Goal: Task Accomplishment & Management: Use online tool/utility

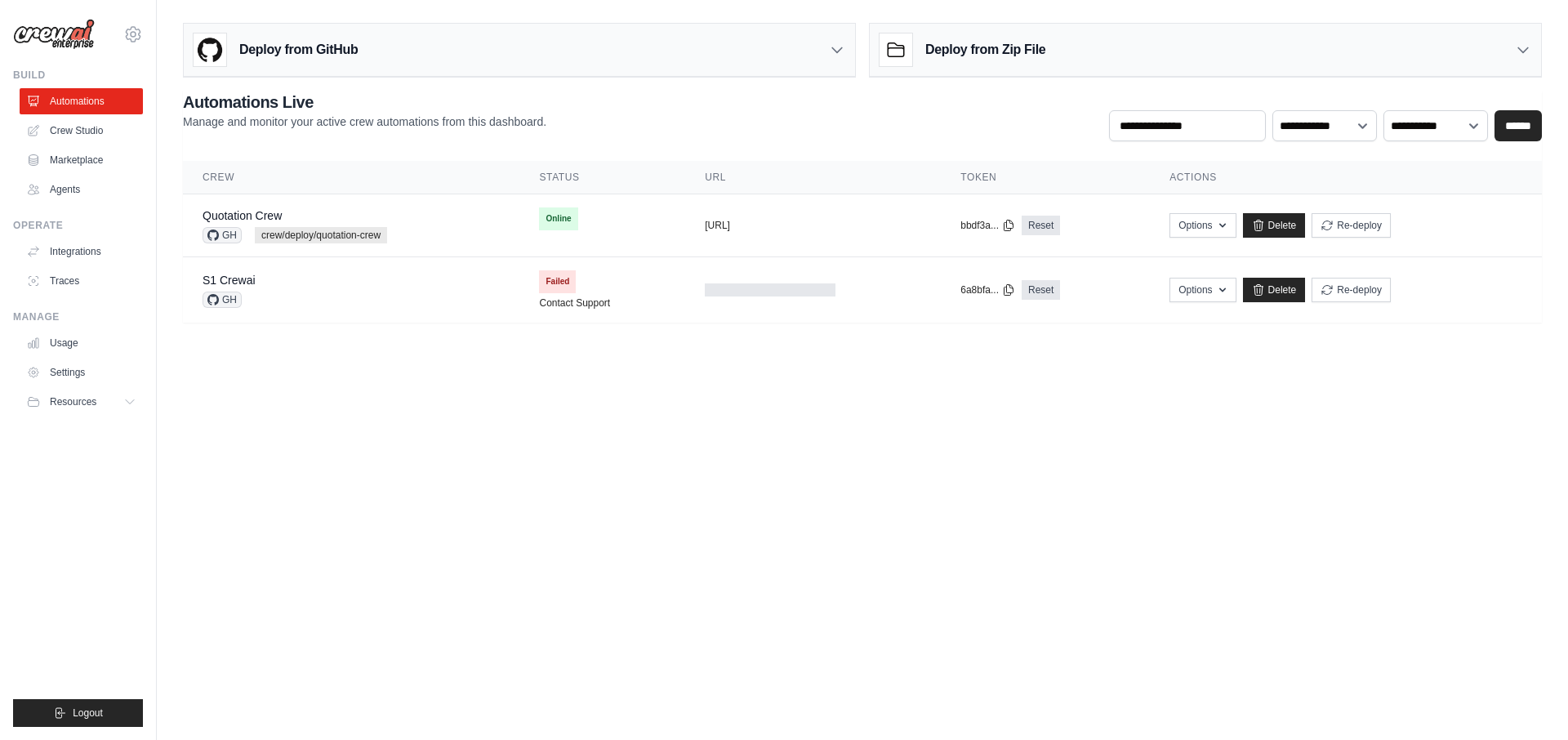
click at [320, 47] on h3 "Deploy from GitHub" at bounding box center [299, 50] width 118 height 20
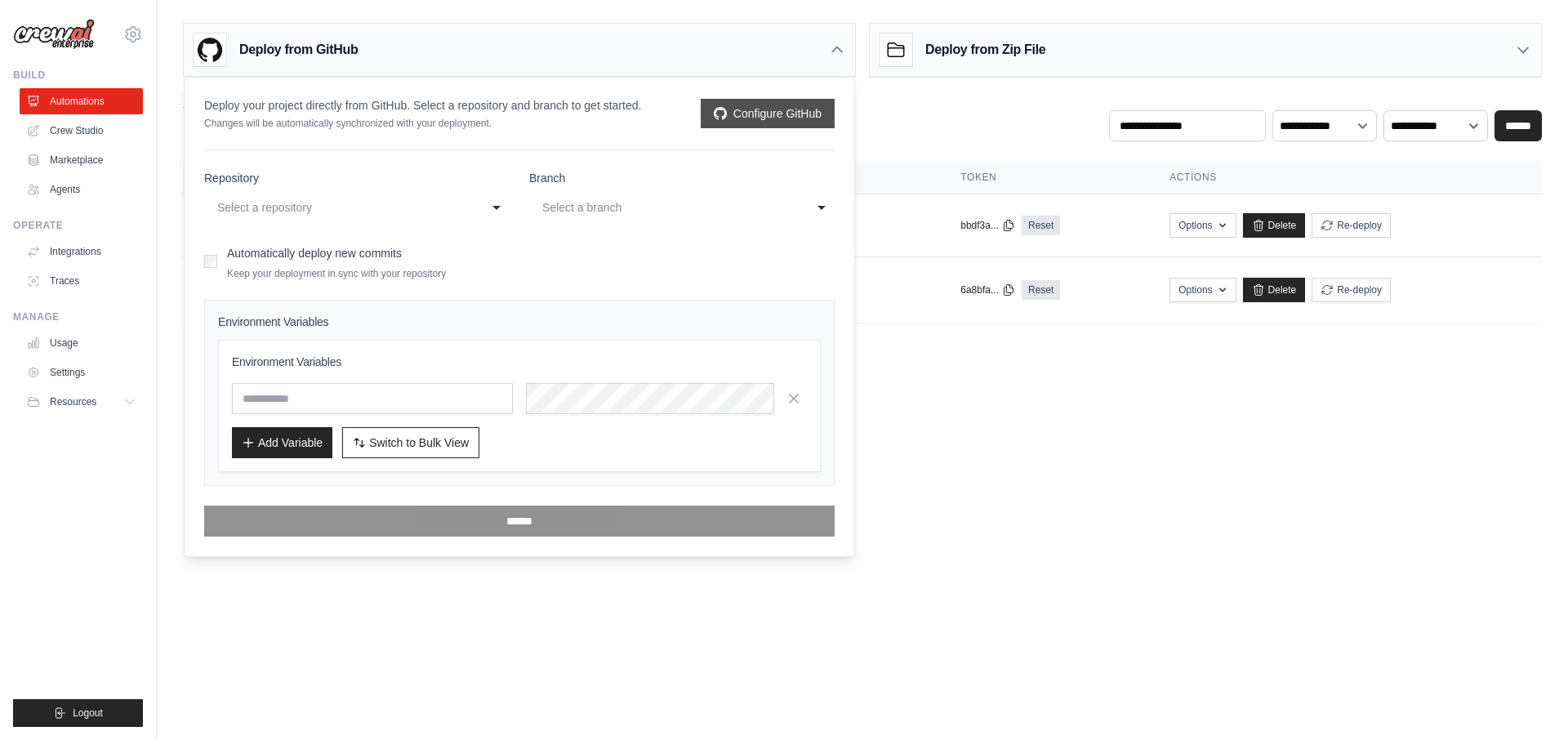
click at [781, 116] on link "Configure GitHub" at bounding box center [767, 113] width 134 height 29
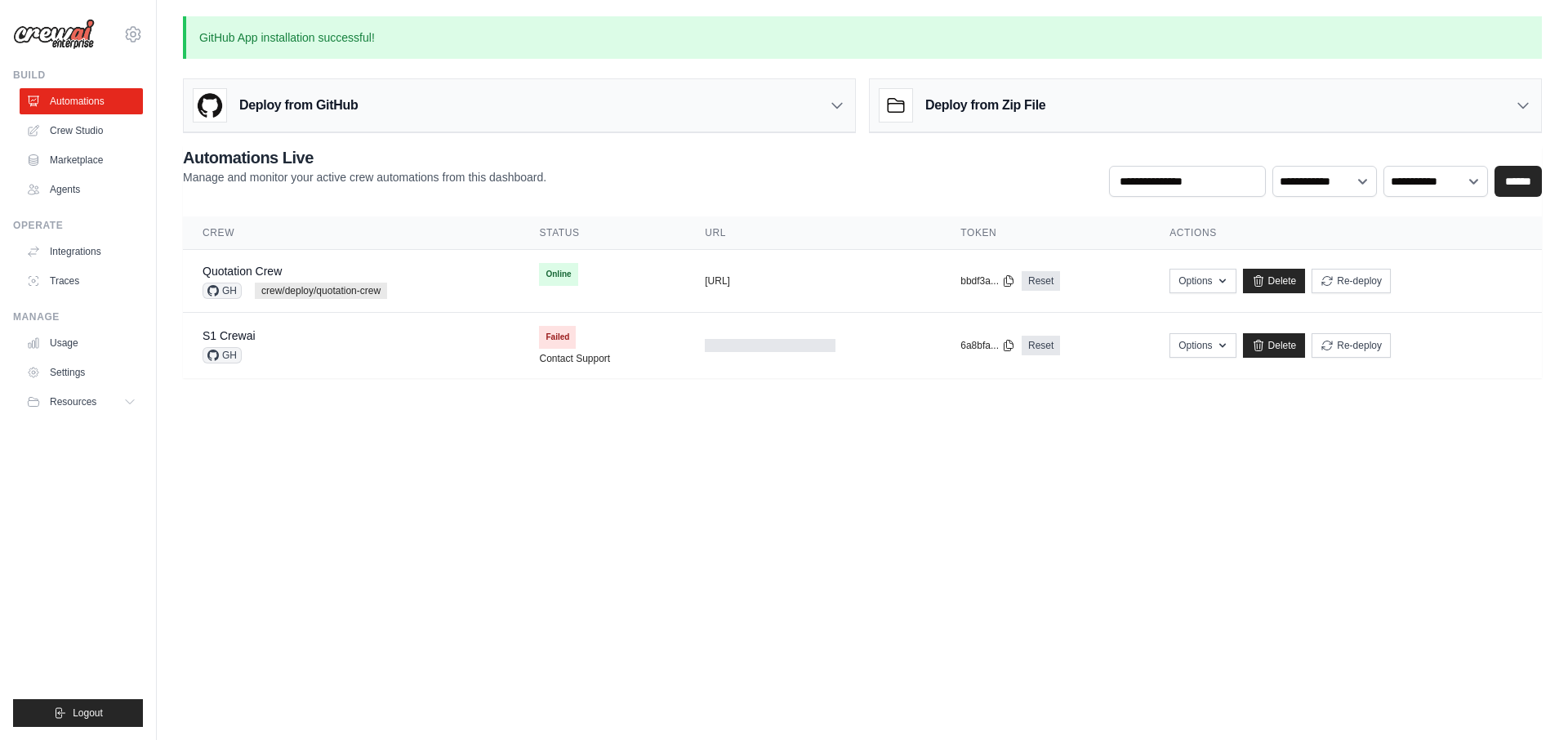
click at [487, 95] on div "Deploy from GitHub" at bounding box center [519, 105] width 671 height 54
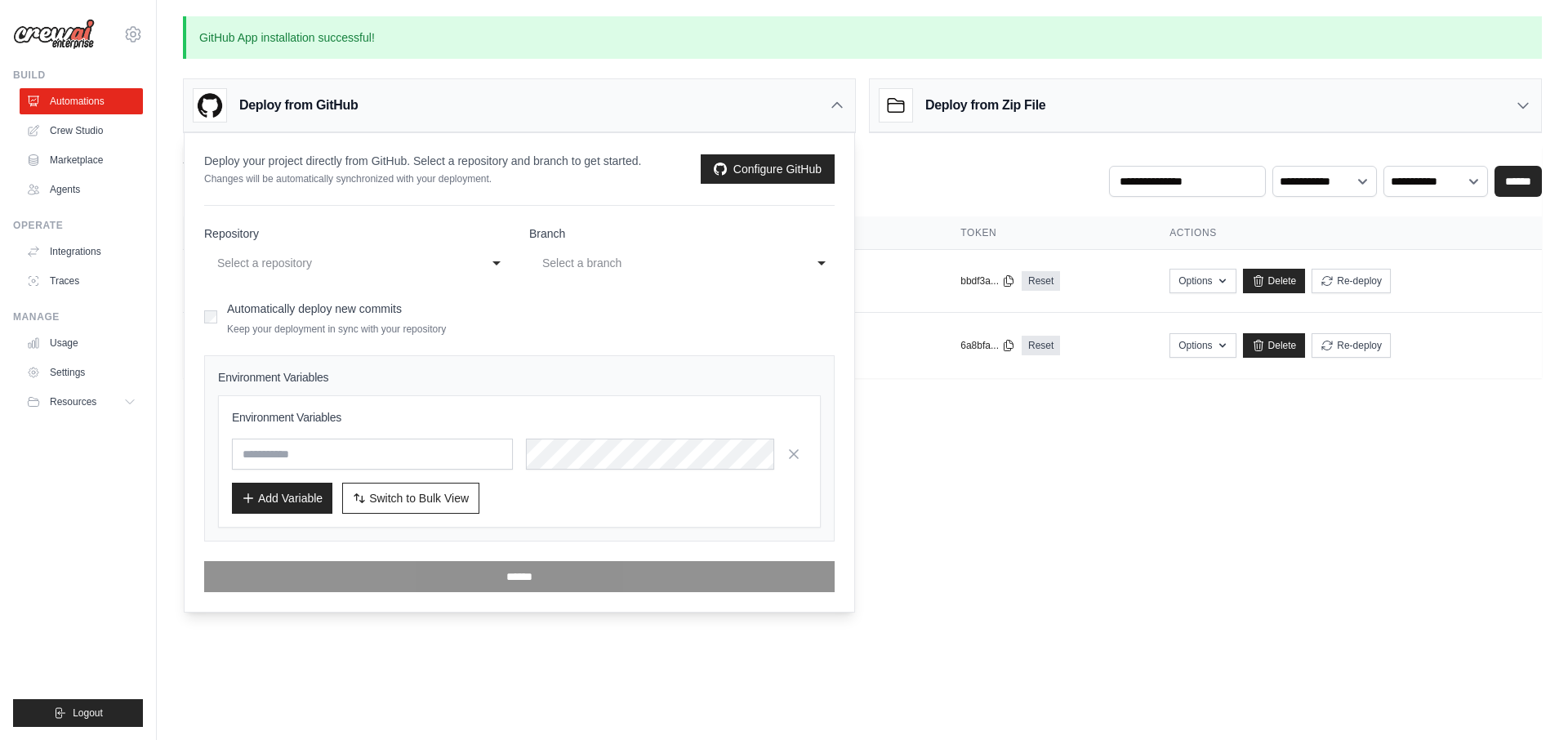
click at [294, 267] on div "Select a repository" at bounding box center [340, 263] width 247 height 20
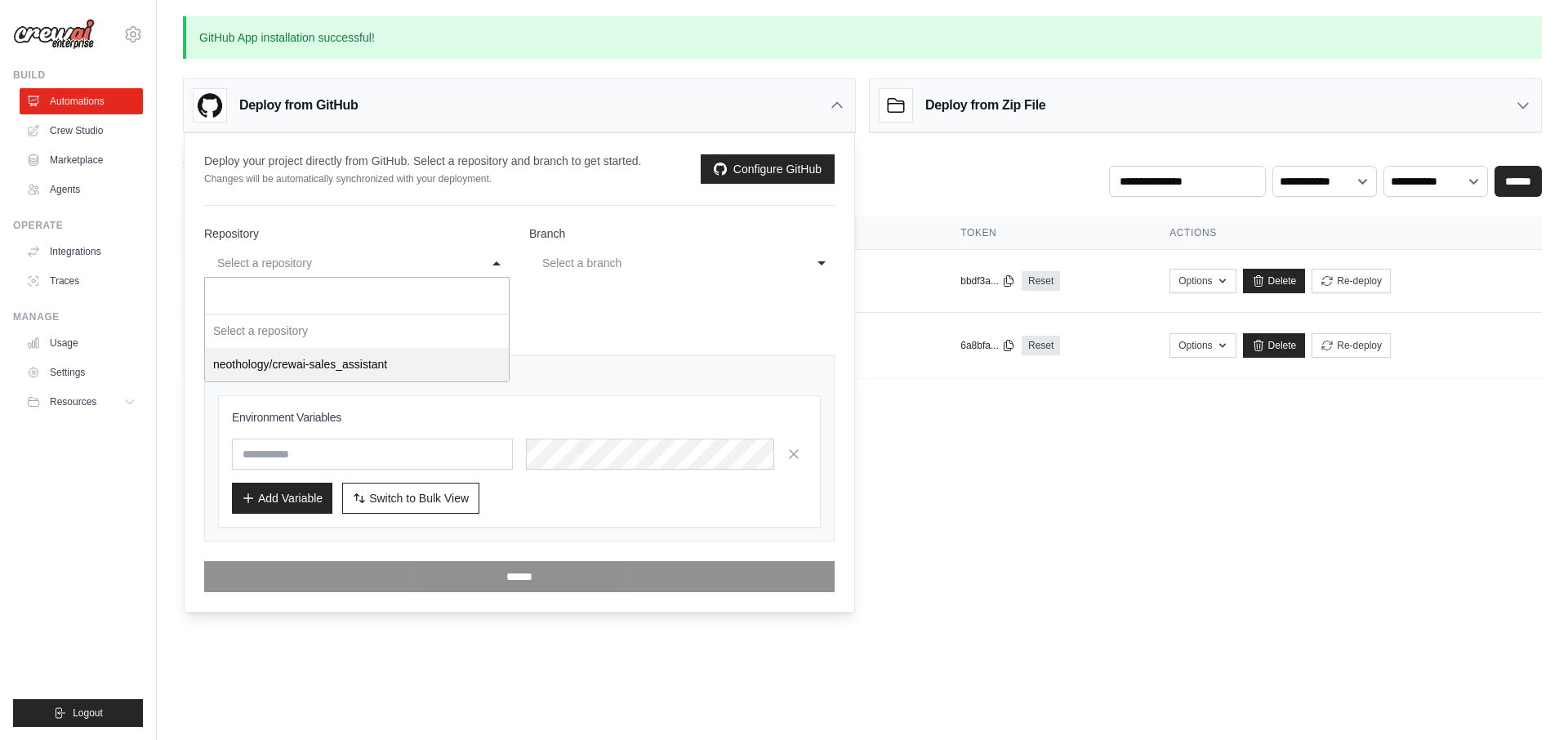
select select "**********"
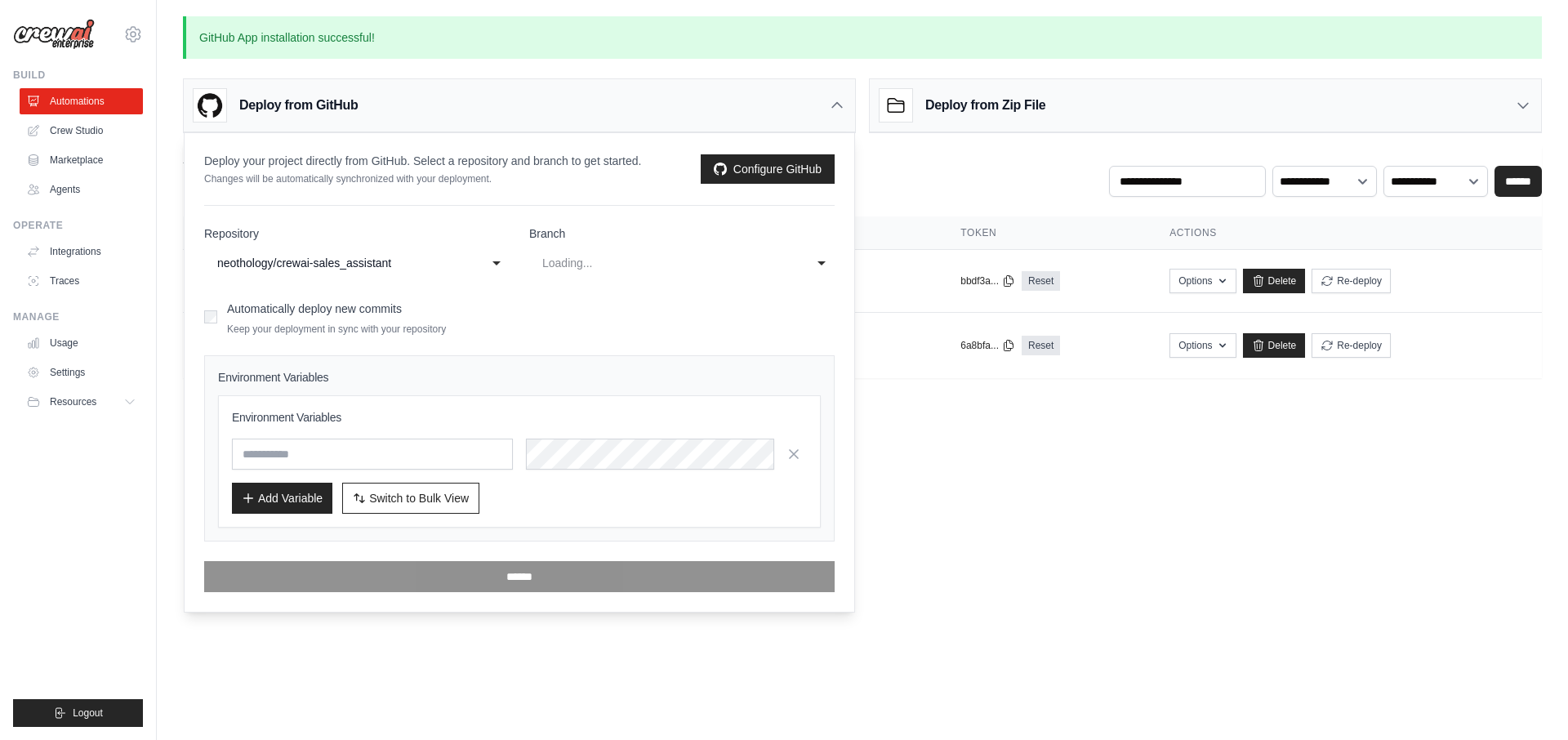
select select "****"
click at [579, 264] on div "main" at bounding box center [666, 263] width 247 height 20
click at [405, 448] on input "text" at bounding box center [372, 454] width 281 height 31
type input "*"
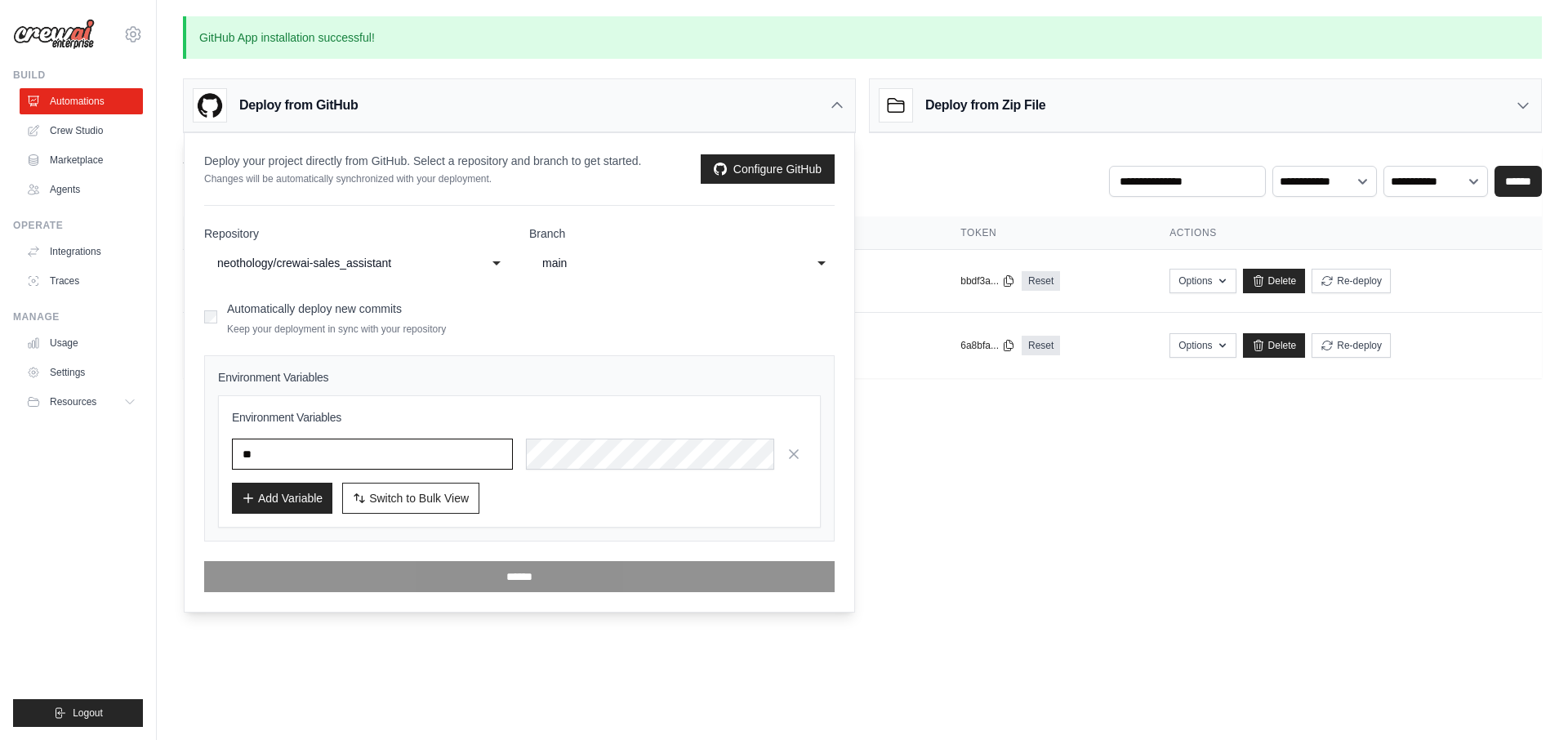
type input "*"
type input "***"
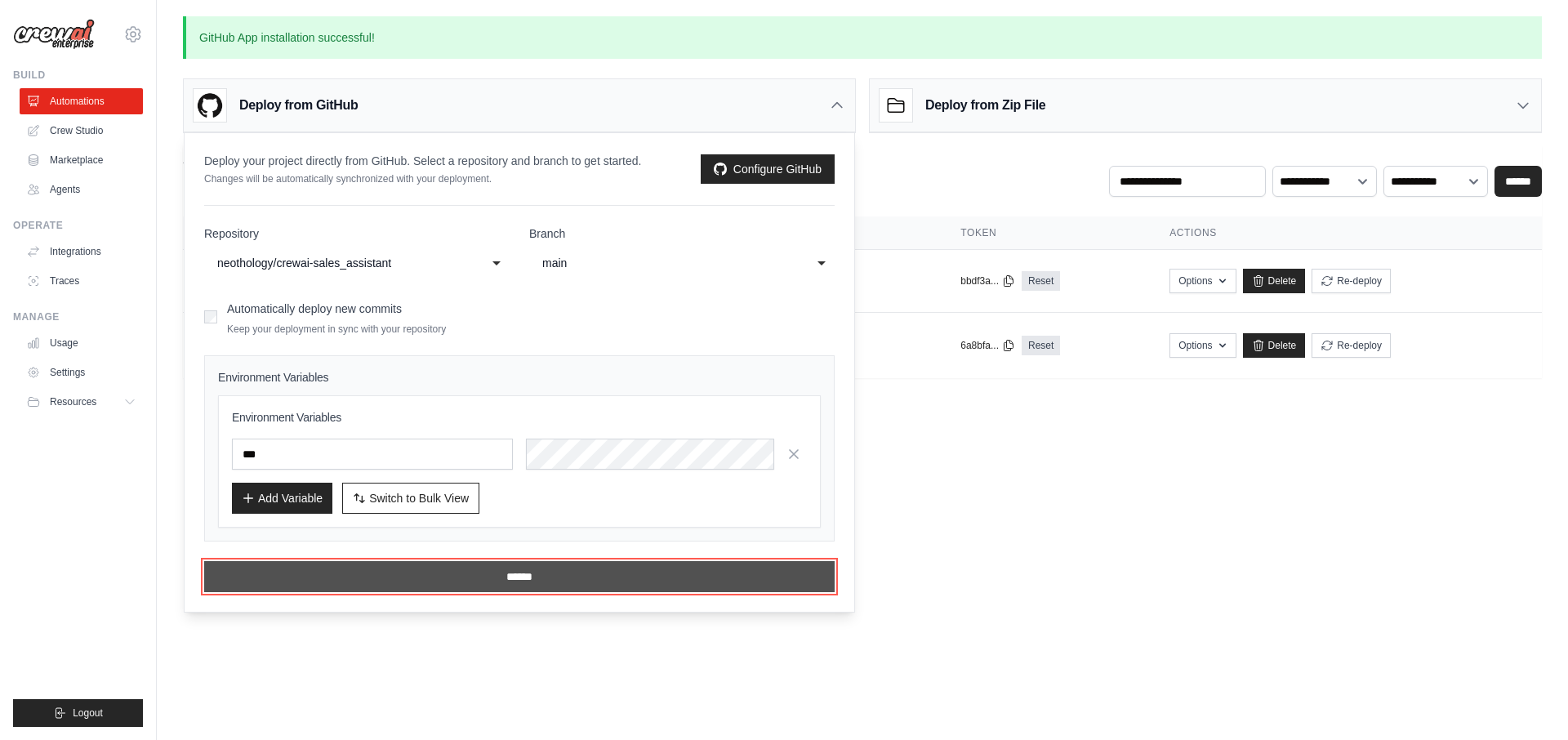
click at [444, 580] on input "******" at bounding box center [518, 577] width 630 height 31
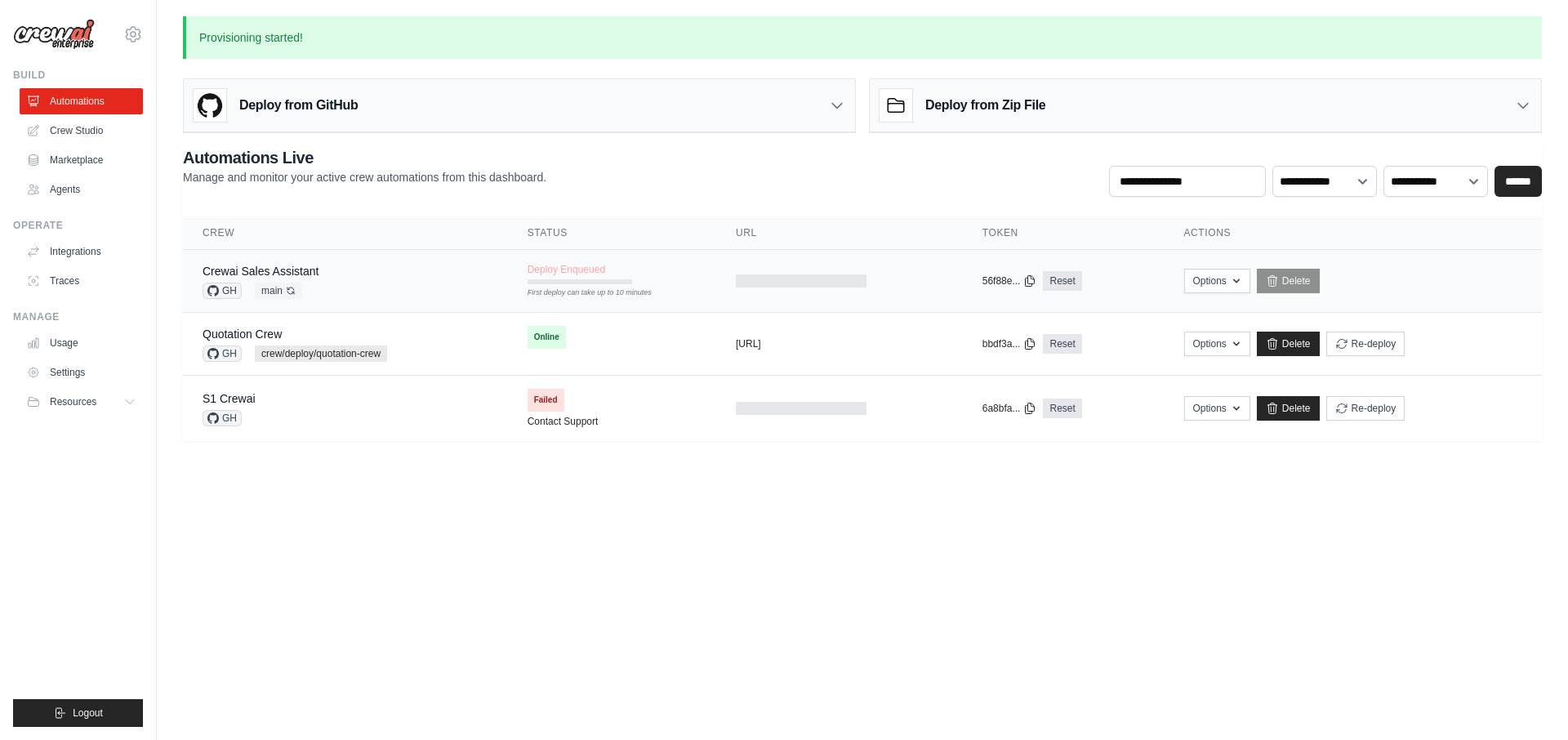
click at [869, 264] on td at bounding box center [839, 281] width 247 height 63
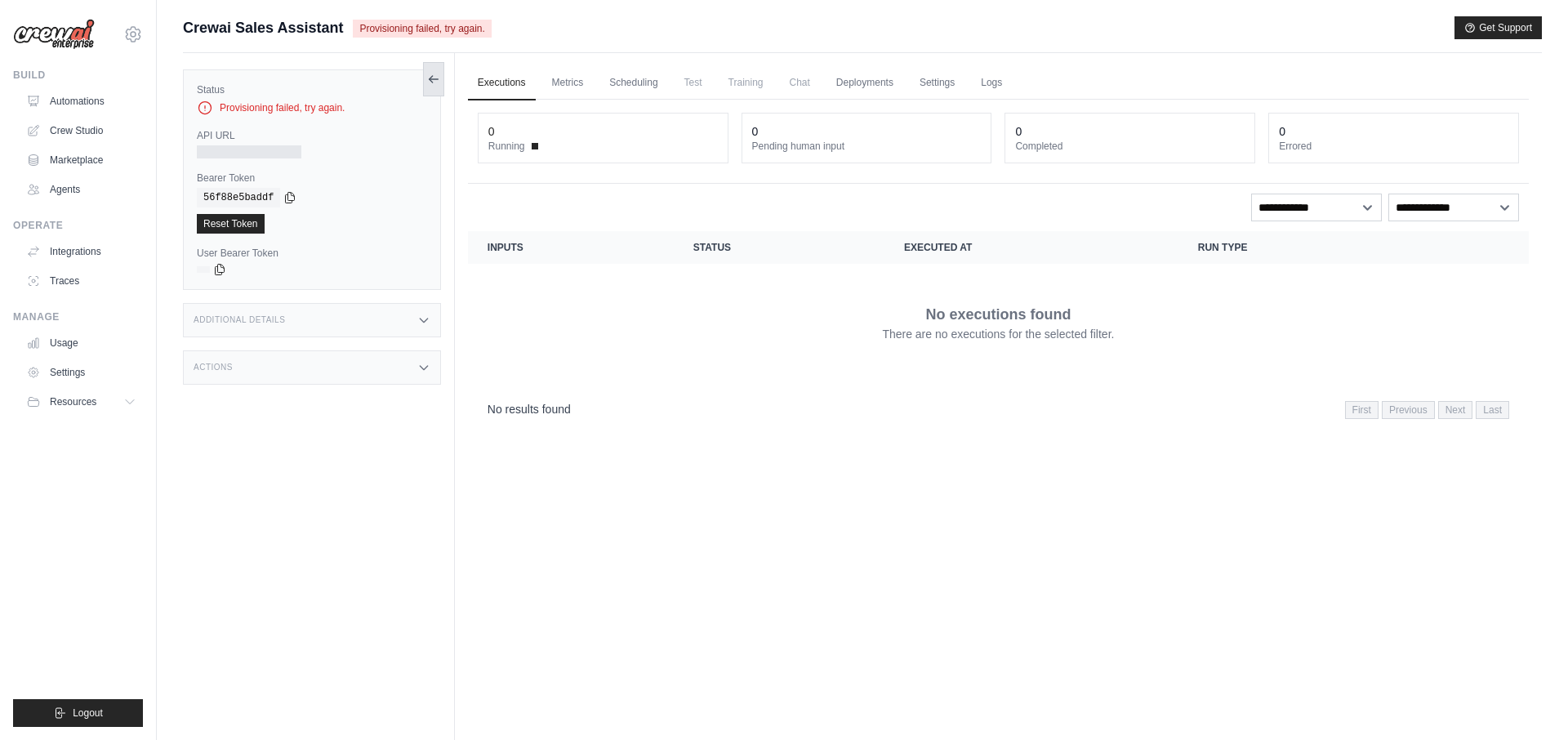
click at [437, 82] on icon at bounding box center [434, 79] width 13 height 13
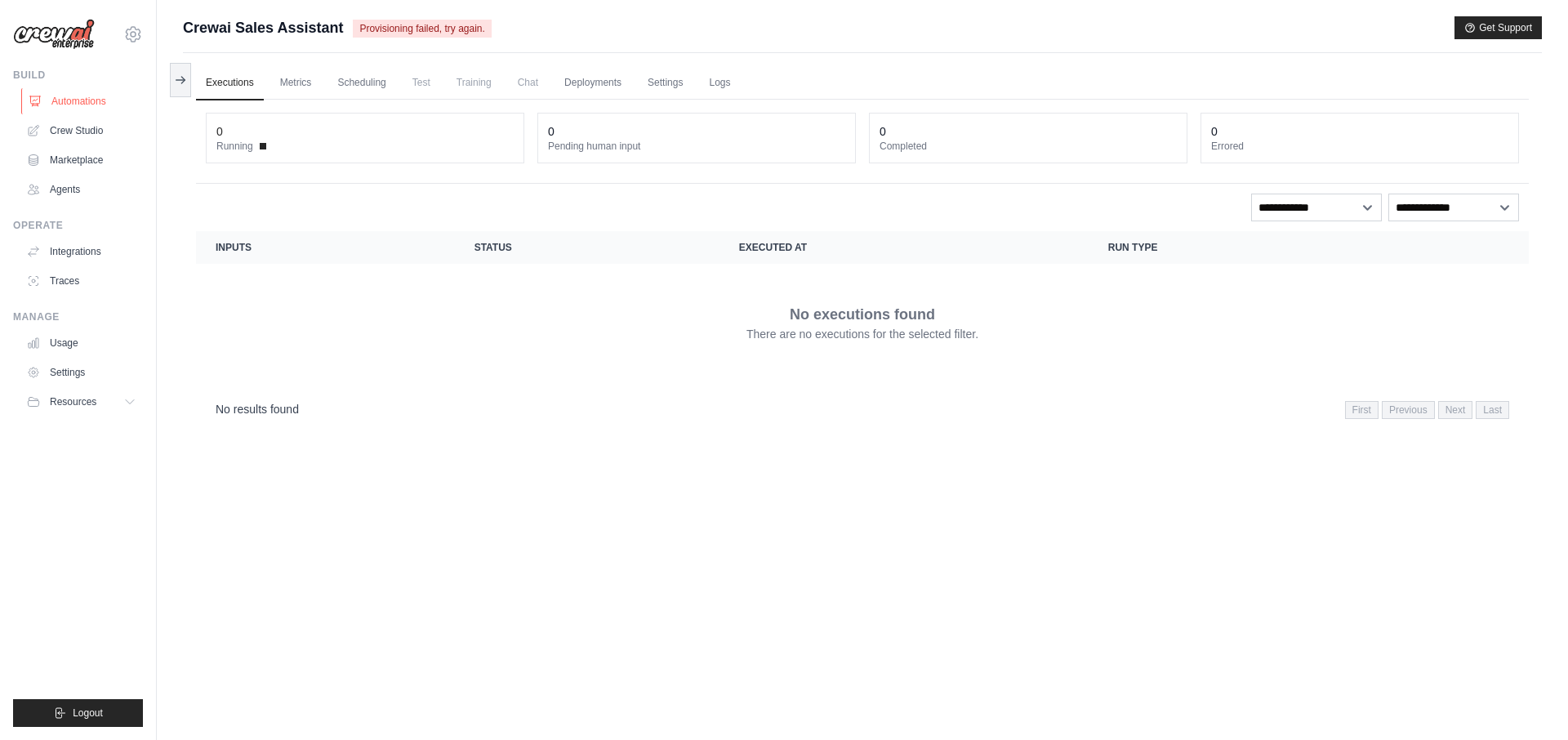
click at [94, 99] on link "Automations" at bounding box center [83, 101] width 123 height 26
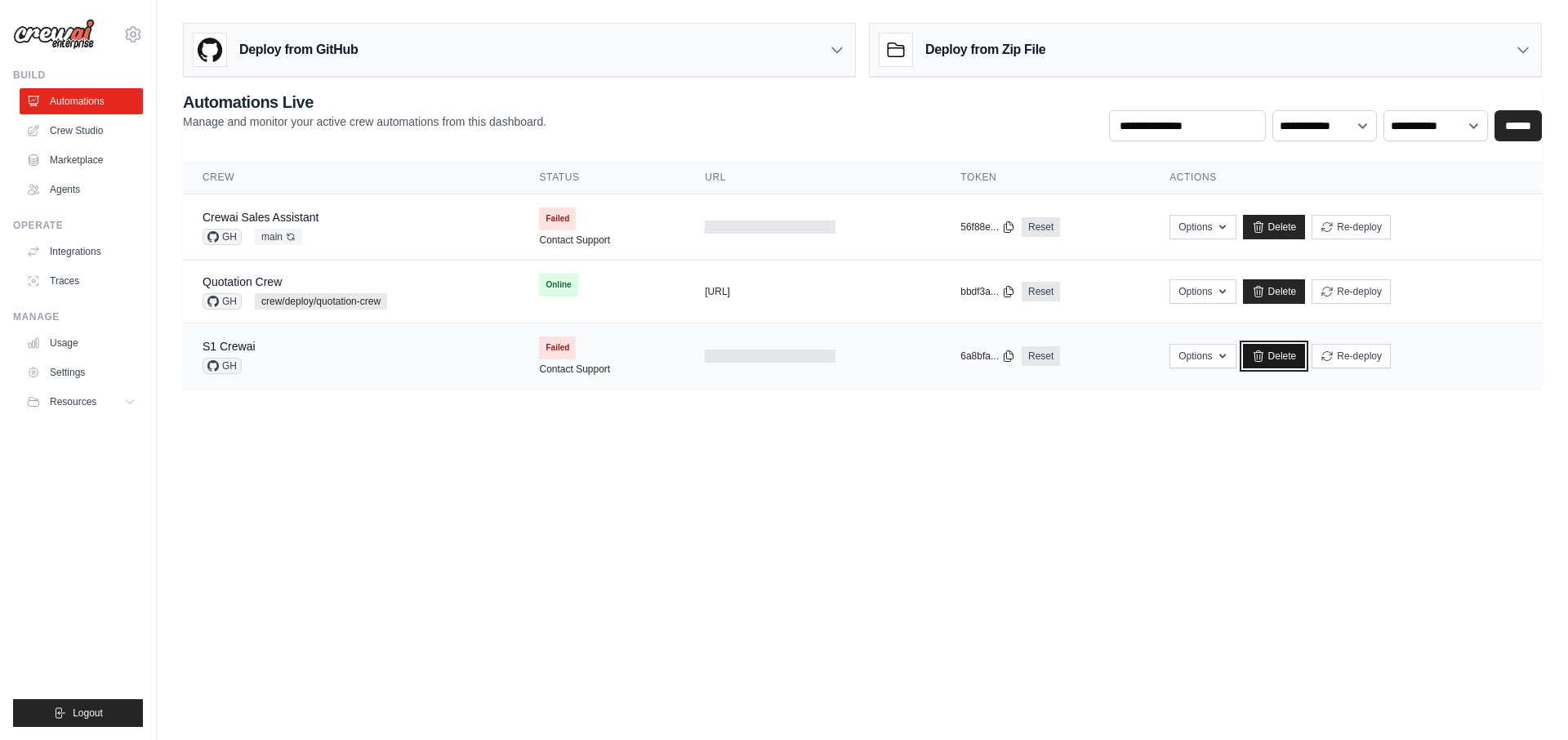
click at [1284, 357] on link "Delete" at bounding box center [1274, 356] width 63 height 24
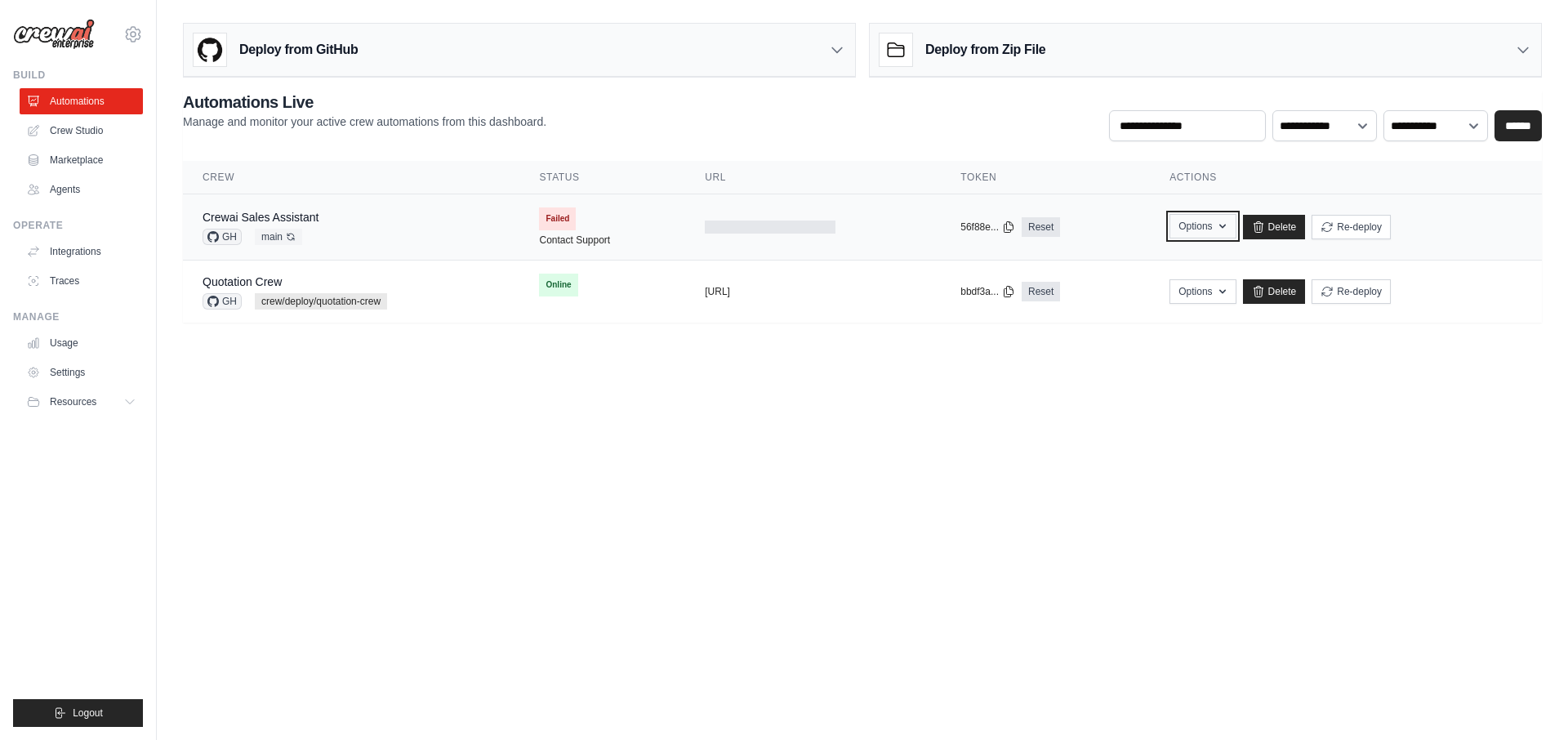
click at [1213, 231] on button "Options" at bounding box center [1203, 226] width 66 height 24
click at [1016, 345] on main "**********" at bounding box center [862, 179] width 1411 height 359
click at [720, 229] on div at bounding box center [770, 227] width 131 height 13
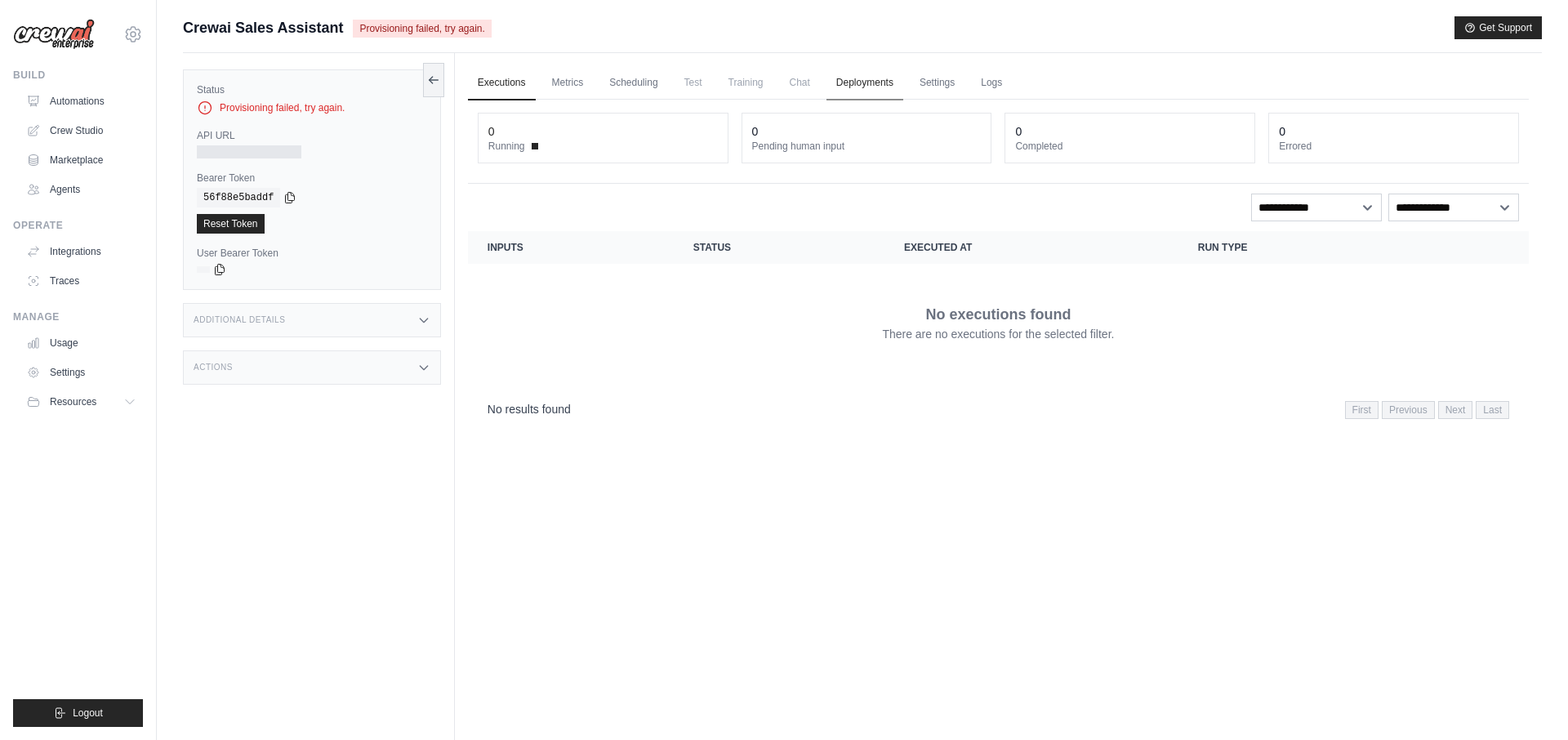
click at [854, 84] on link "Deployments" at bounding box center [865, 83] width 77 height 35
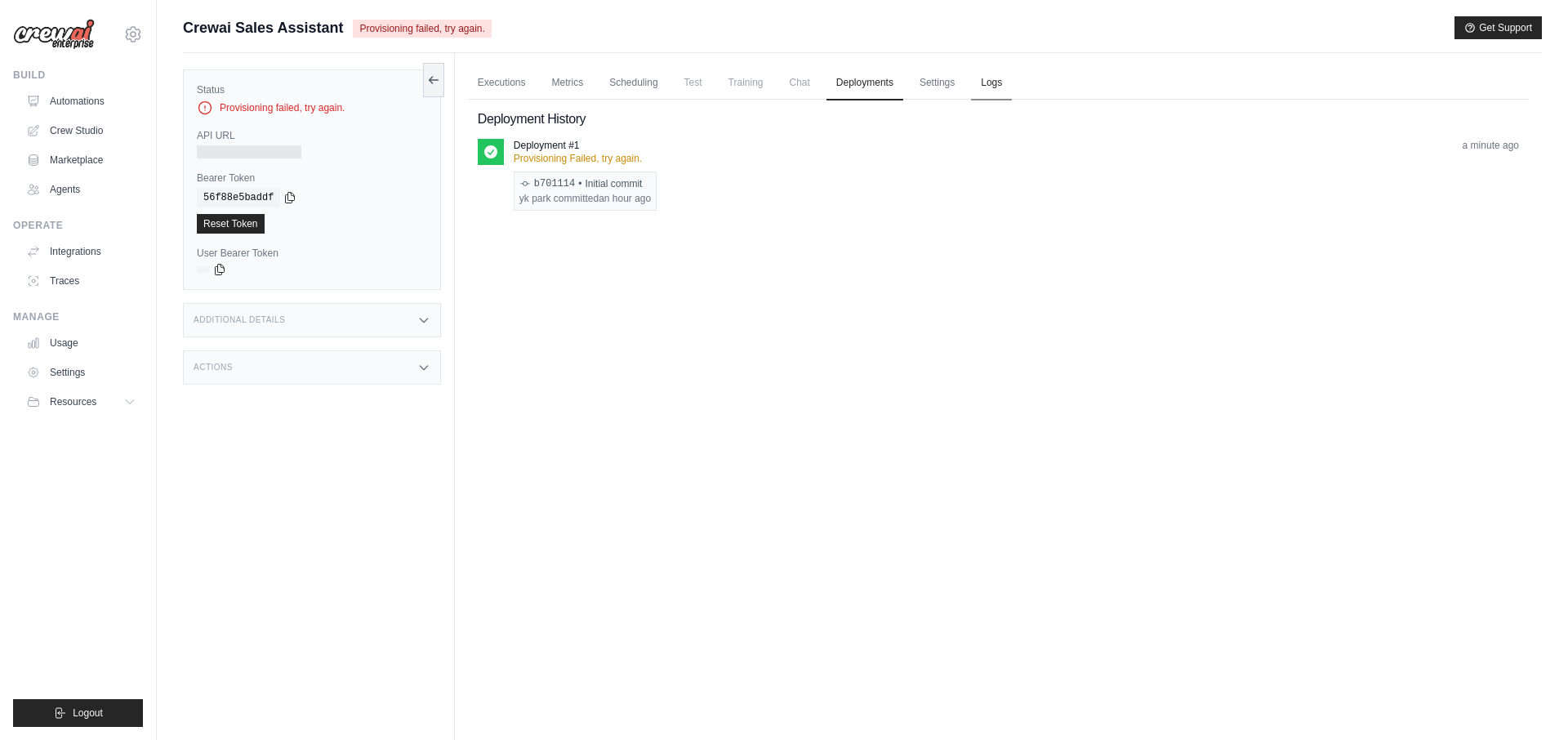
click at [1004, 80] on link "Logs" at bounding box center [991, 83] width 40 height 35
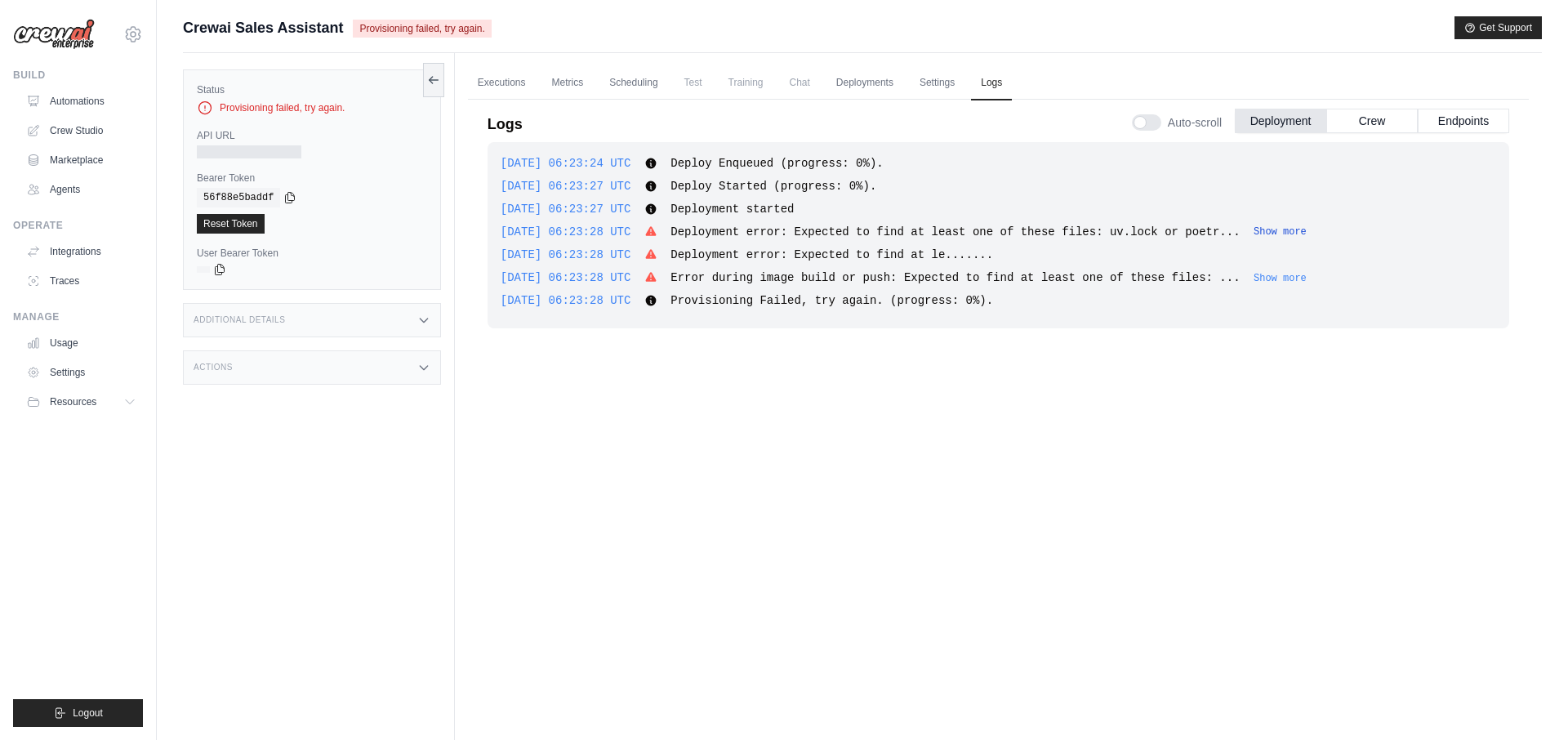
click at [1300, 230] on button "Show more" at bounding box center [1280, 232] width 54 height 13
click at [68, 97] on link "Automations" at bounding box center [83, 101] width 123 height 26
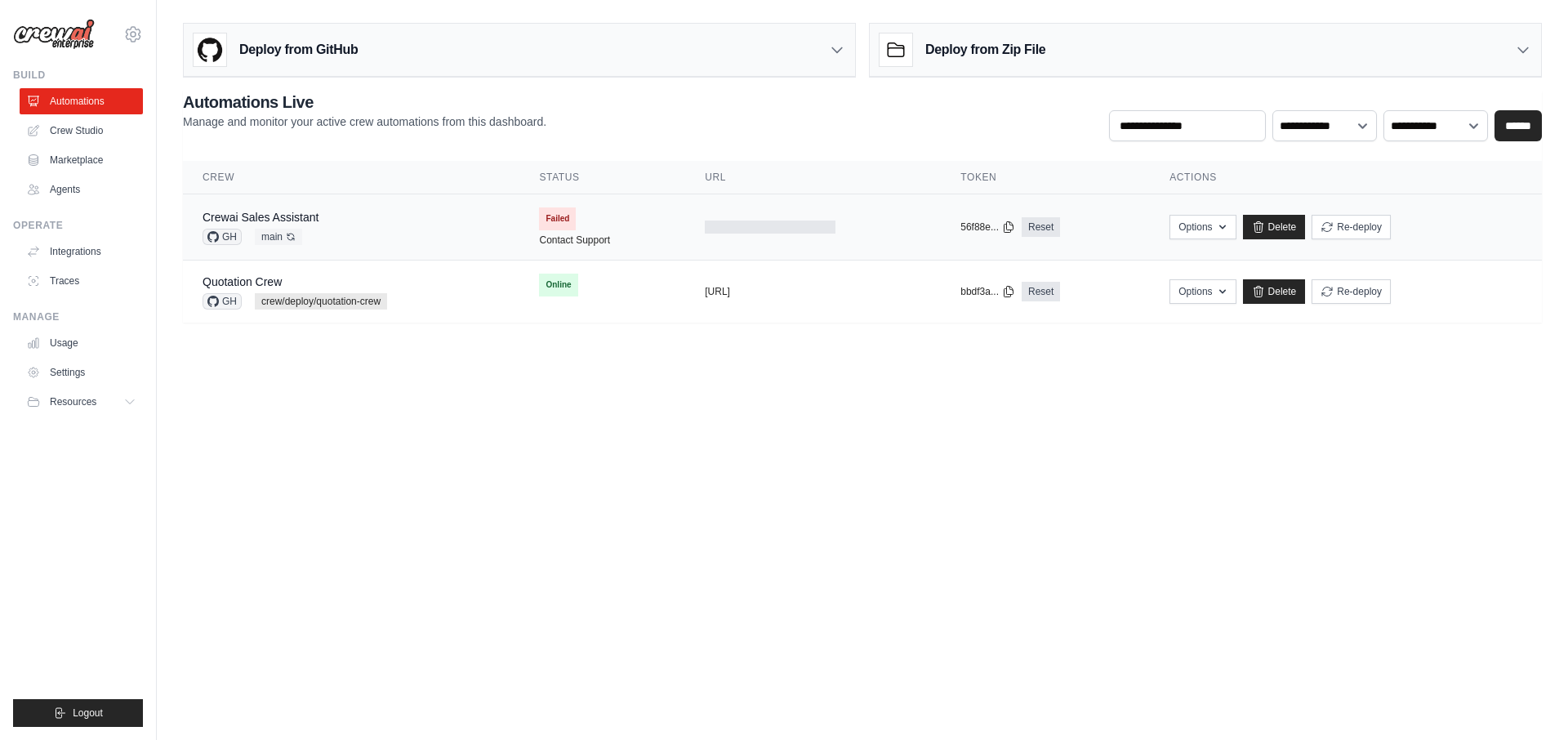
click at [410, 224] on div "Crewai Sales Assistant GH main Auto-deploy enabled" at bounding box center [351, 227] width 298 height 36
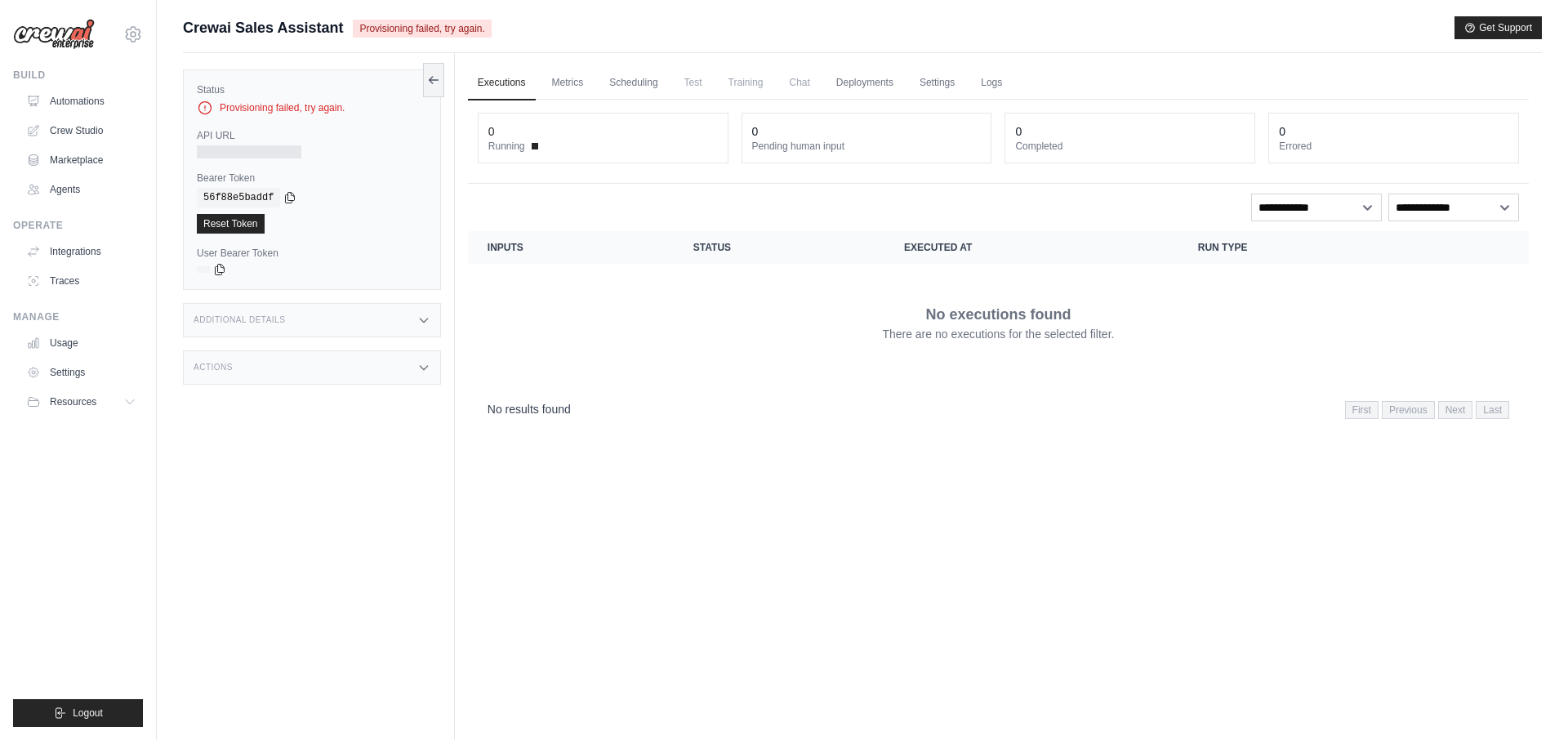
click at [461, 28] on span "Provisioning failed, try again." at bounding box center [422, 28] width 138 height 18
click at [436, 87] on button at bounding box center [434, 79] width 22 height 35
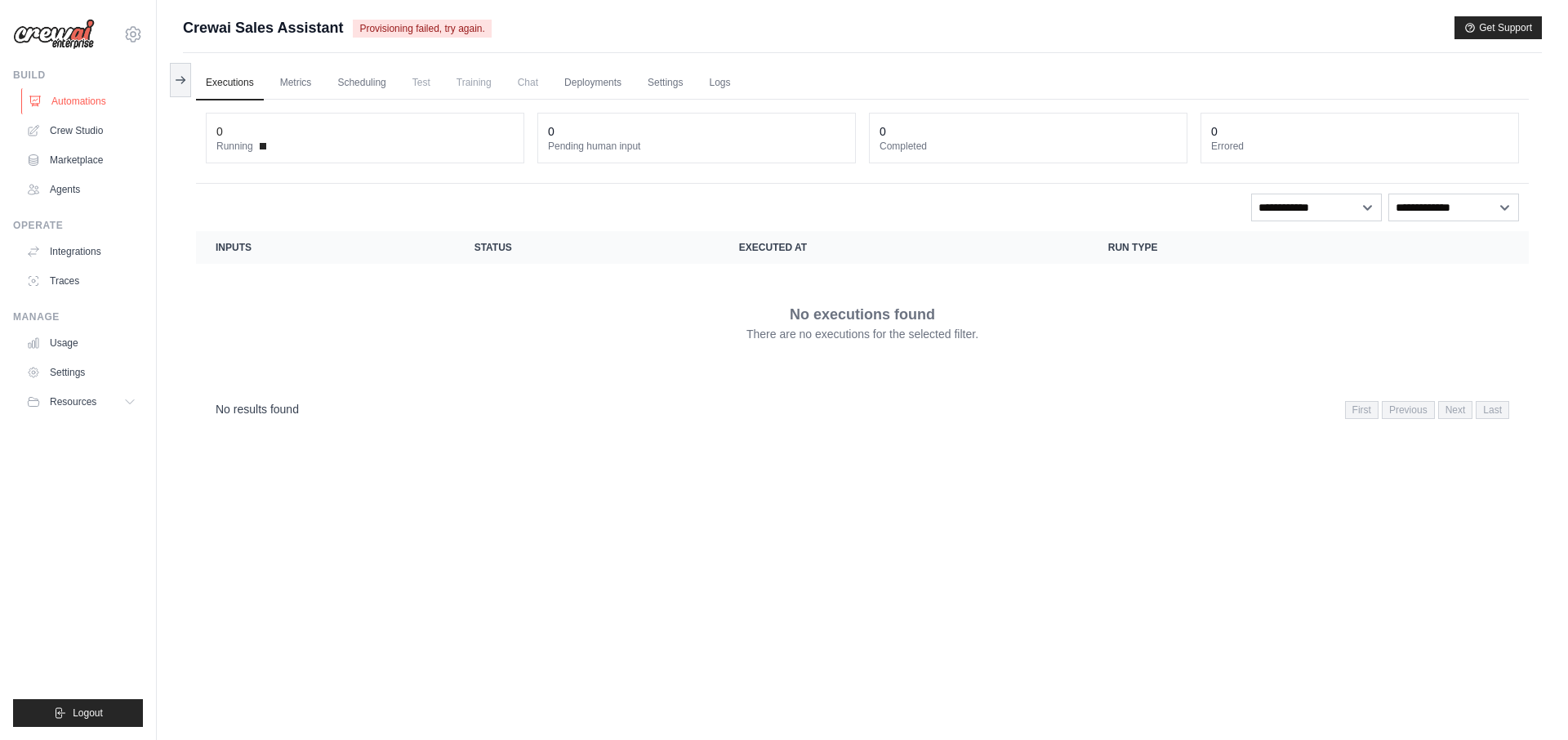
click at [59, 93] on link "Automations" at bounding box center [83, 101] width 123 height 26
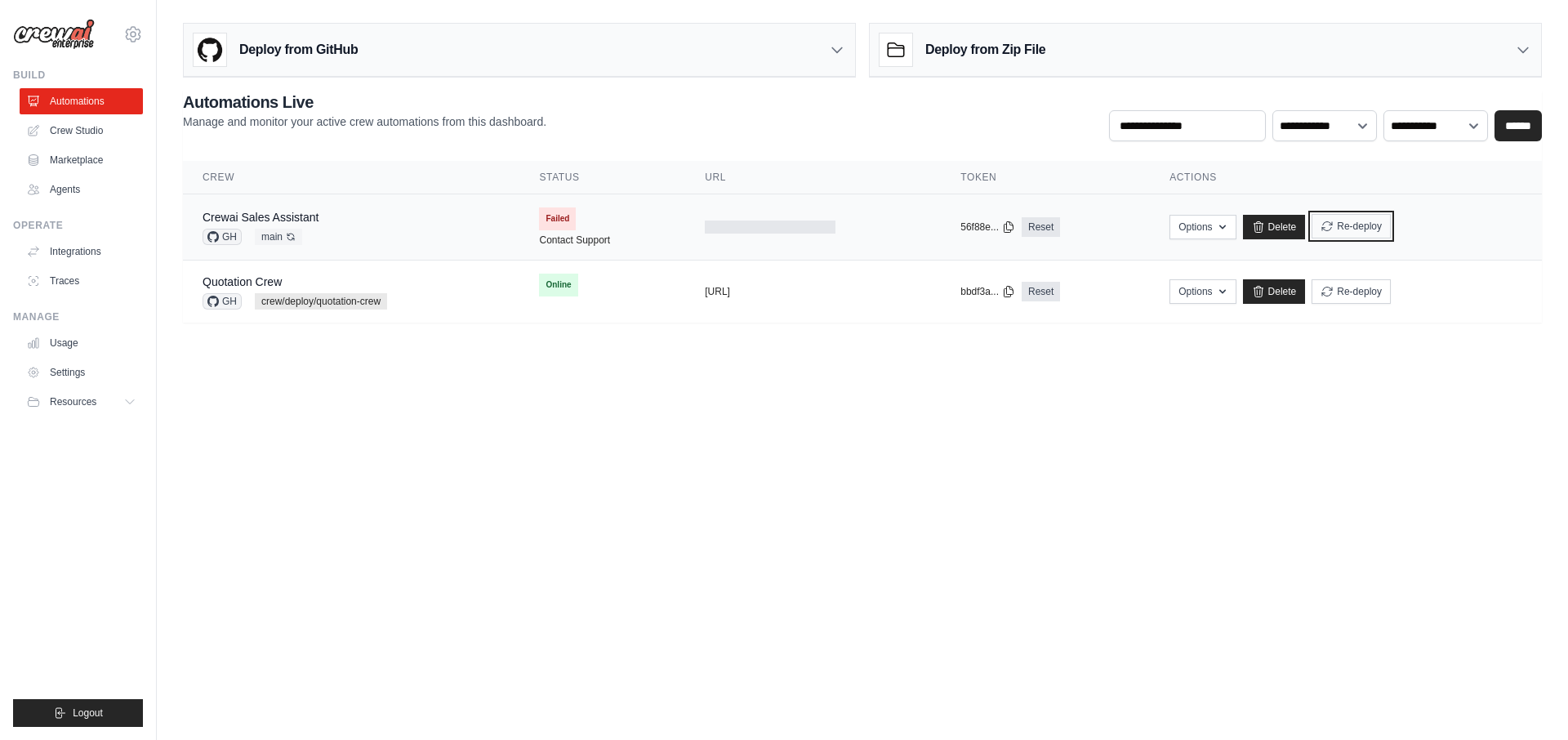
click at [1361, 229] on button "Re-deploy" at bounding box center [1351, 226] width 79 height 24
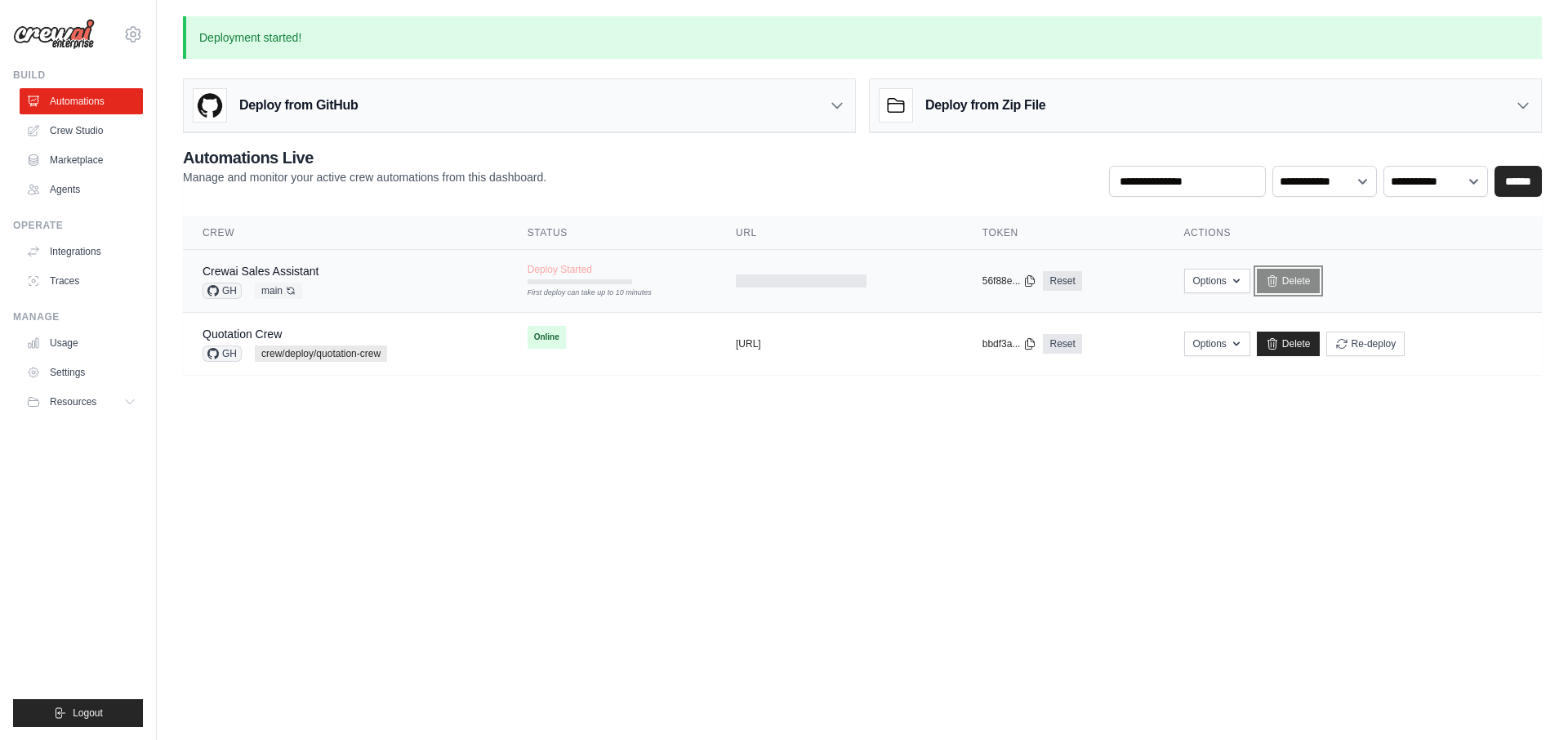
click at [1299, 279] on link "Delete" at bounding box center [1288, 281] width 63 height 24
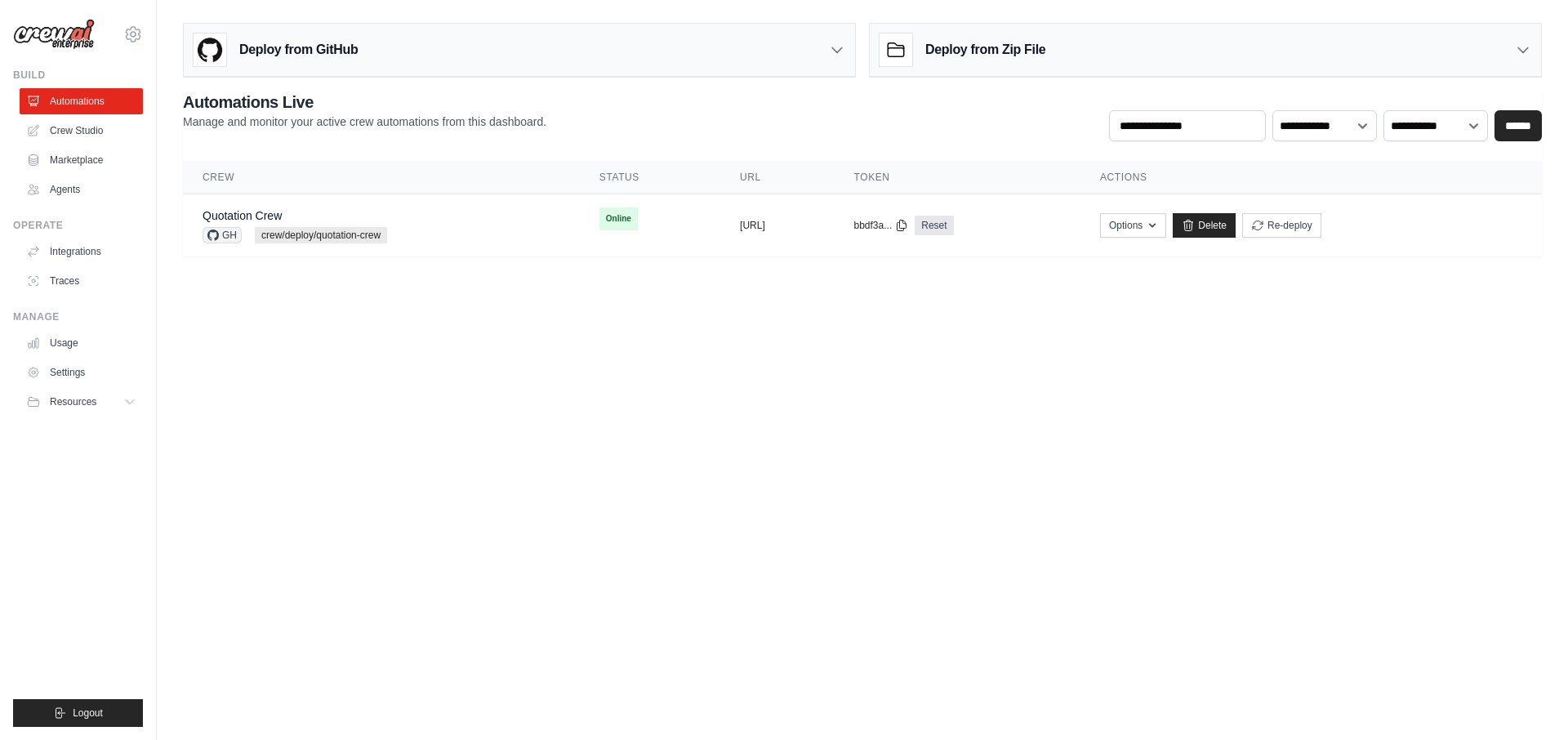
click at [649, 336] on body "youngkeun.park@kt.com Settings Build Automations Crew Studio" at bounding box center [784, 370] width 1568 height 740
click at [398, 54] on div "Deploy from GitHub" at bounding box center [519, 50] width 671 height 54
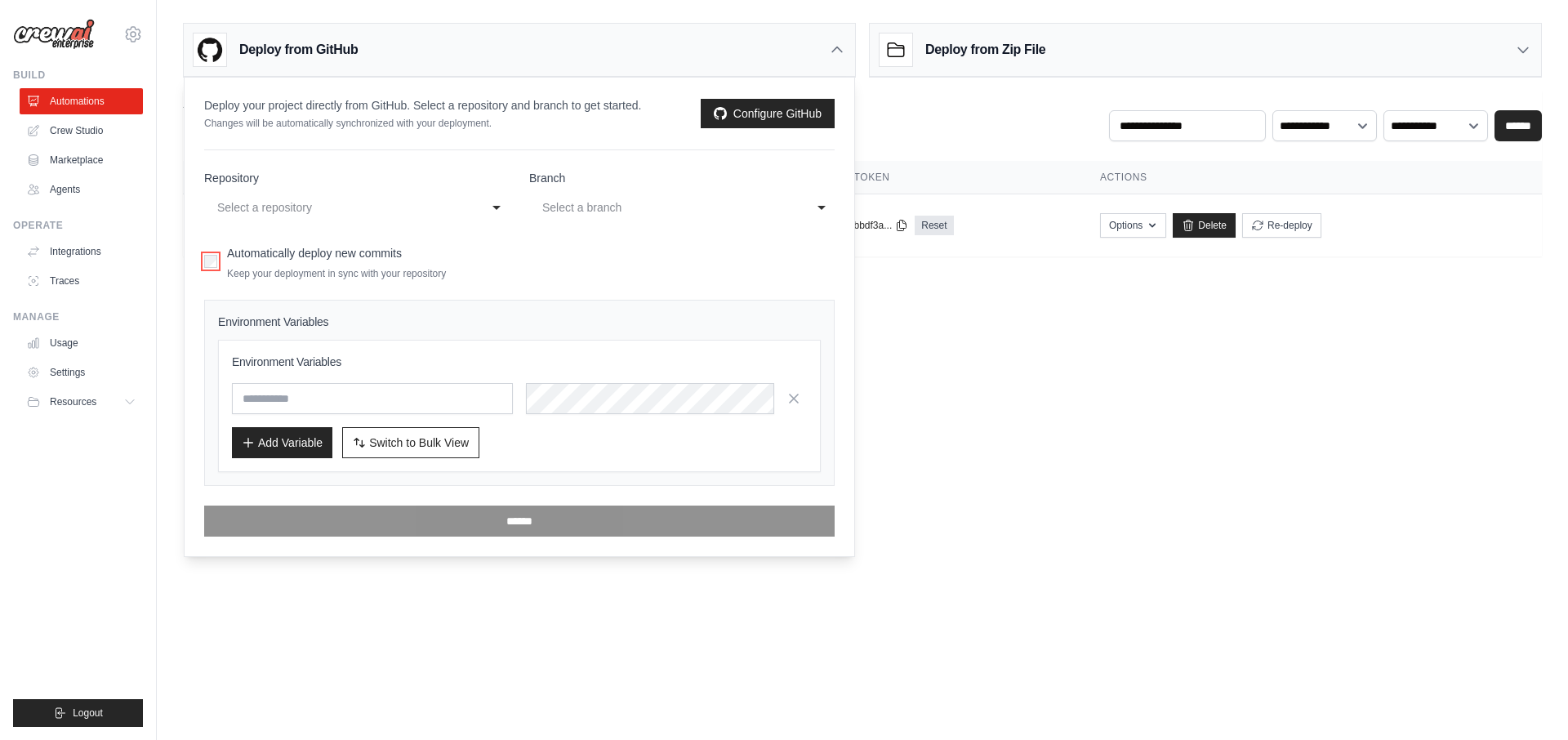
click at [350, 208] on div "Select a repository" at bounding box center [340, 207] width 247 height 20
select select "**********"
select select "****"
click at [352, 395] on input "text" at bounding box center [372, 398] width 281 height 31
paste input "**********"
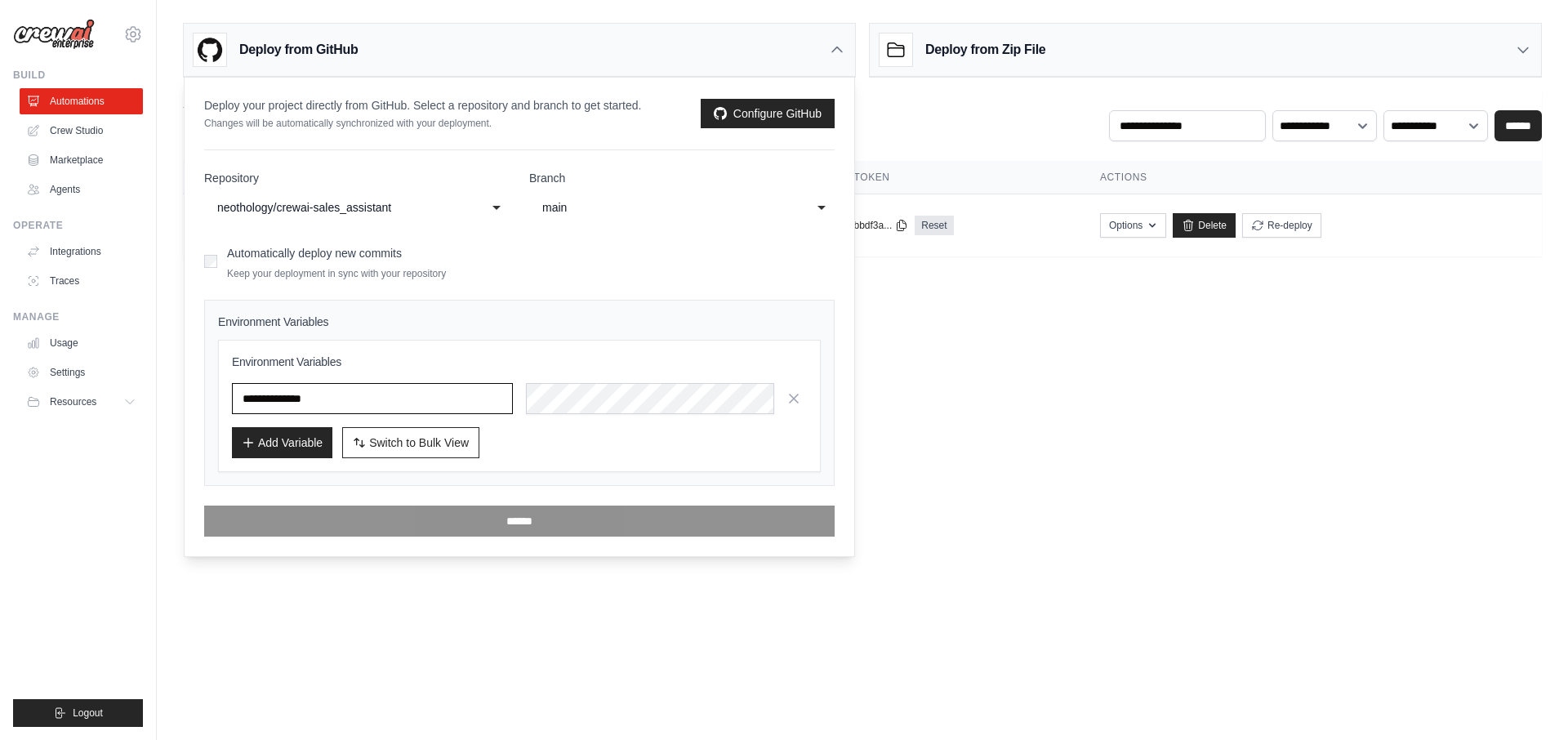
type input "**********"
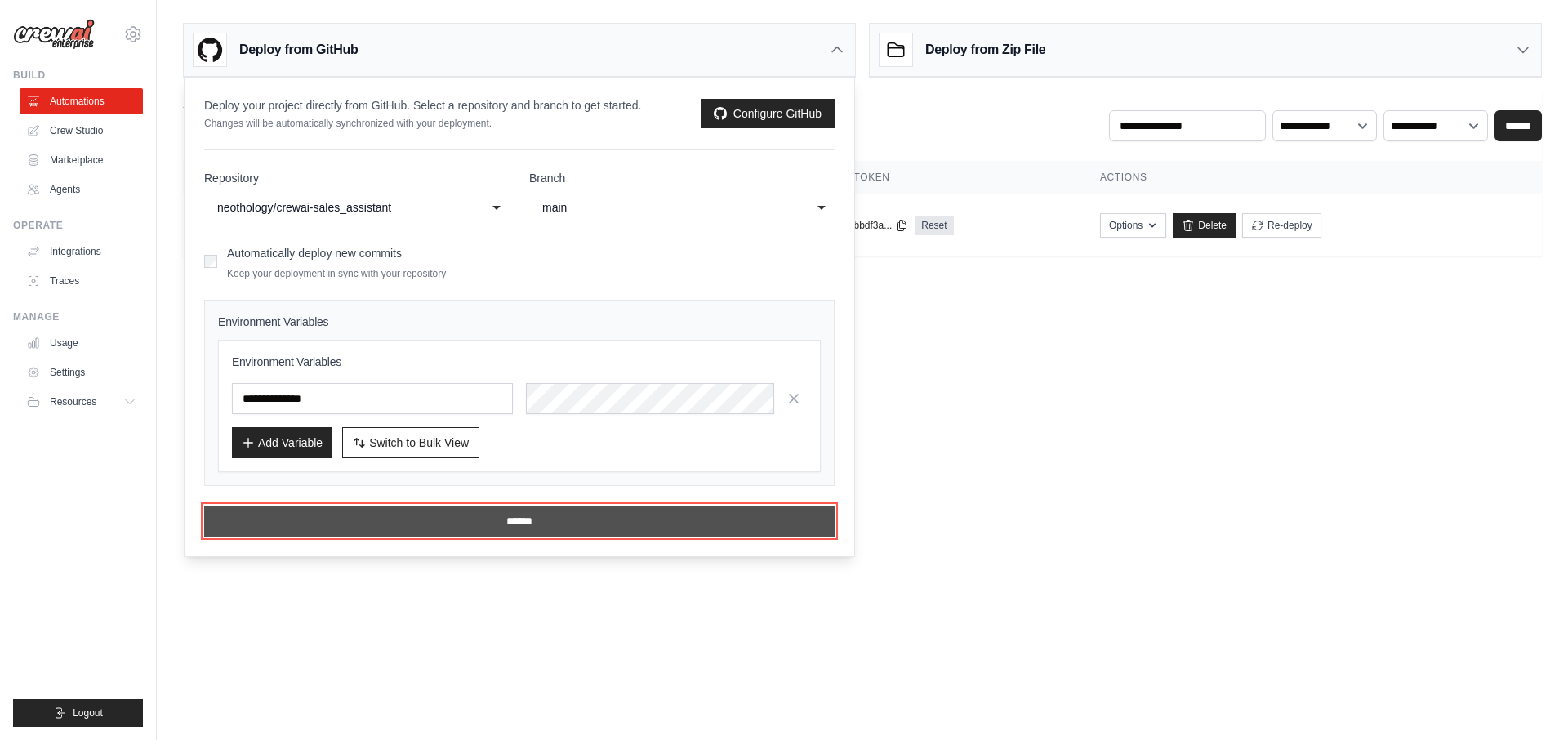
click at [423, 524] on input "******" at bounding box center [518, 520] width 630 height 31
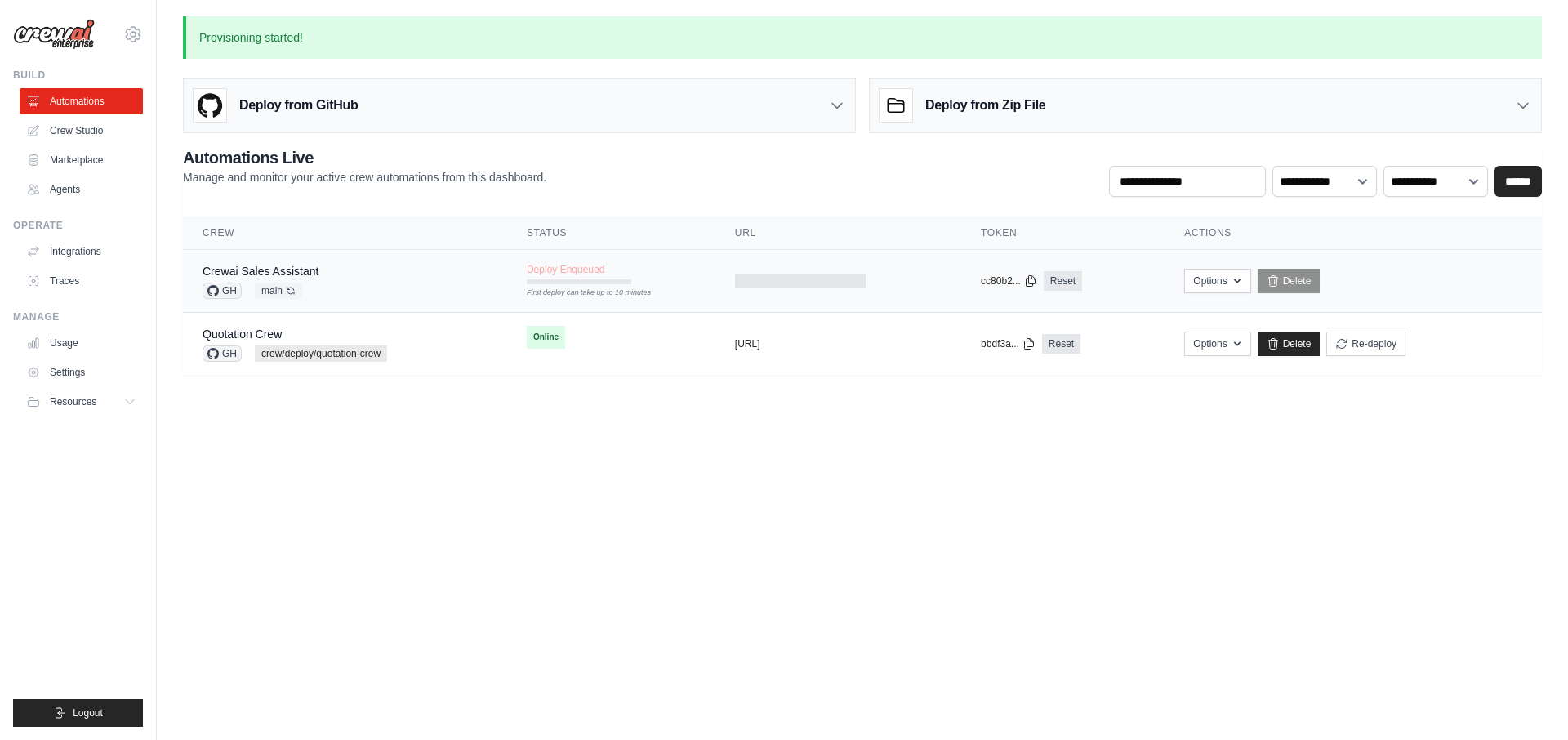
click at [438, 287] on div "Crewai Sales Assistant GH main Auto-deploy enabled" at bounding box center [346, 281] width 285 height 36
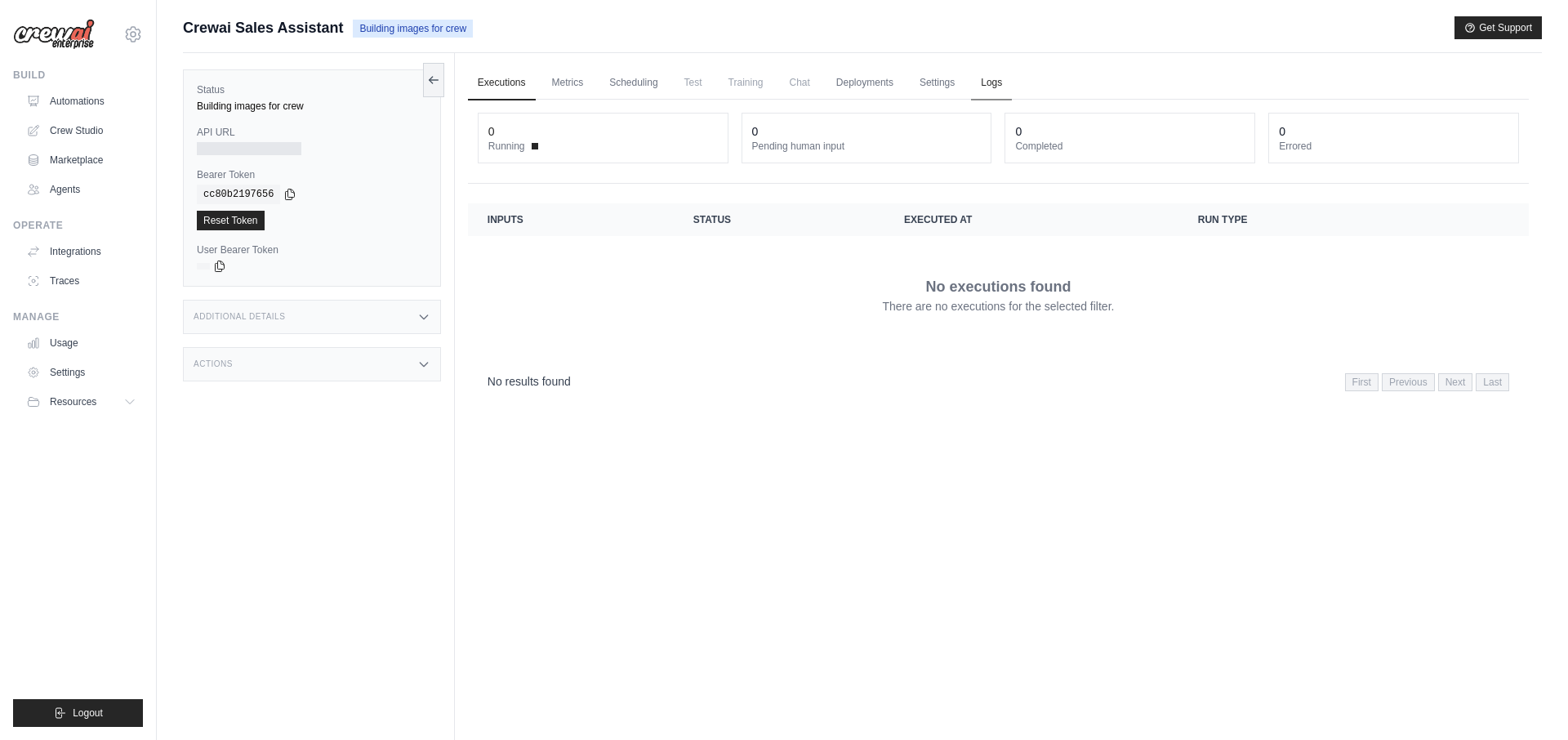
click at [994, 85] on link "Logs" at bounding box center [991, 83] width 40 height 35
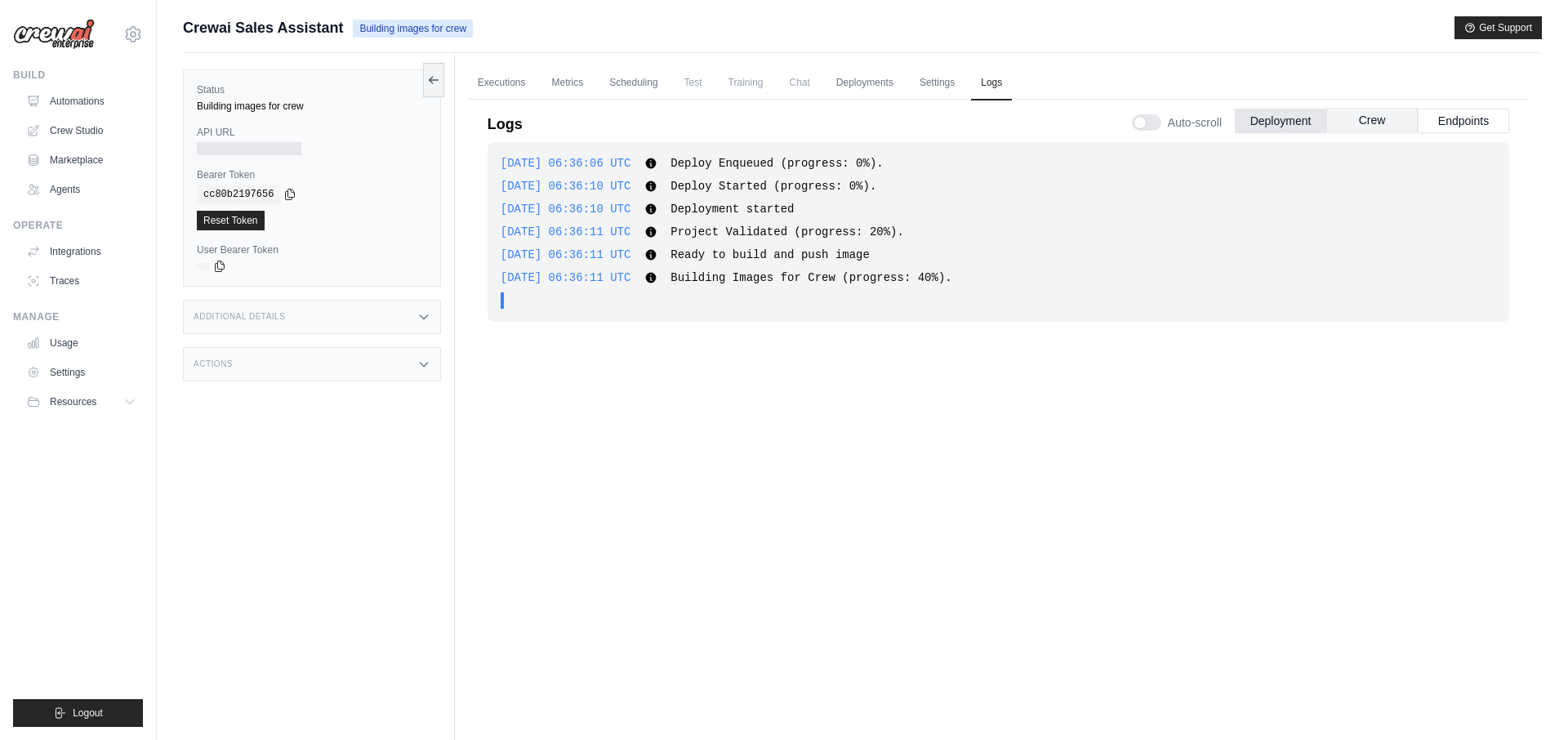
click at [1367, 128] on button "Crew" at bounding box center [1372, 120] width 91 height 24
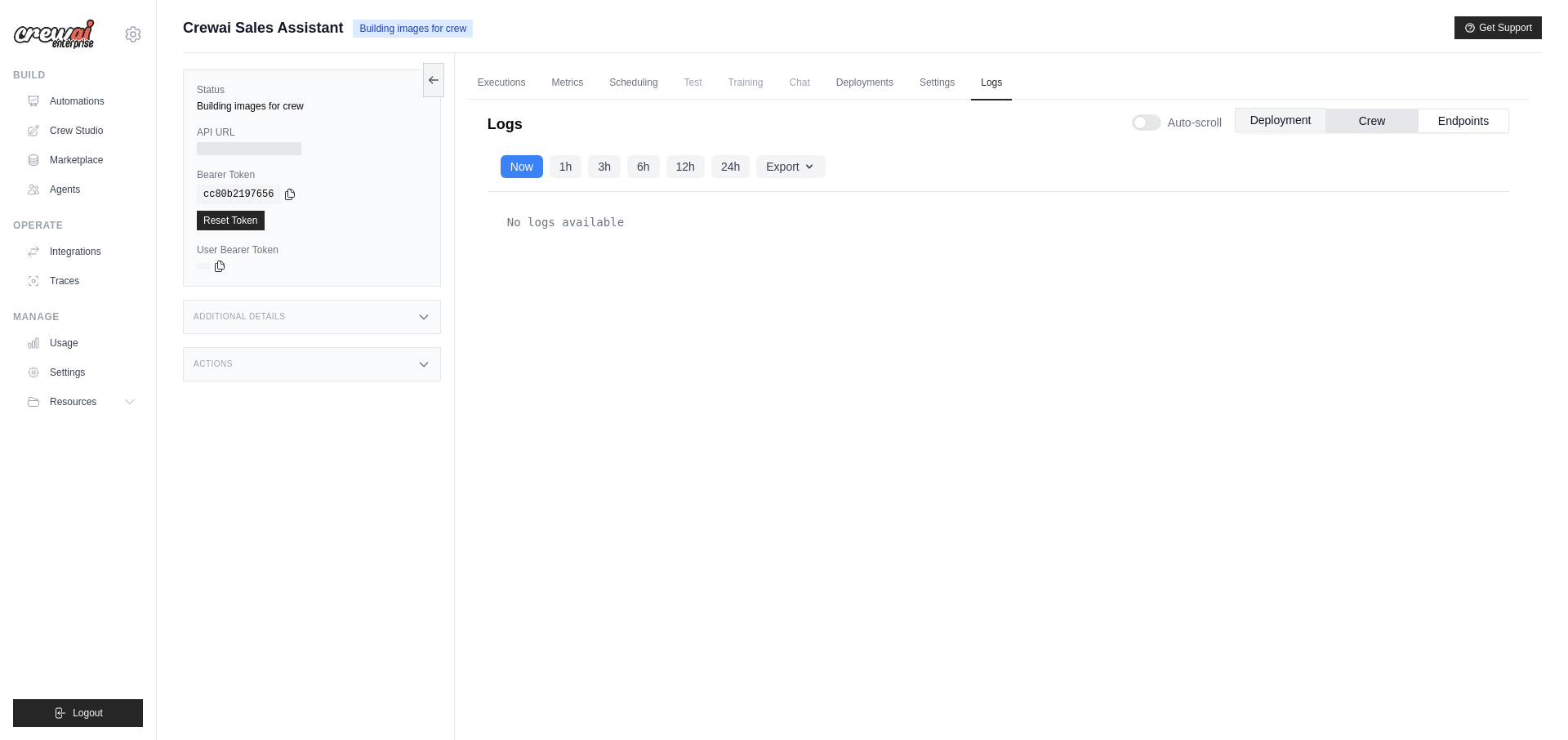
click at [1302, 119] on button "Deployment" at bounding box center [1280, 120] width 91 height 24
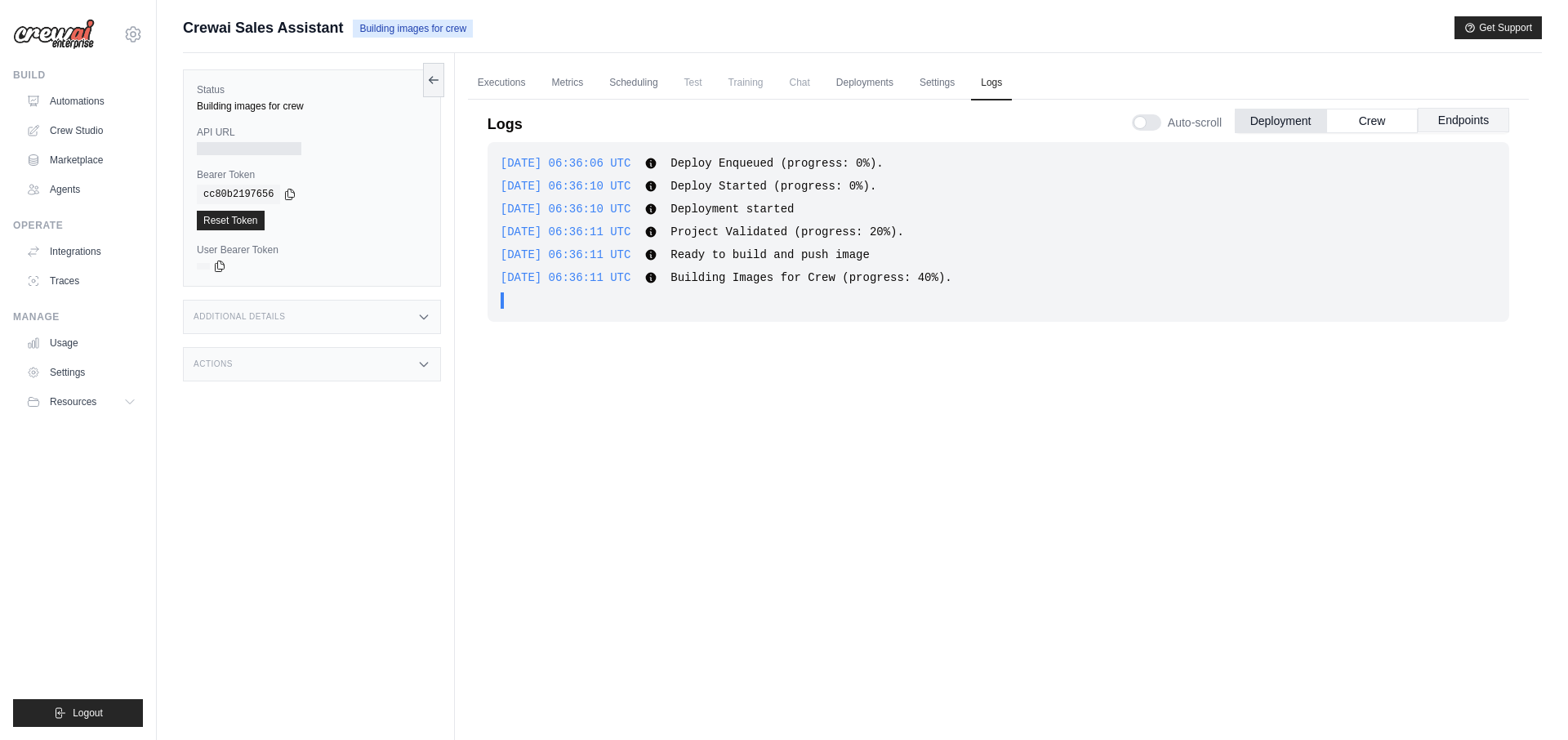
click at [1448, 128] on button "Endpoints" at bounding box center [1463, 120] width 91 height 24
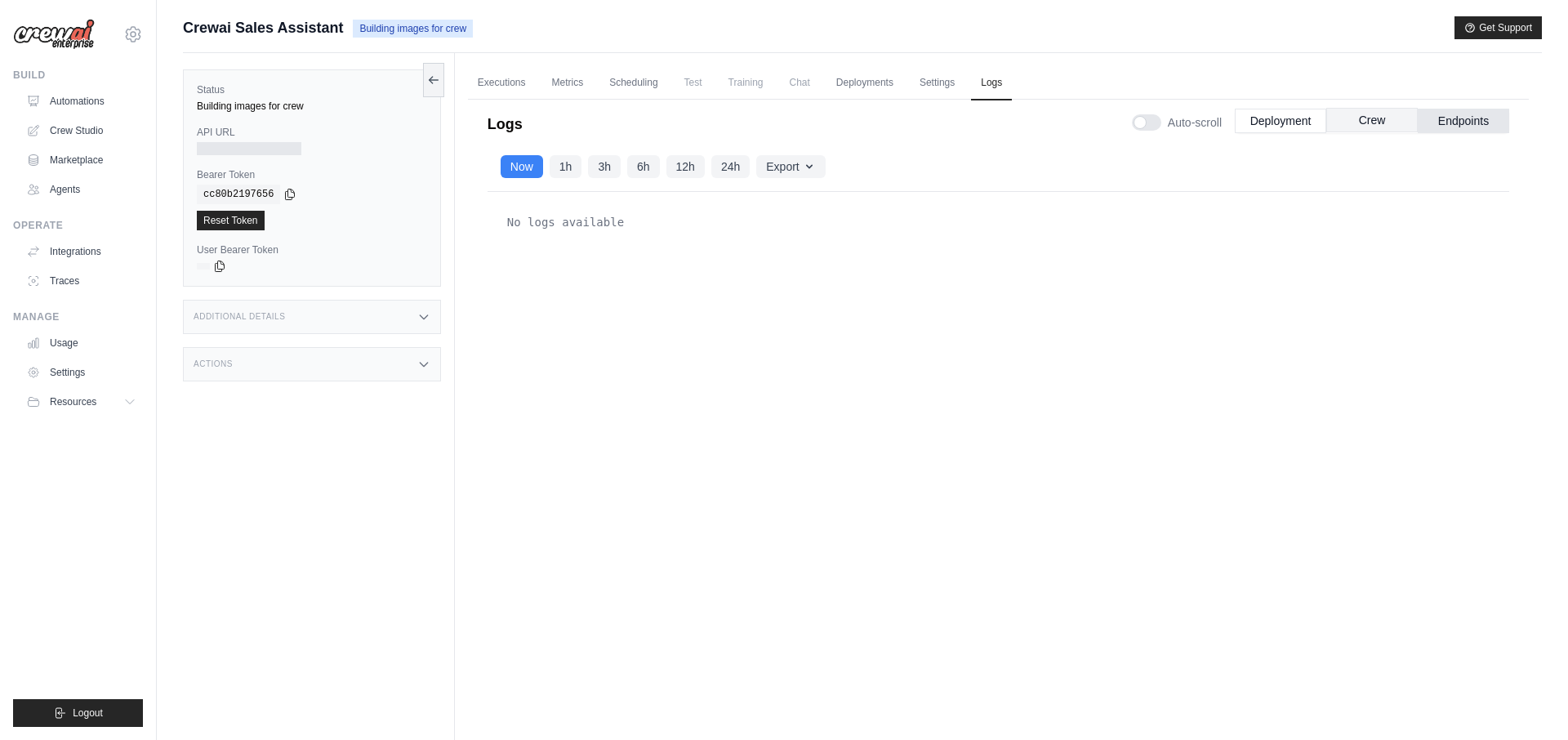
click at [1386, 123] on button "Crew" at bounding box center [1372, 120] width 91 height 24
click at [1286, 117] on button "Deployment" at bounding box center [1280, 120] width 91 height 24
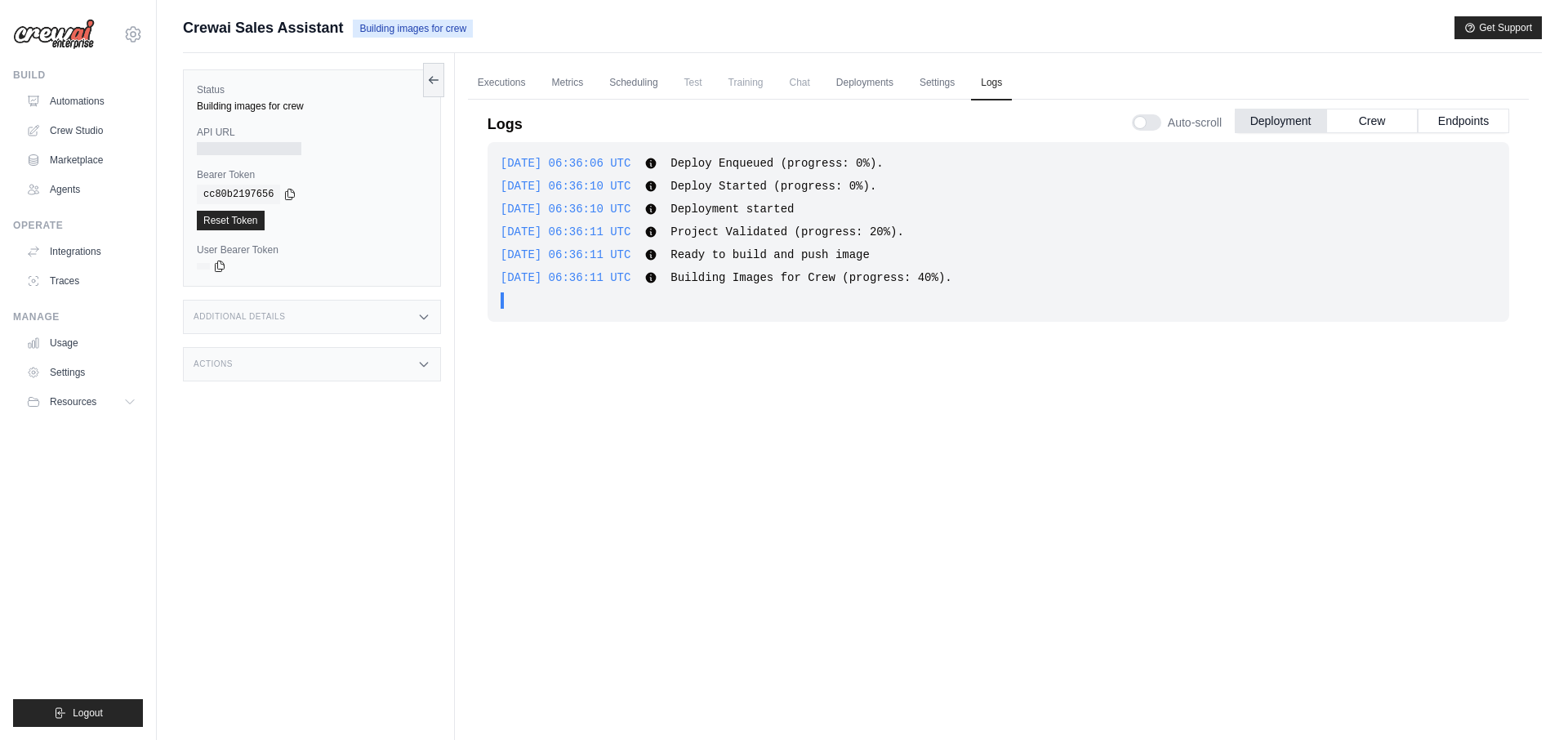
click at [755, 87] on span "Training" at bounding box center [746, 82] width 54 height 33
click at [802, 83] on span "Chat" at bounding box center [800, 82] width 40 height 33
click at [845, 105] on div "Logs Auto-scroll Deployment Crew Endpoints" at bounding box center [998, 119] width 1022 height 46
click at [880, 85] on link "Deployments" at bounding box center [865, 83] width 77 height 35
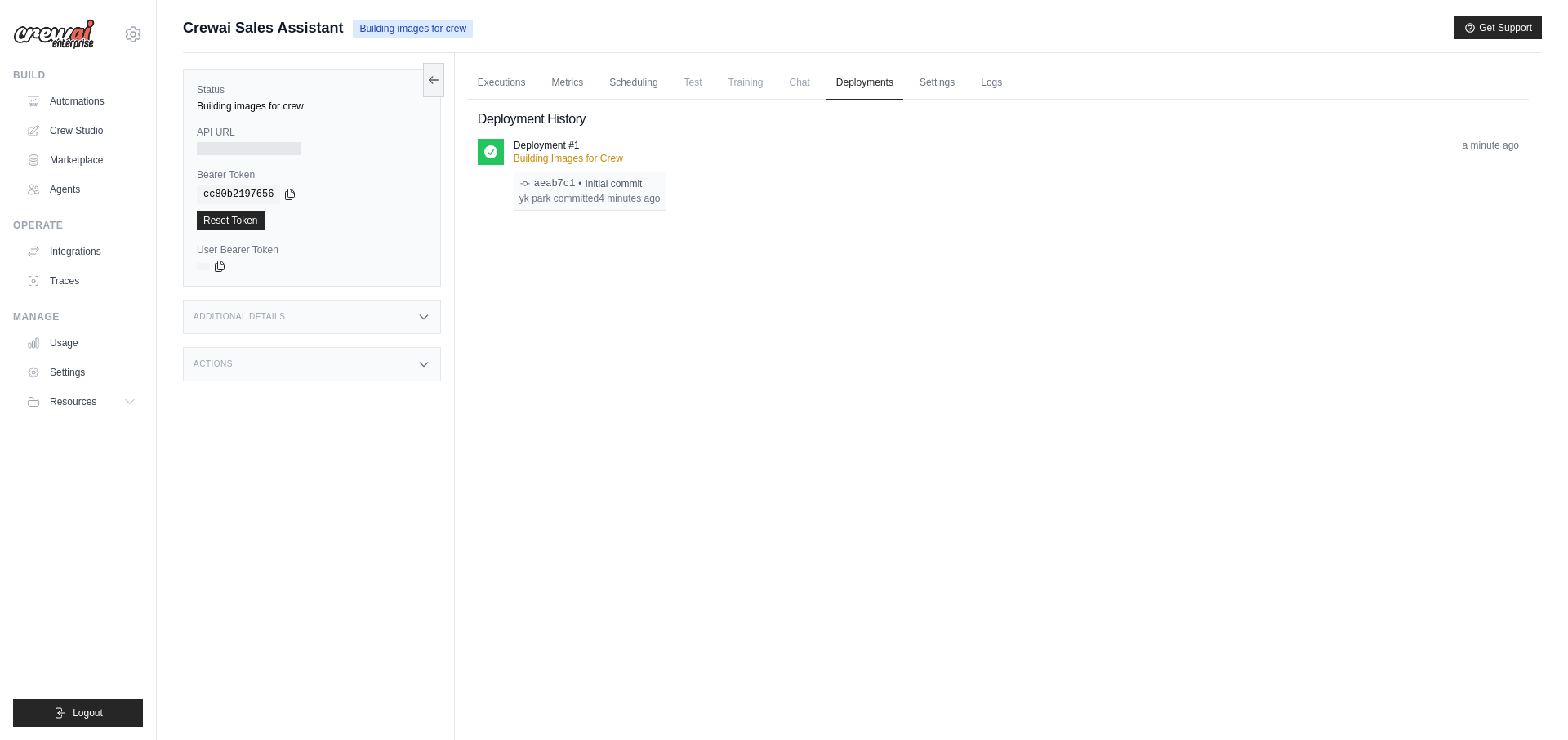
click at [812, 81] on span "Chat" at bounding box center [800, 82] width 40 height 33
click at [643, 78] on link "Scheduling" at bounding box center [633, 83] width 68 height 35
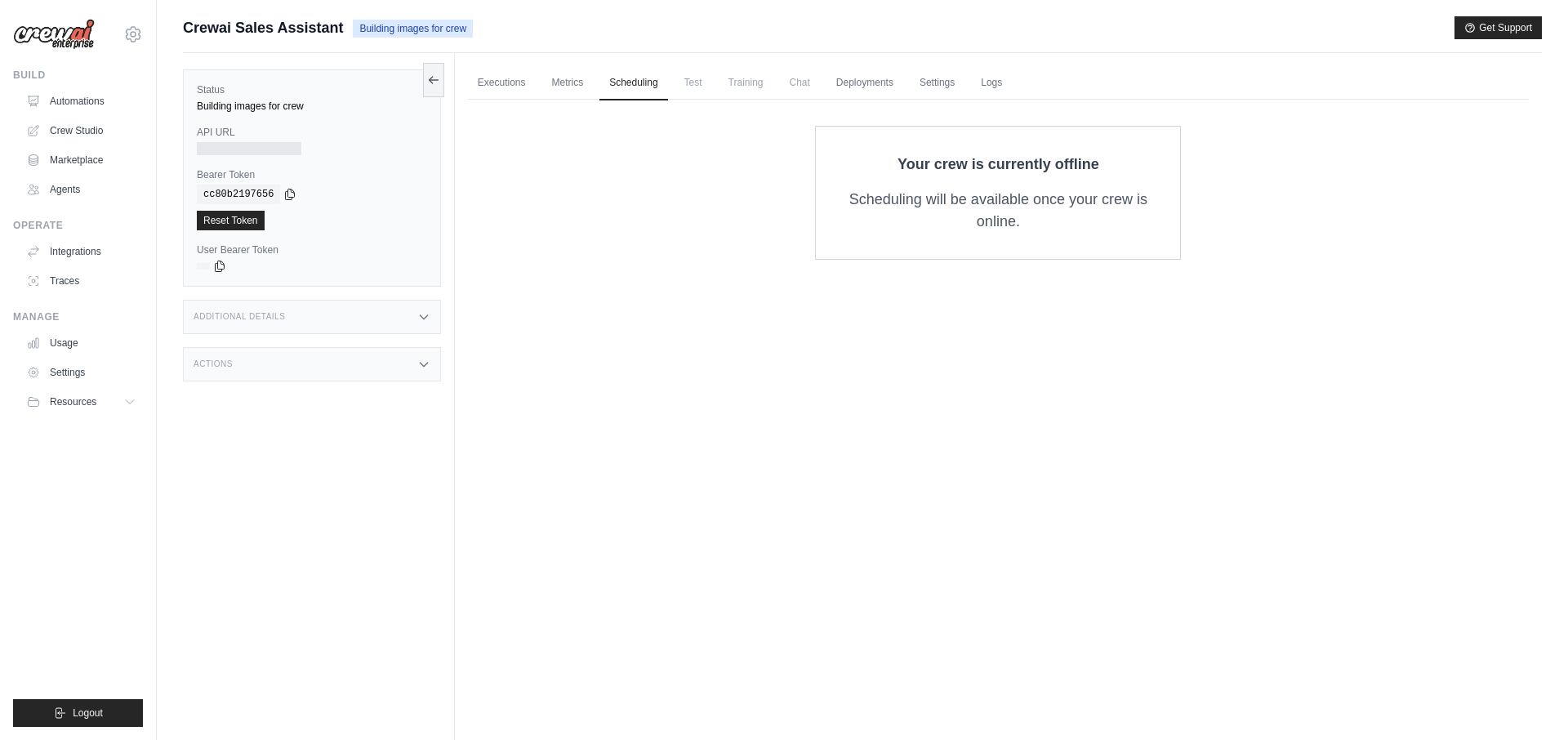
click at [805, 82] on span "Chat" at bounding box center [800, 82] width 40 height 33
click at [1000, 85] on link "Logs" at bounding box center [991, 83] width 40 height 35
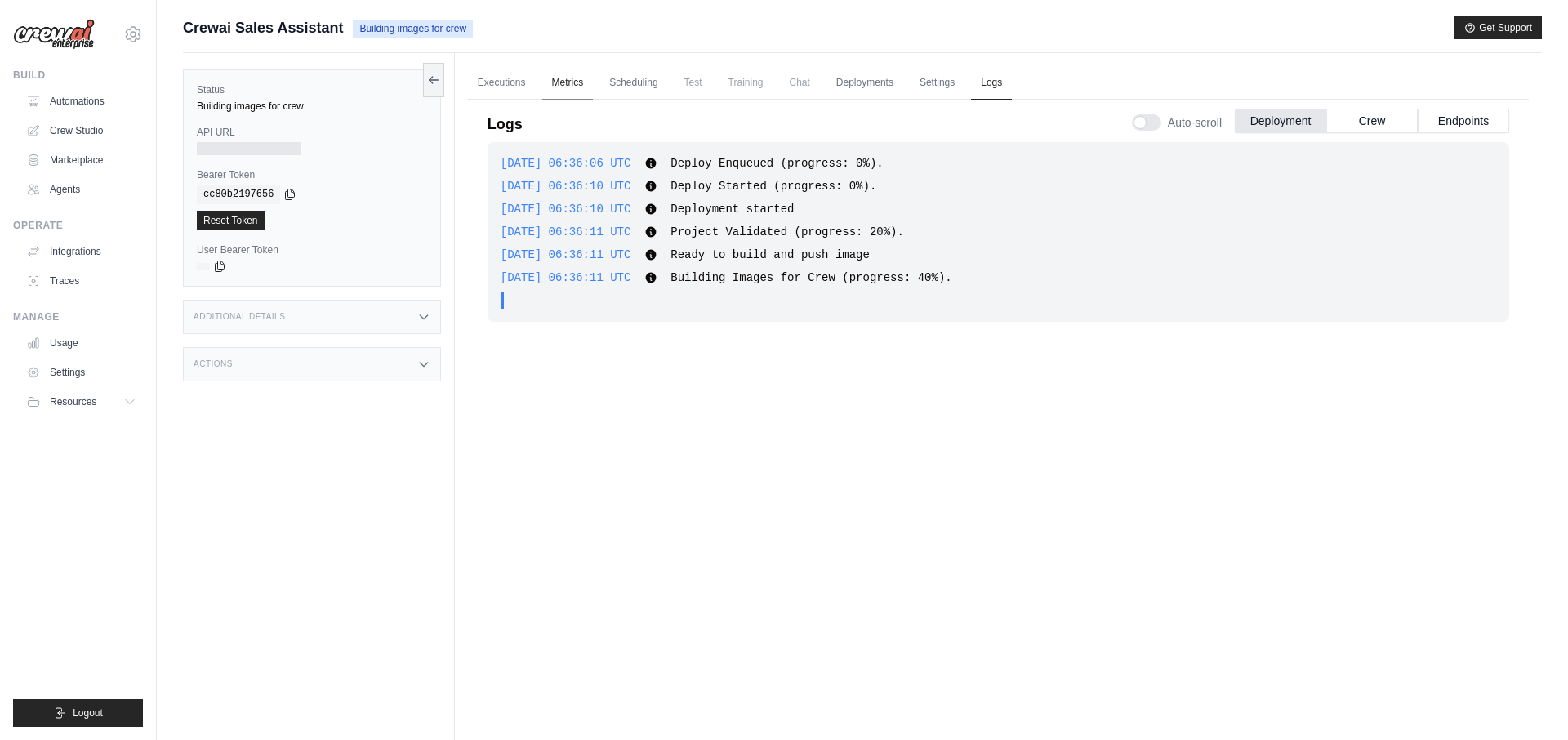
click at [574, 87] on link "Metrics" at bounding box center [568, 83] width 52 height 35
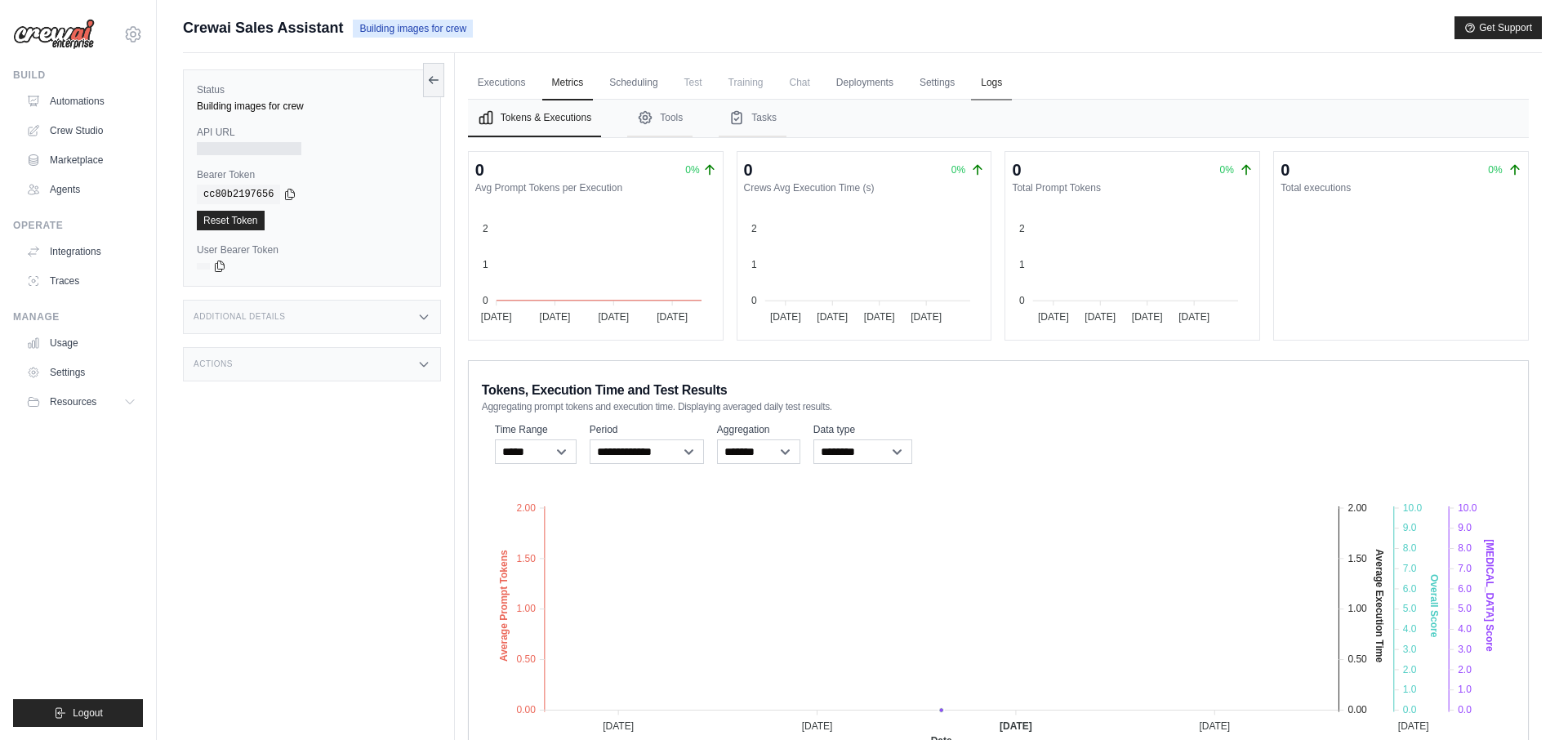
click at [989, 85] on link "Logs" at bounding box center [991, 83] width 40 height 35
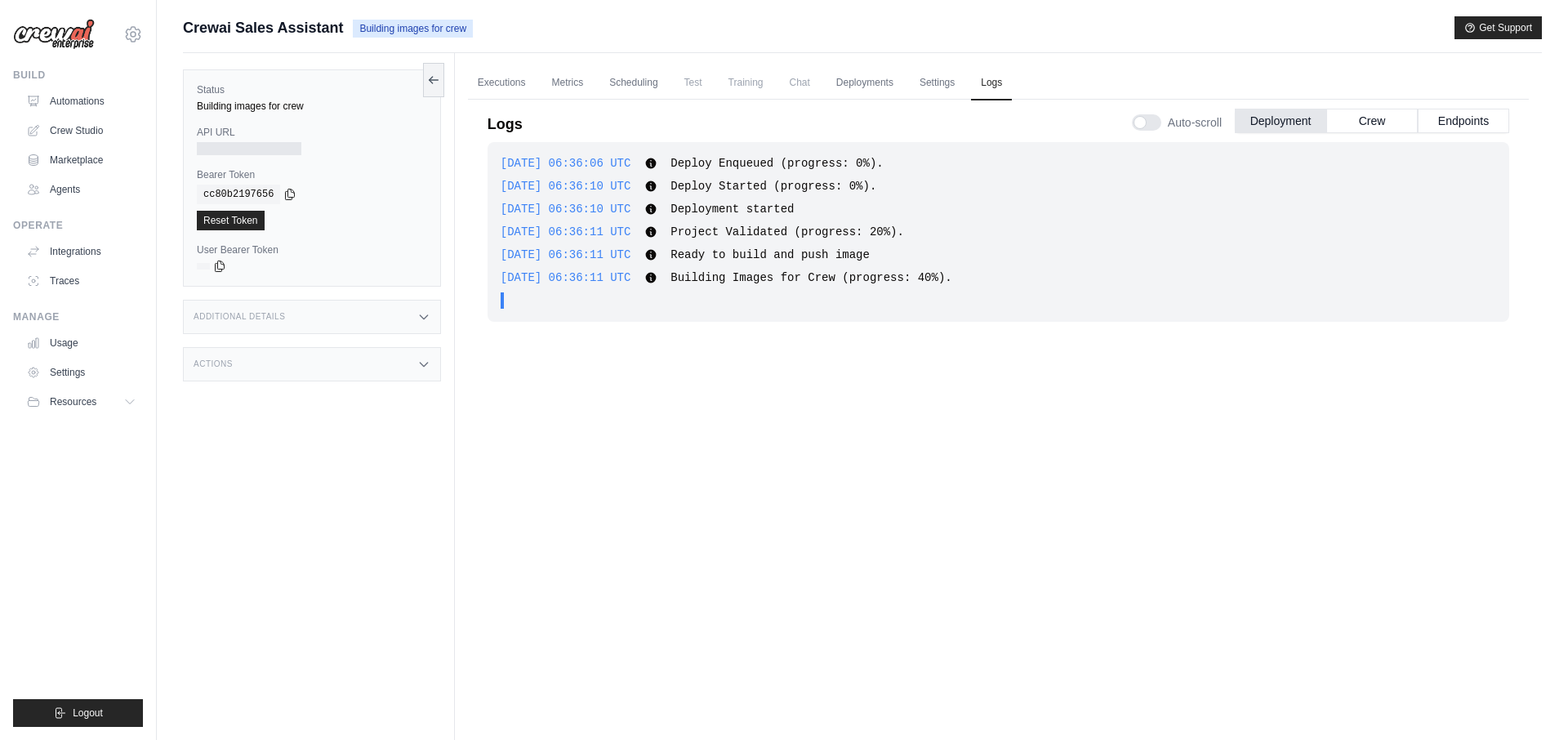
click at [838, 362] on div "2025-09-01 06:36:06 UTC Deploy Enqueued (progress: 0%). Show more Show less 202…" at bounding box center [998, 426] width 1022 height 570
click at [1012, 537] on div "2025-09-01 06:36:06 UTC Deploy Enqueued (progress: 0%). Show more Show less 202…" at bounding box center [998, 426] width 1022 height 570
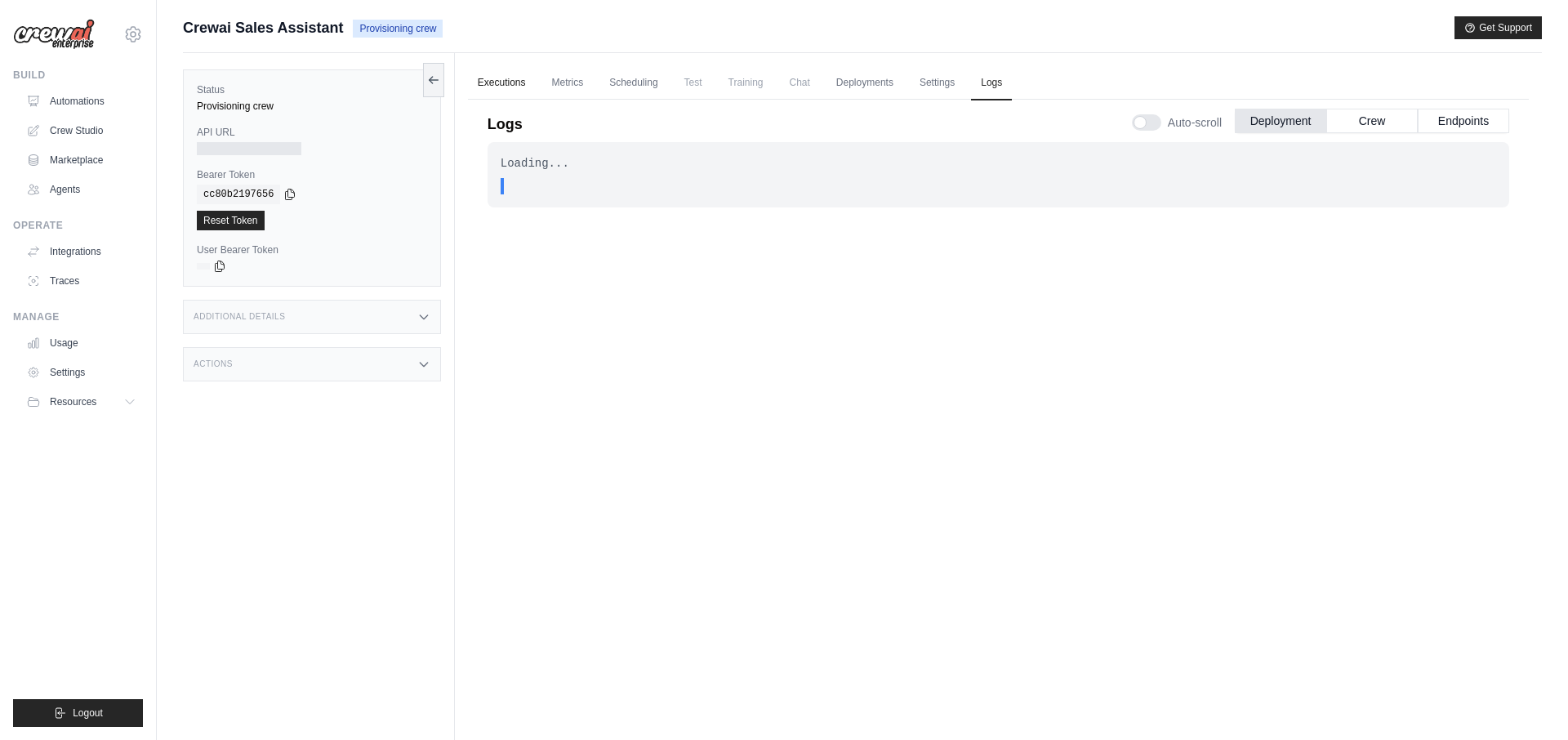
click at [520, 86] on link "Executions" at bounding box center [501, 83] width 68 height 35
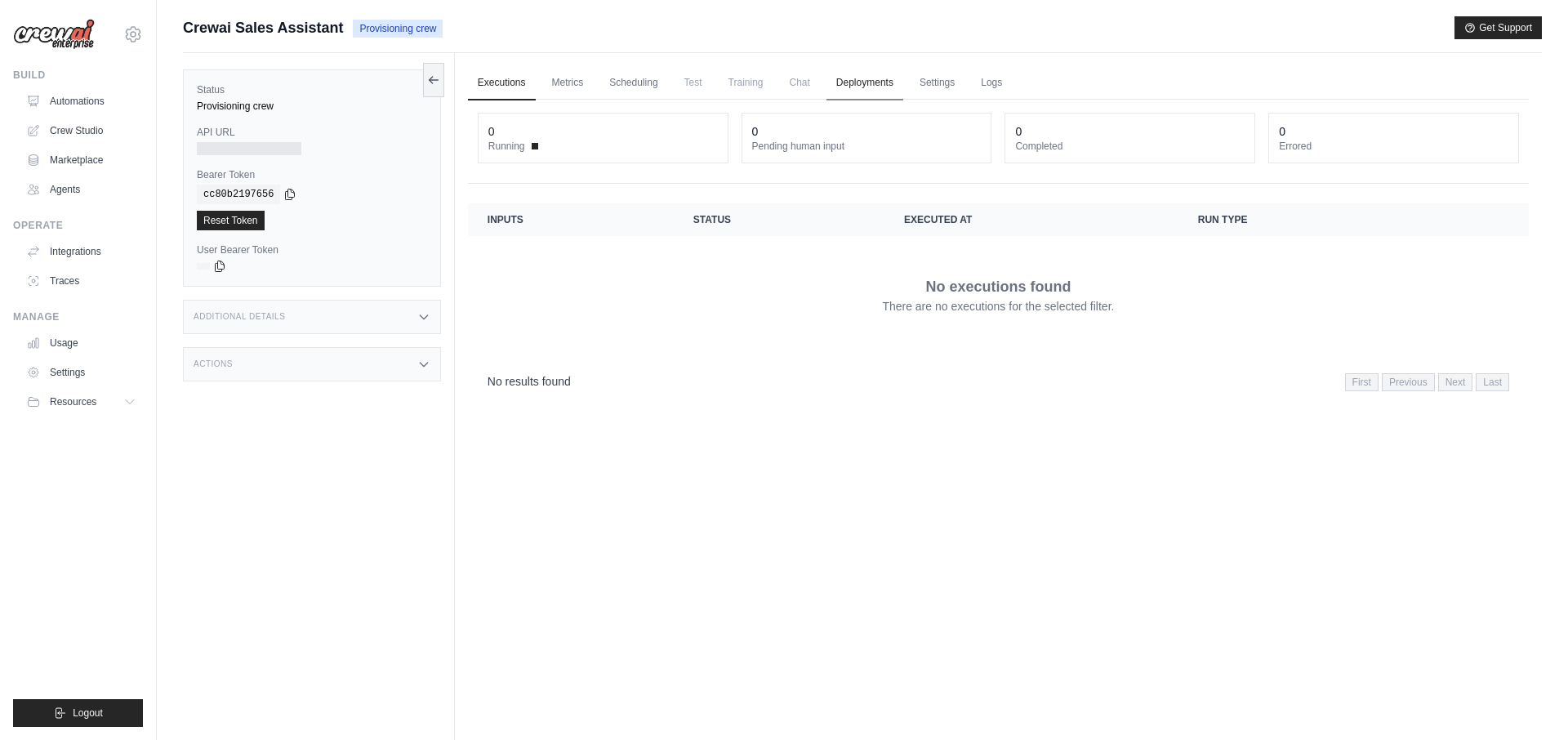
click at [853, 86] on link "Deployments" at bounding box center [865, 83] width 77 height 35
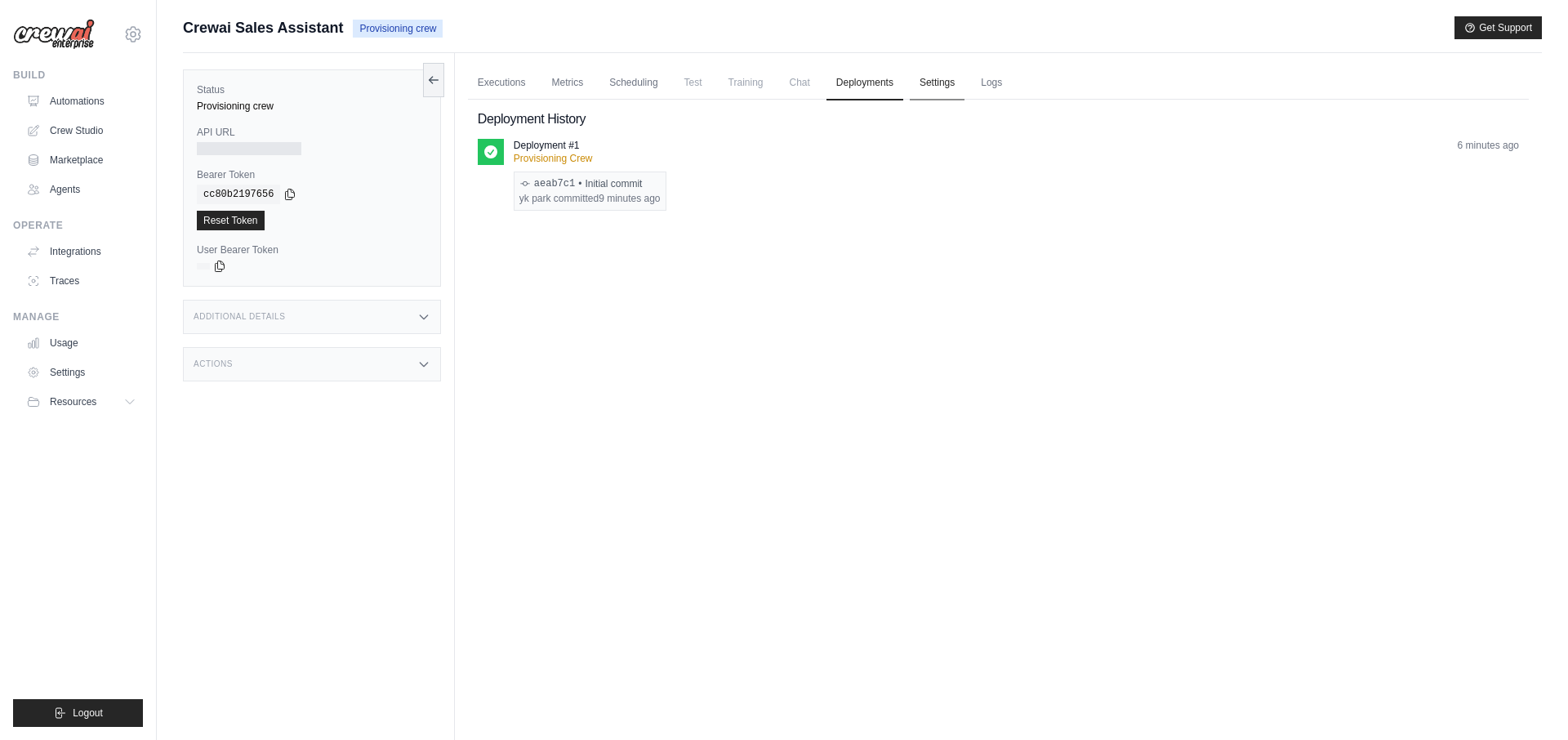
click at [950, 82] on link "Settings" at bounding box center [937, 83] width 54 height 35
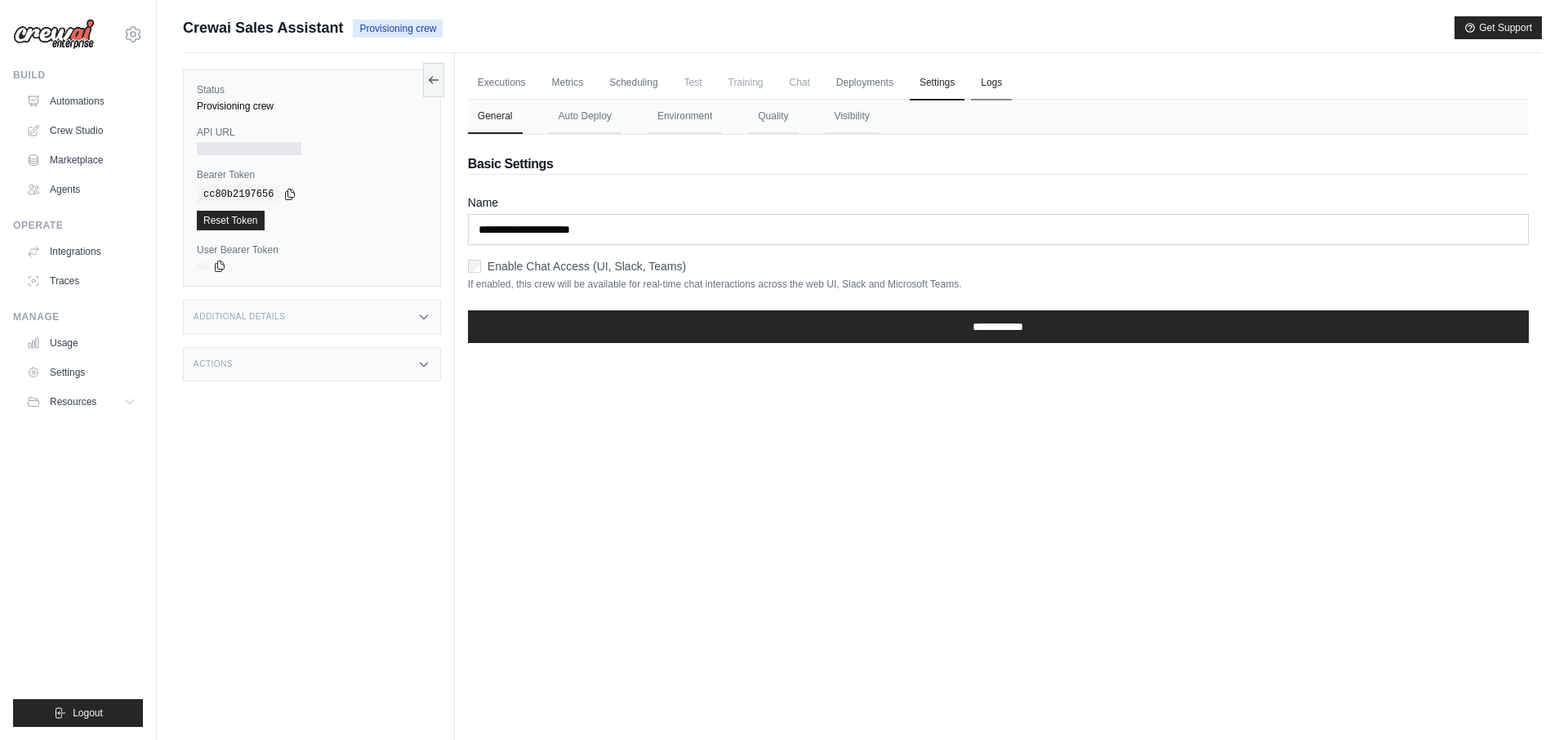
click at [983, 93] on link "Logs" at bounding box center [991, 83] width 40 height 35
click at [80, 100] on link "Automations" at bounding box center [83, 101] width 123 height 26
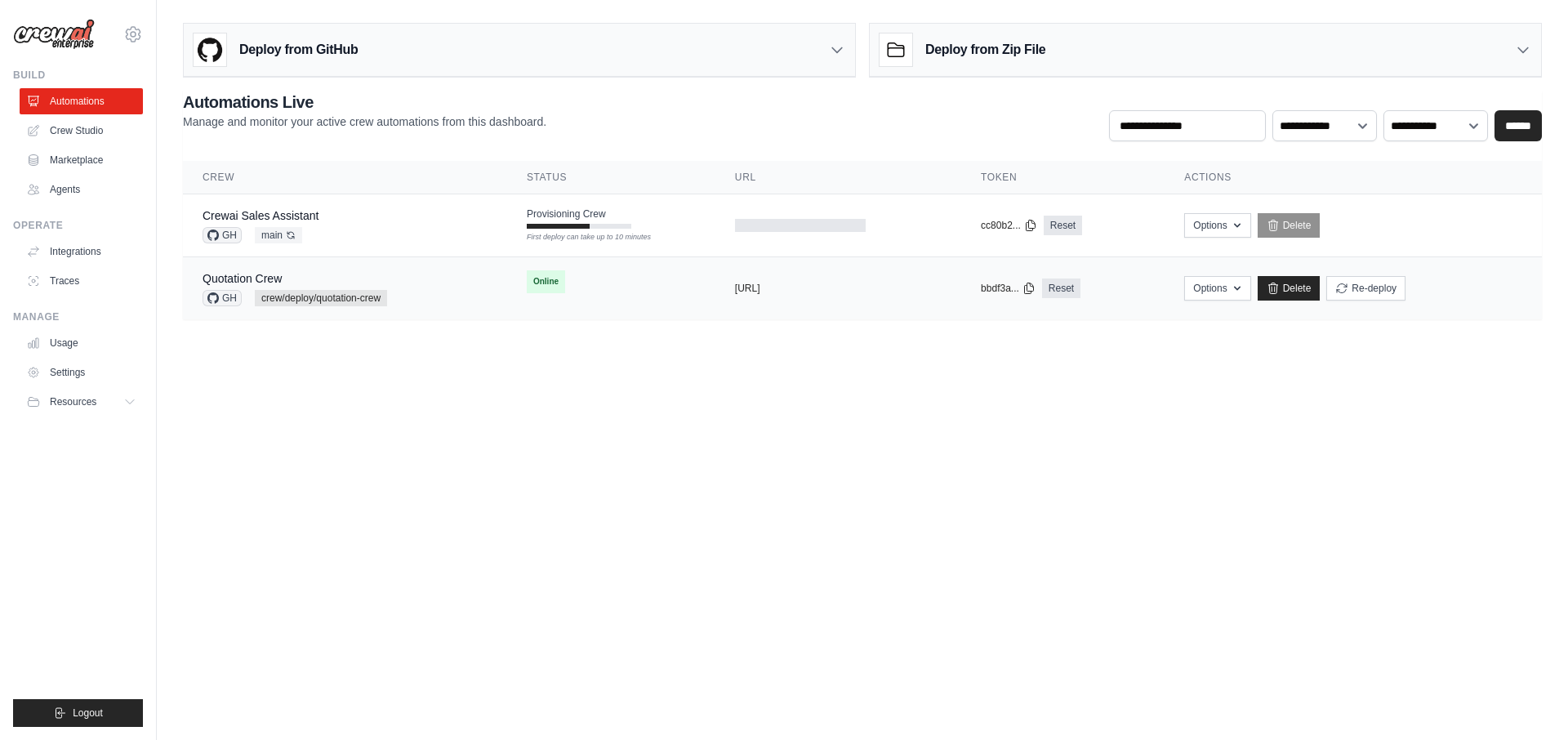
click at [840, 297] on td "copied https://s1-crewai-97689c9b-2f83-47b" at bounding box center [838, 288] width 246 height 63
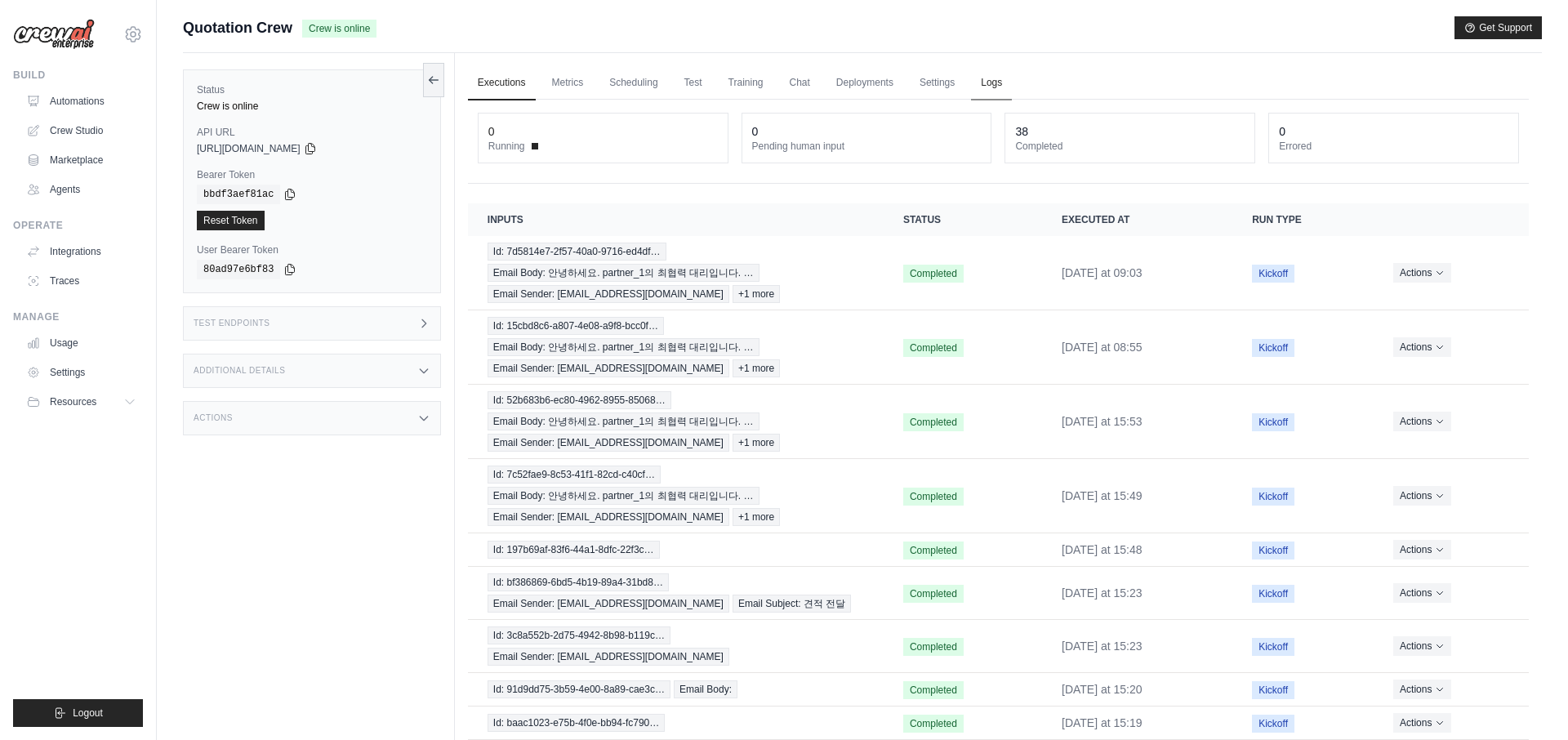
click at [997, 85] on link "Logs" at bounding box center [991, 83] width 40 height 35
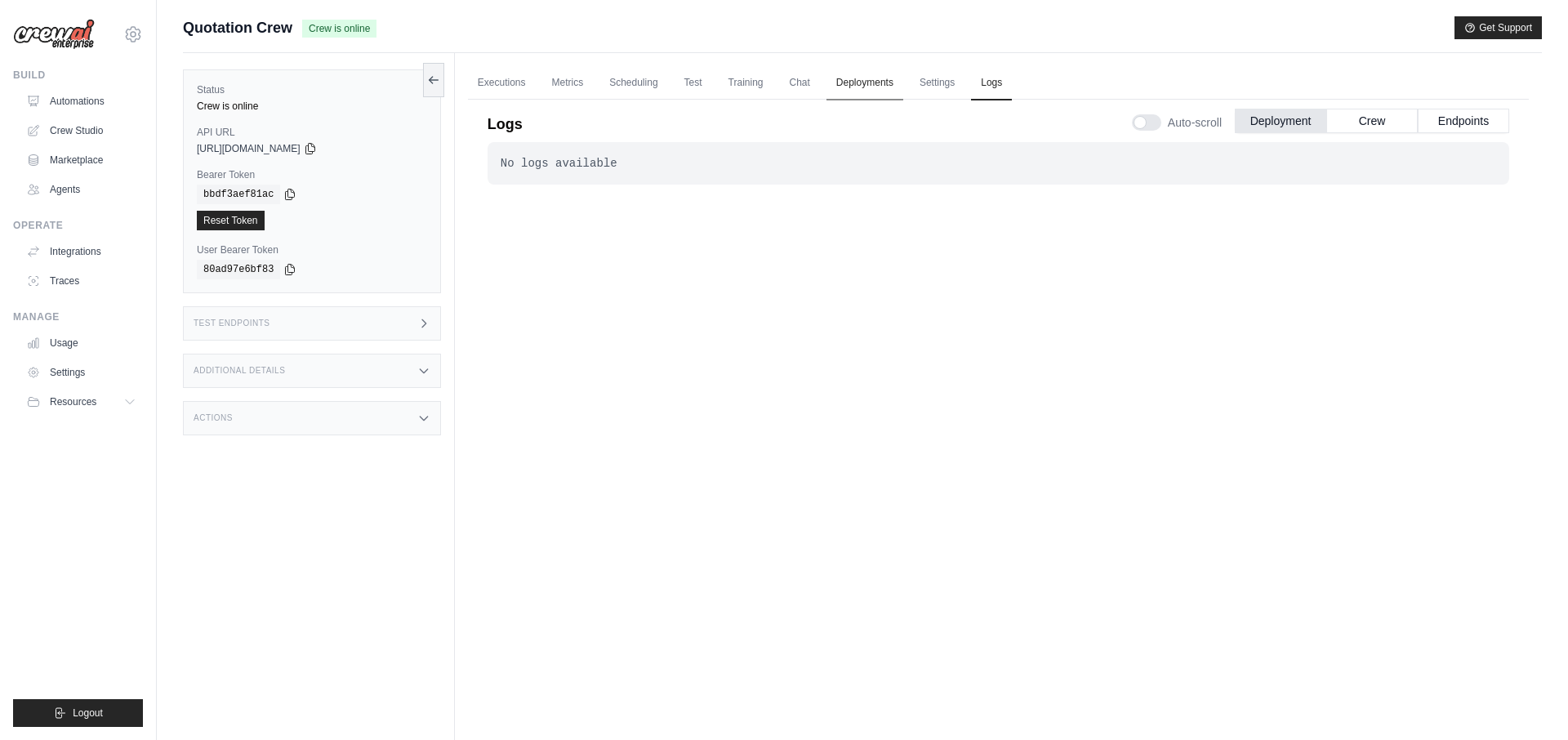
click at [851, 84] on link "Deployments" at bounding box center [865, 83] width 77 height 35
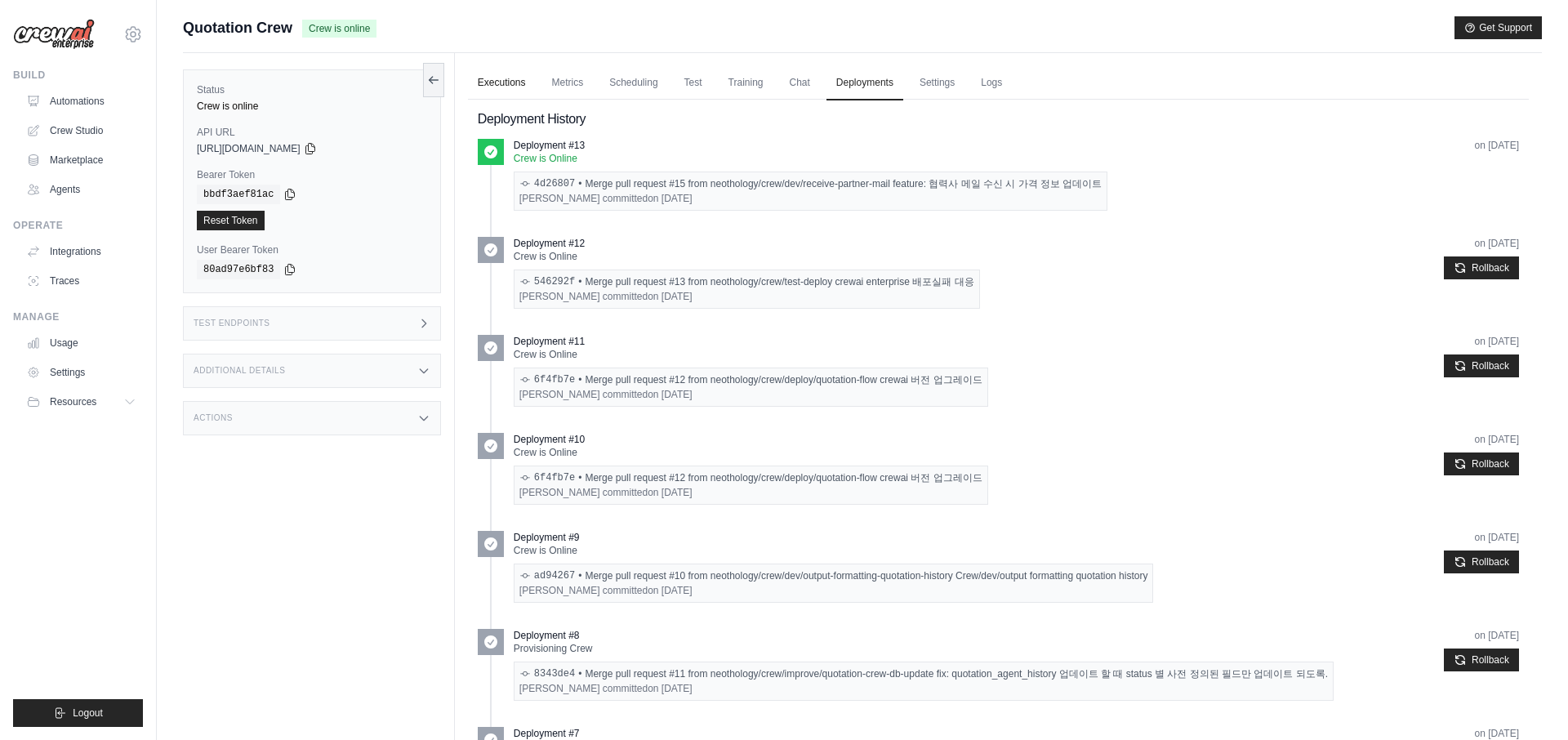
click at [509, 83] on link "Executions" at bounding box center [501, 83] width 68 height 35
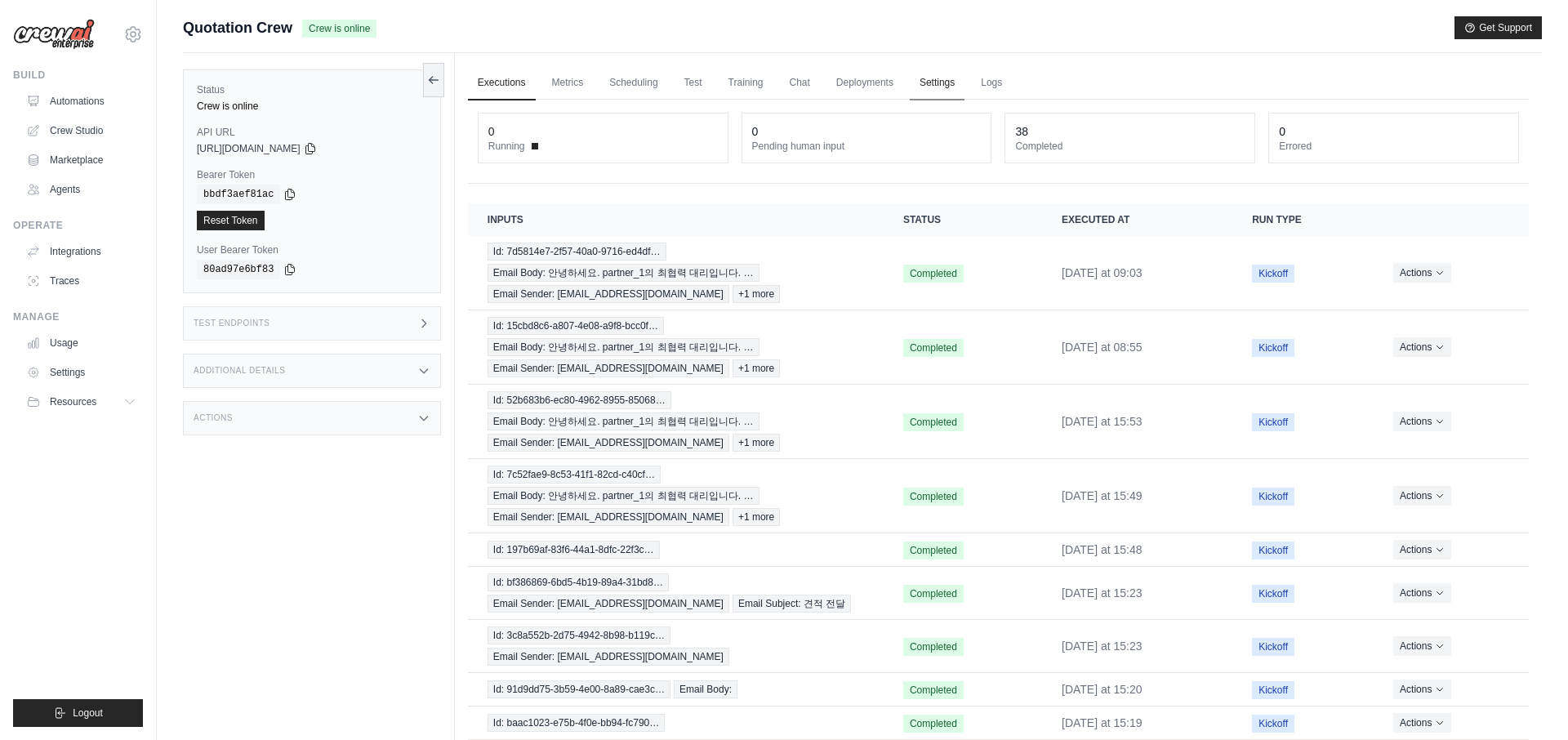
click at [941, 86] on link "Settings" at bounding box center [937, 83] width 54 height 35
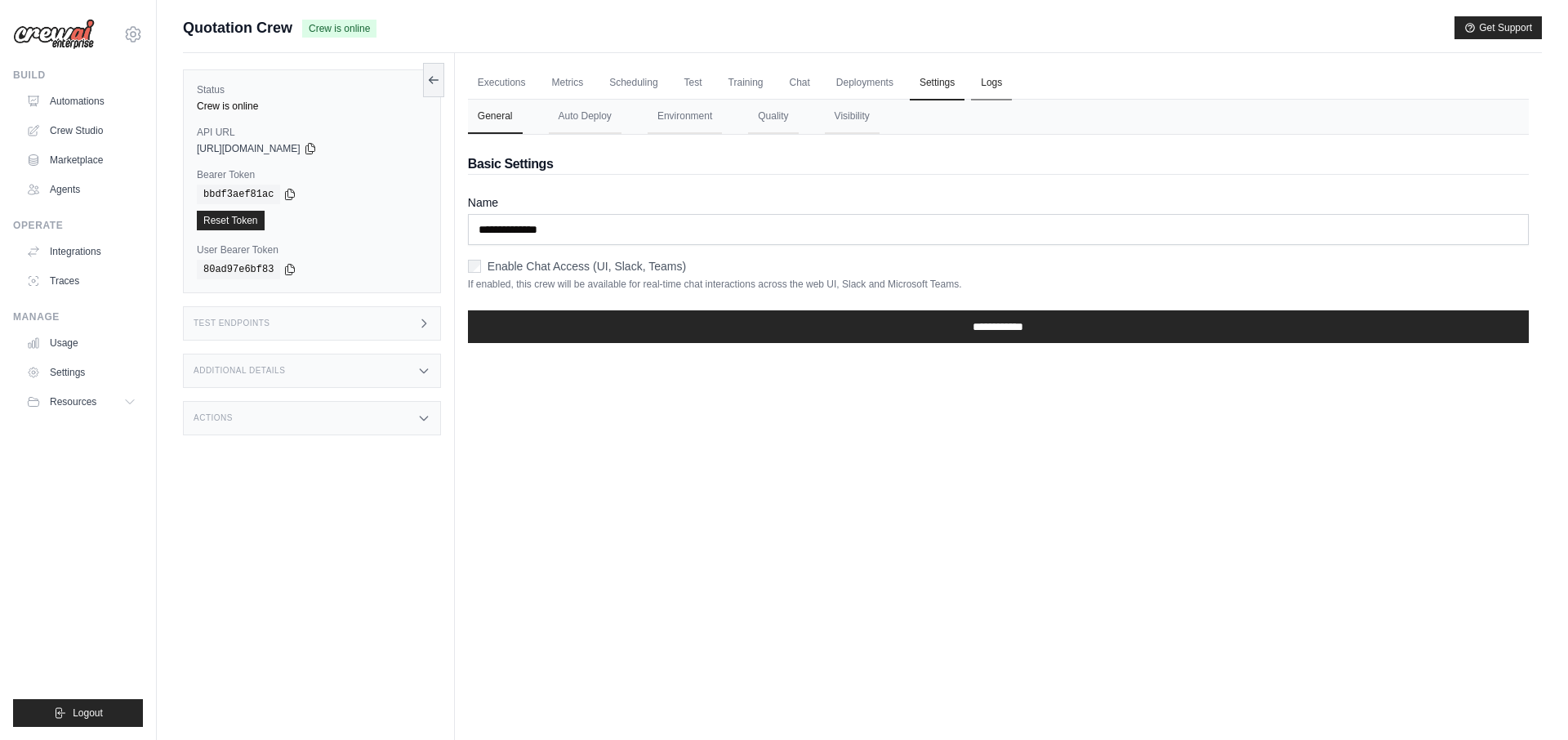
click at [990, 82] on link "Logs" at bounding box center [991, 83] width 40 height 35
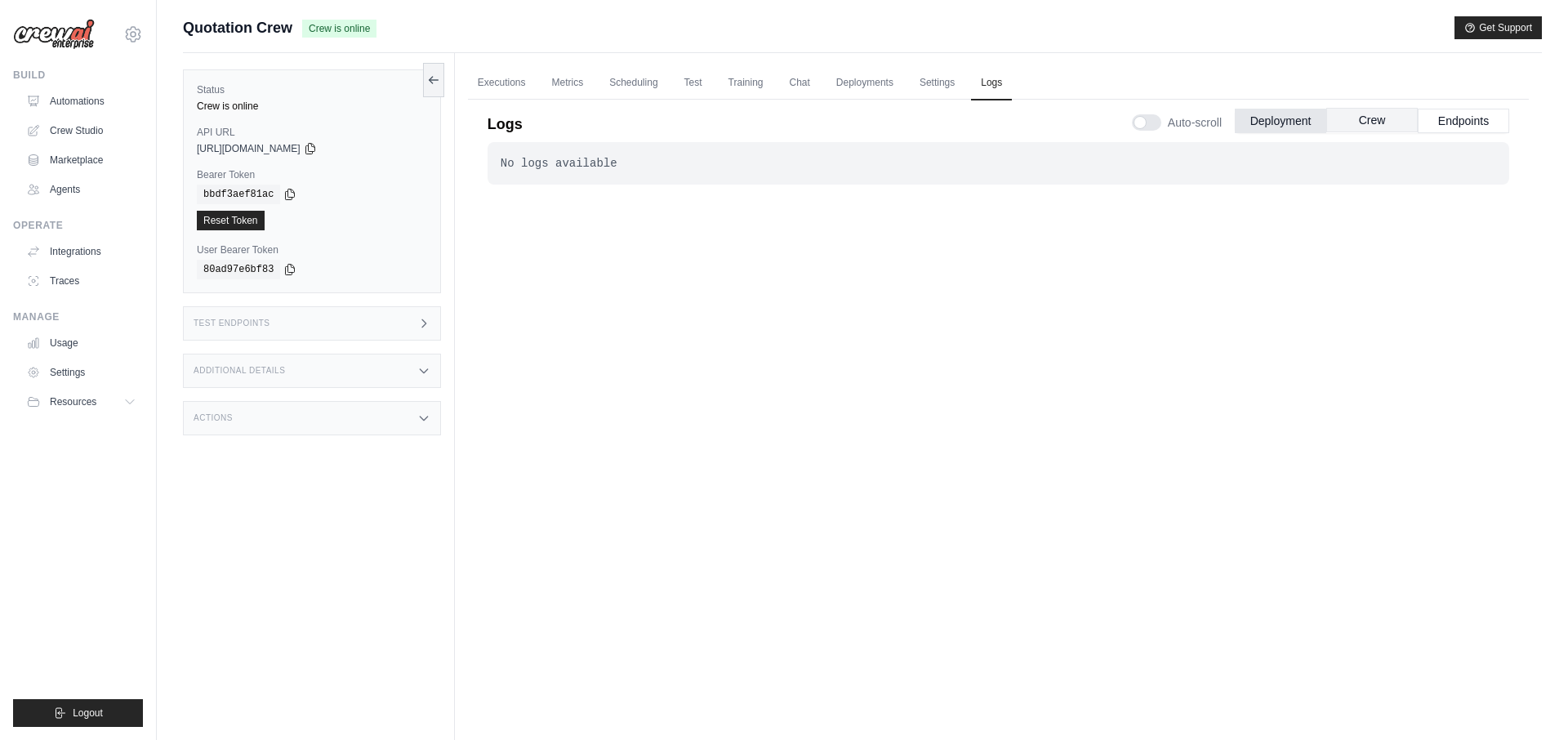
click at [1361, 125] on button "Crew" at bounding box center [1372, 120] width 91 height 24
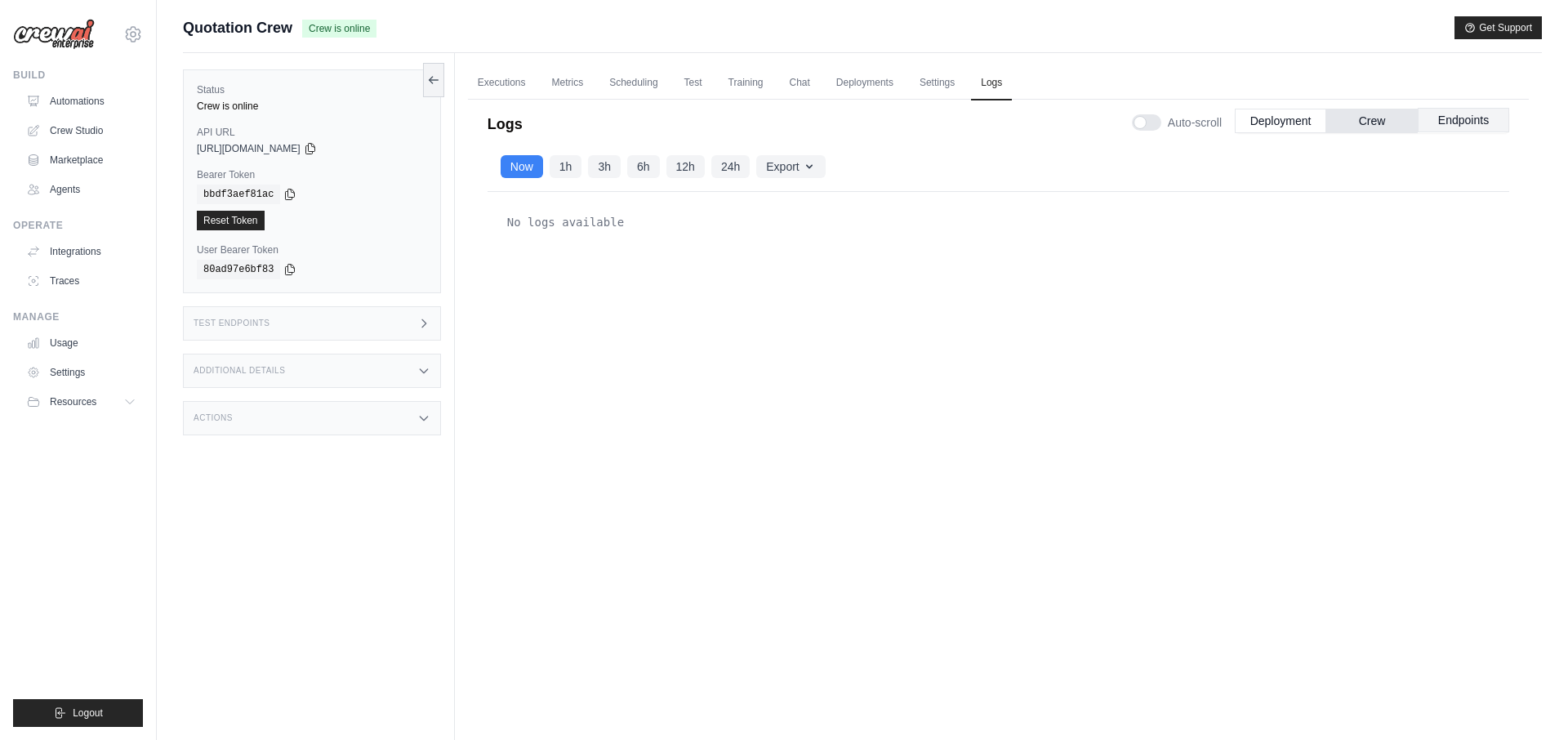
click at [1463, 122] on button "Endpoints" at bounding box center [1463, 120] width 91 height 24
click at [1372, 116] on button "Crew" at bounding box center [1372, 120] width 91 height 24
click at [738, 170] on button "24h" at bounding box center [730, 165] width 38 height 23
click at [689, 171] on button "12h" at bounding box center [685, 165] width 38 height 23
click at [641, 171] on button "6h" at bounding box center [643, 165] width 33 height 23
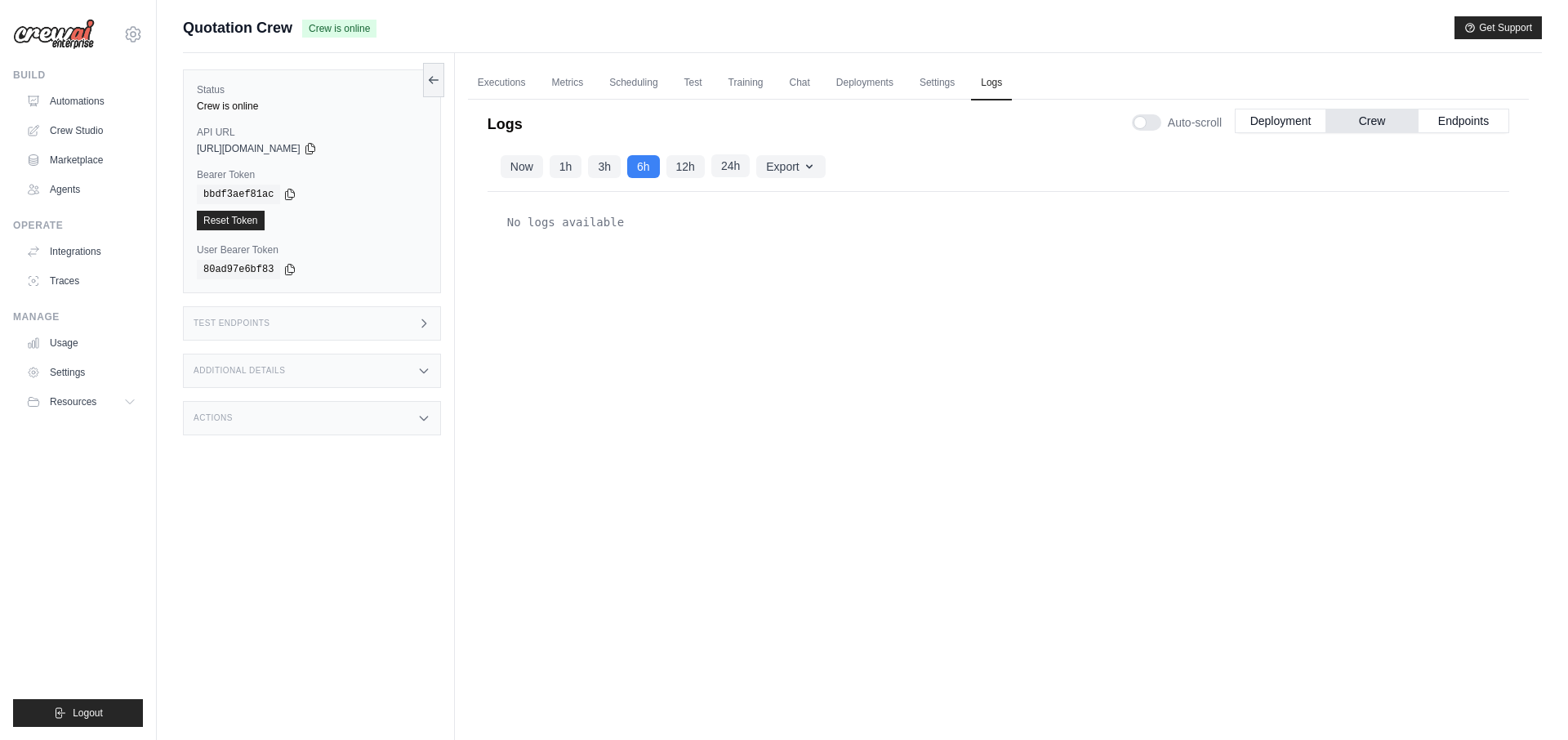
click at [732, 167] on button "24h" at bounding box center [730, 165] width 38 height 23
click at [677, 177] on button "12h" at bounding box center [685, 165] width 38 height 23
click at [1454, 122] on button "Endpoints" at bounding box center [1463, 120] width 91 height 24
click at [737, 172] on button "24h" at bounding box center [730, 165] width 38 height 23
click at [812, 167] on icon "button" at bounding box center [809, 166] width 13 height 13
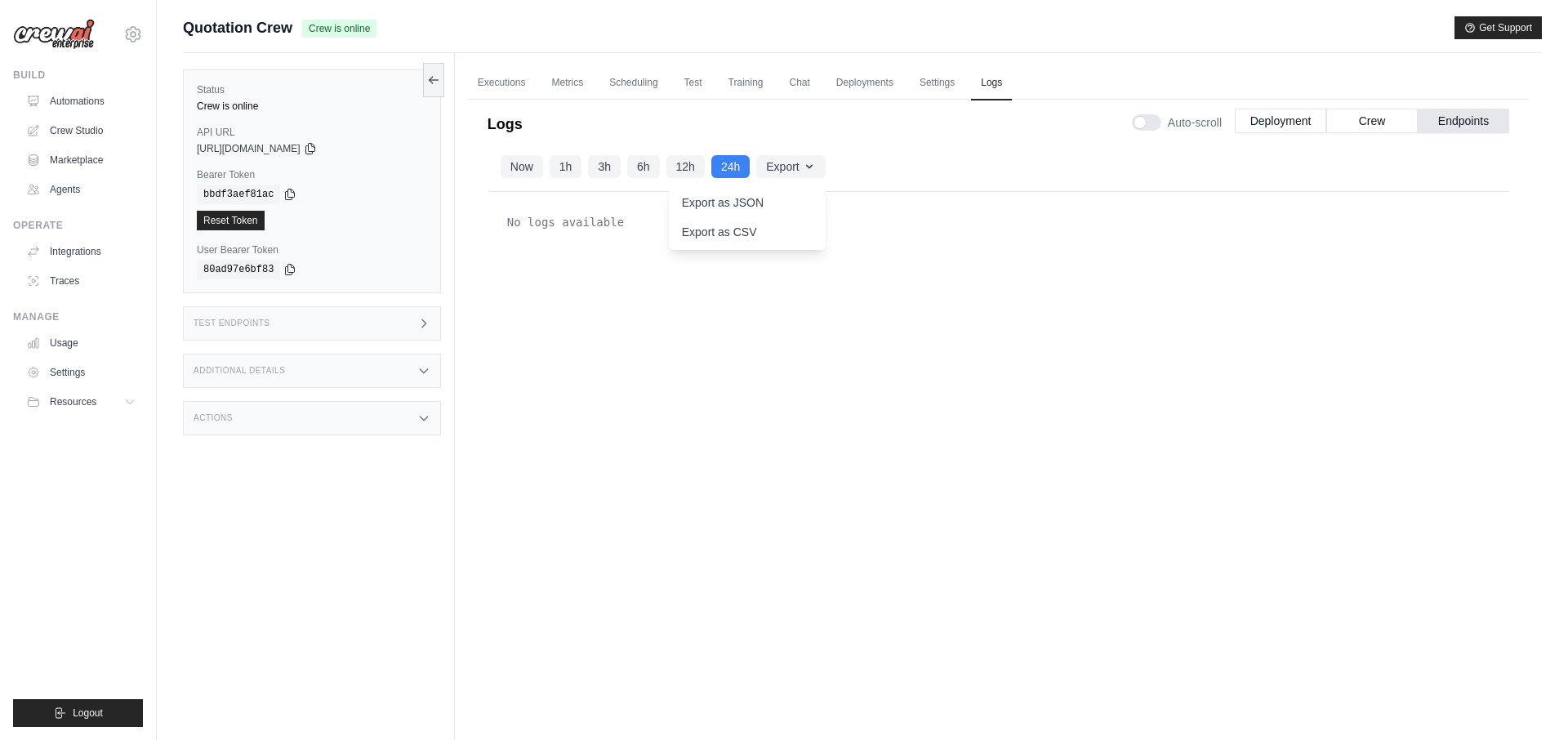
click at [938, 171] on div "Now 1h 3h 6h 12h 24h Export Export as JSON Export as CSV" at bounding box center [998, 166] width 1022 height 50
click at [1297, 111] on button "Deployment" at bounding box center [1280, 120] width 91 height 24
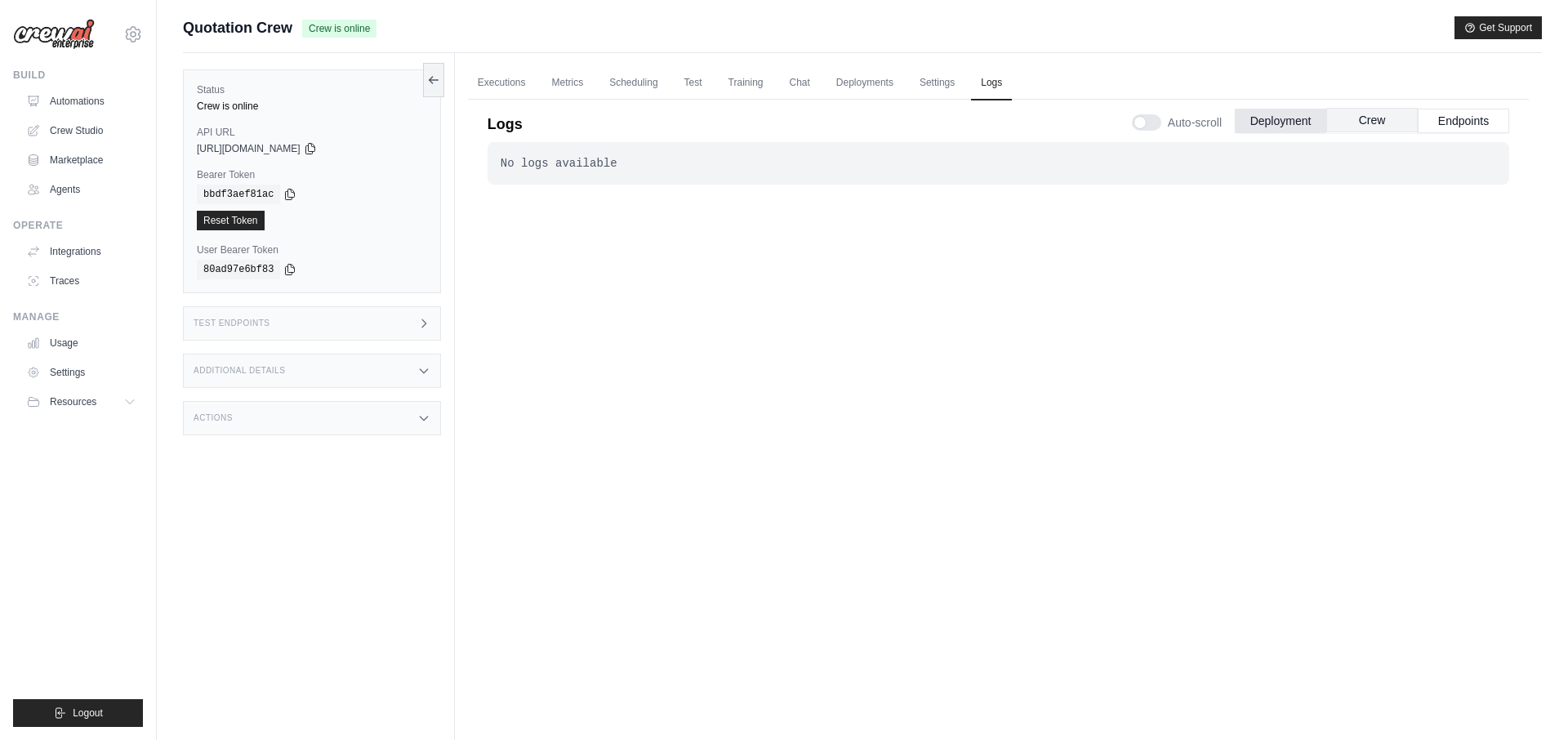
click at [1373, 118] on button "Crew" at bounding box center [1372, 120] width 91 height 24
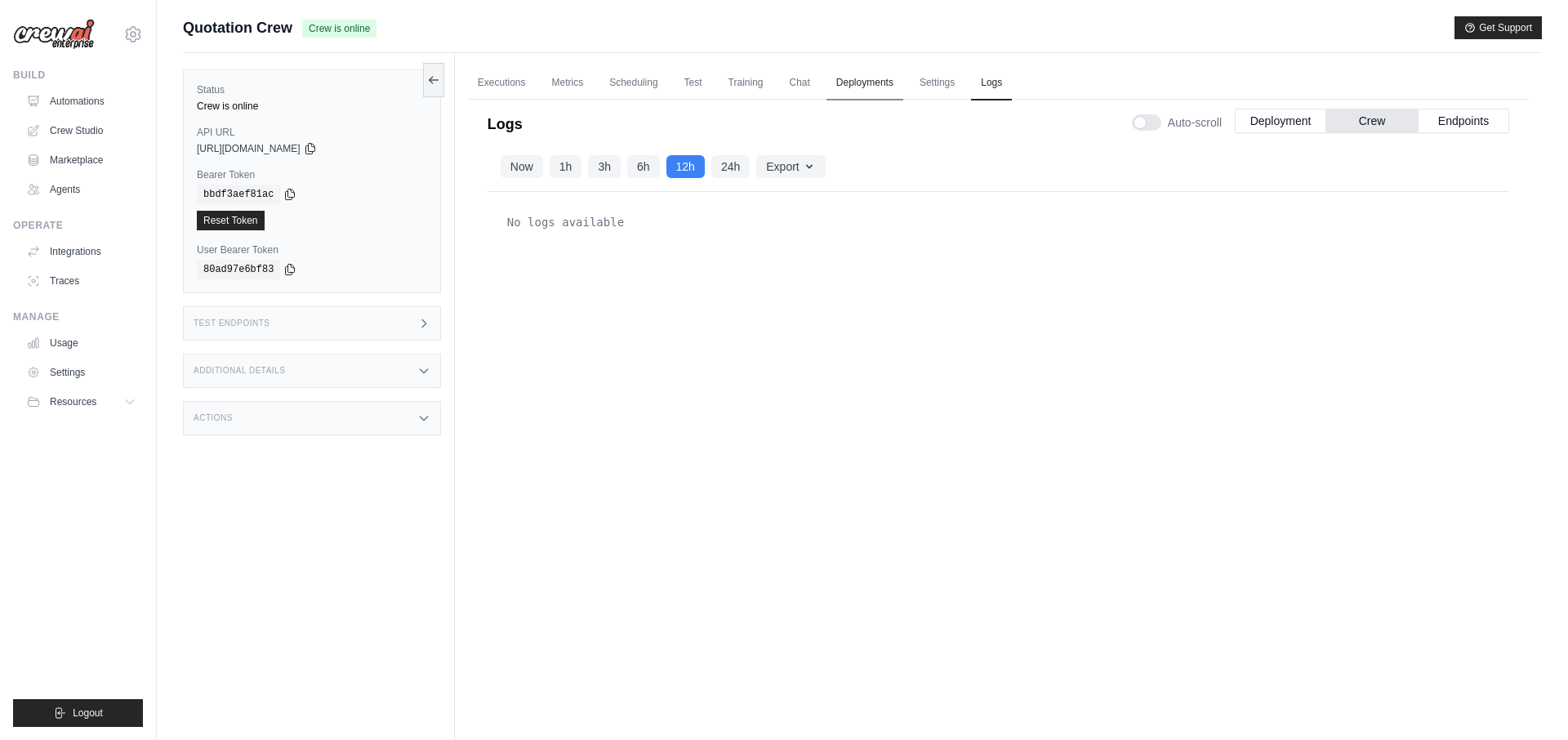
click at [874, 90] on link "Deployments" at bounding box center [865, 83] width 77 height 35
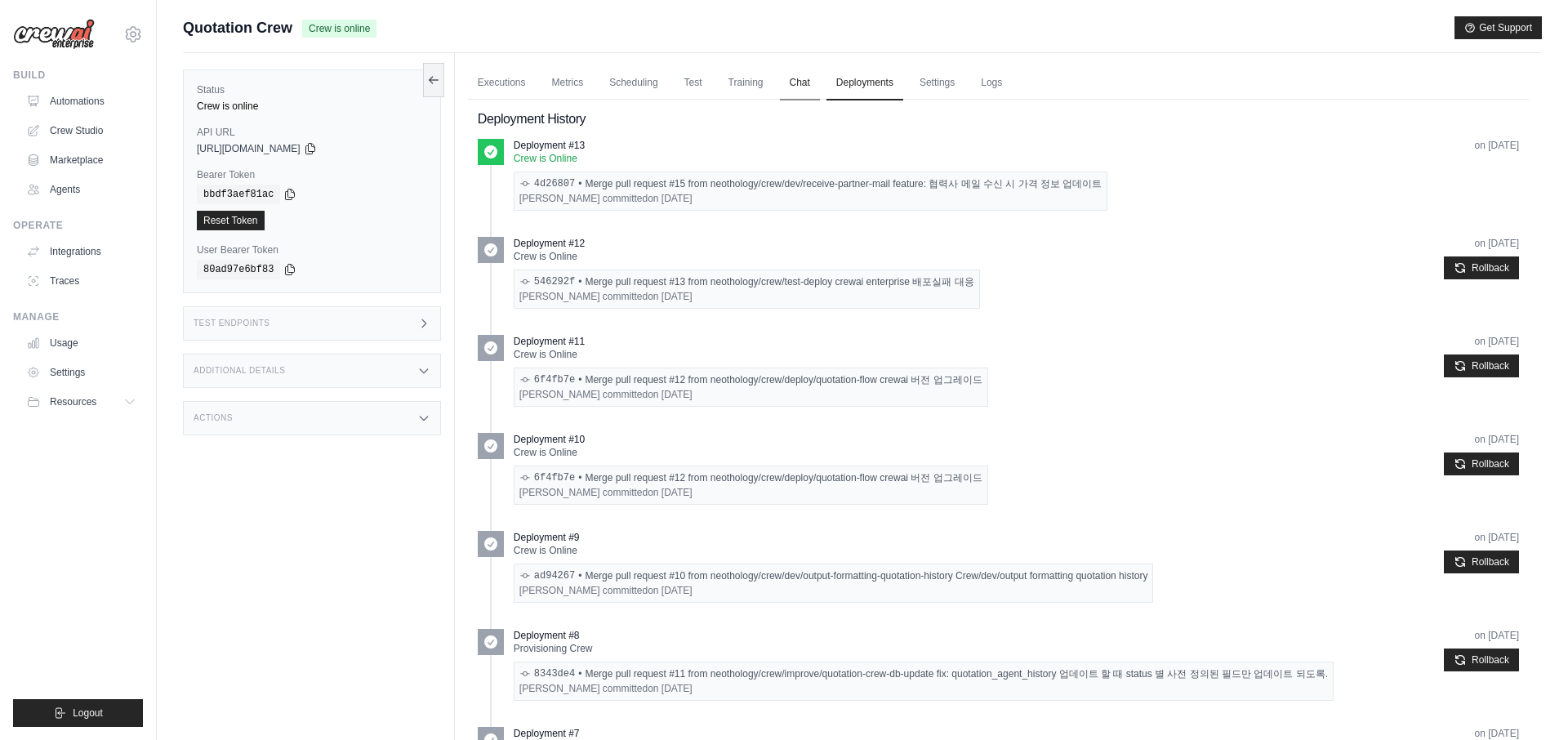
click at [796, 89] on link "Chat" at bounding box center [800, 83] width 40 height 35
click at [54, 39] on img at bounding box center [54, 34] width 82 height 31
click at [54, 28] on img at bounding box center [54, 34] width 82 height 31
click at [100, 34] on div "youngkeun.park@kt.com Settings" at bounding box center [78, 26] width 130 height 53
click at [137, 30] on icon at bounding box center [133, 34] width 15 height 14
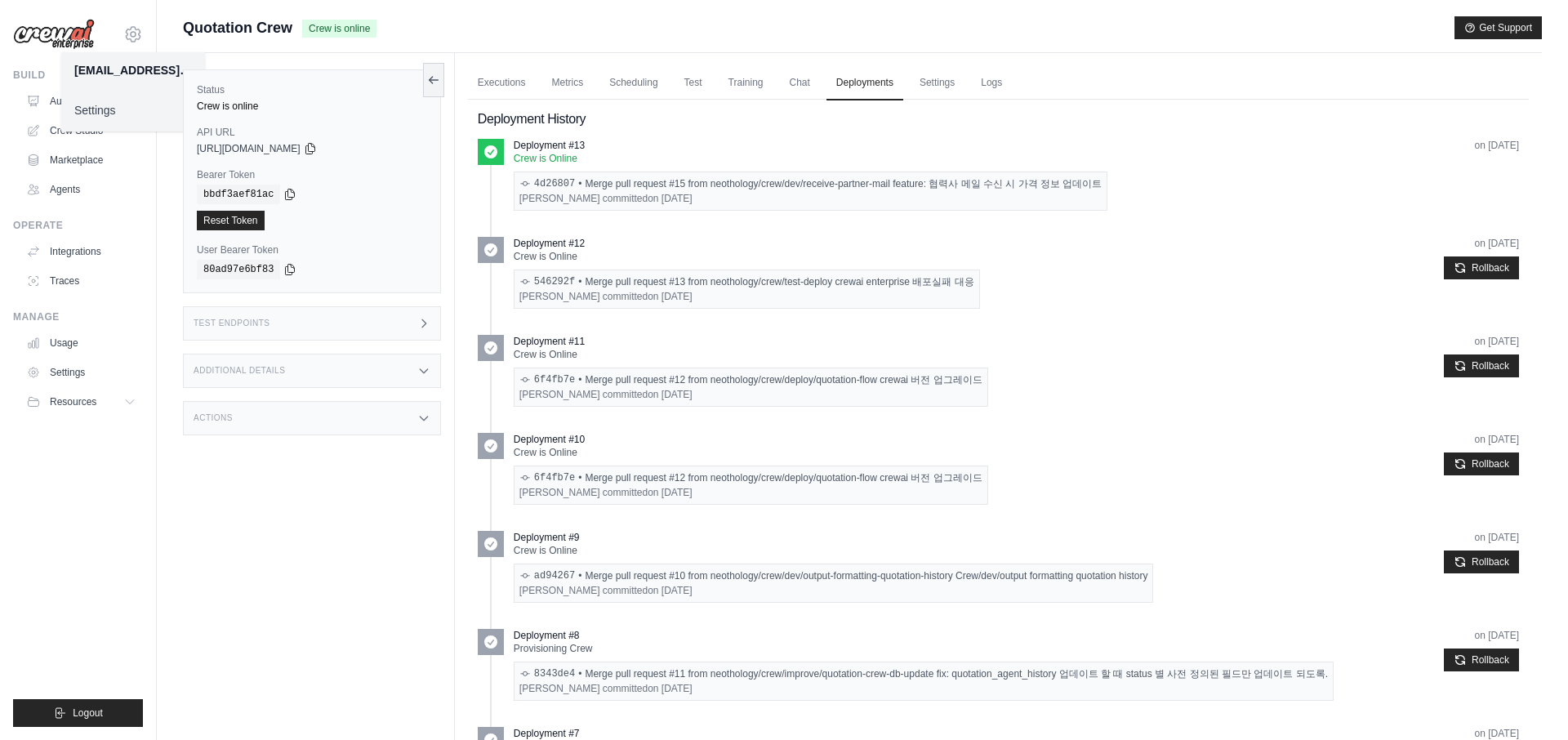
click at [81, 37] on img at bounding box center [54, 34] width 82 height 31
click at [90, 100] on link "Automations" at bounding box center [83, 101] width 123 height 26
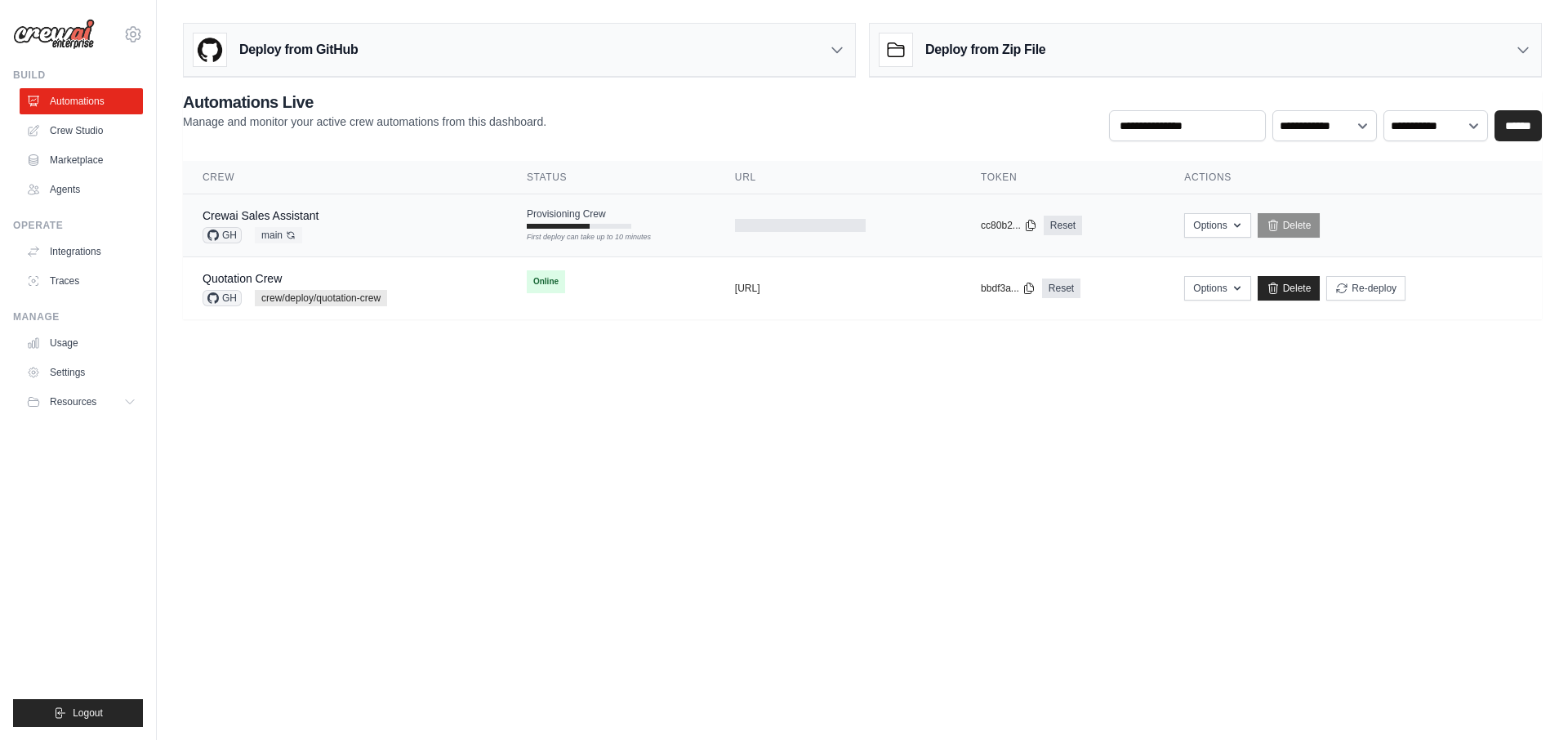
click at [449, 216] on div "Crewai Sales Assistant GH main Auto-deploy enabled" at bounding box center [346, 225] width 285 height 36
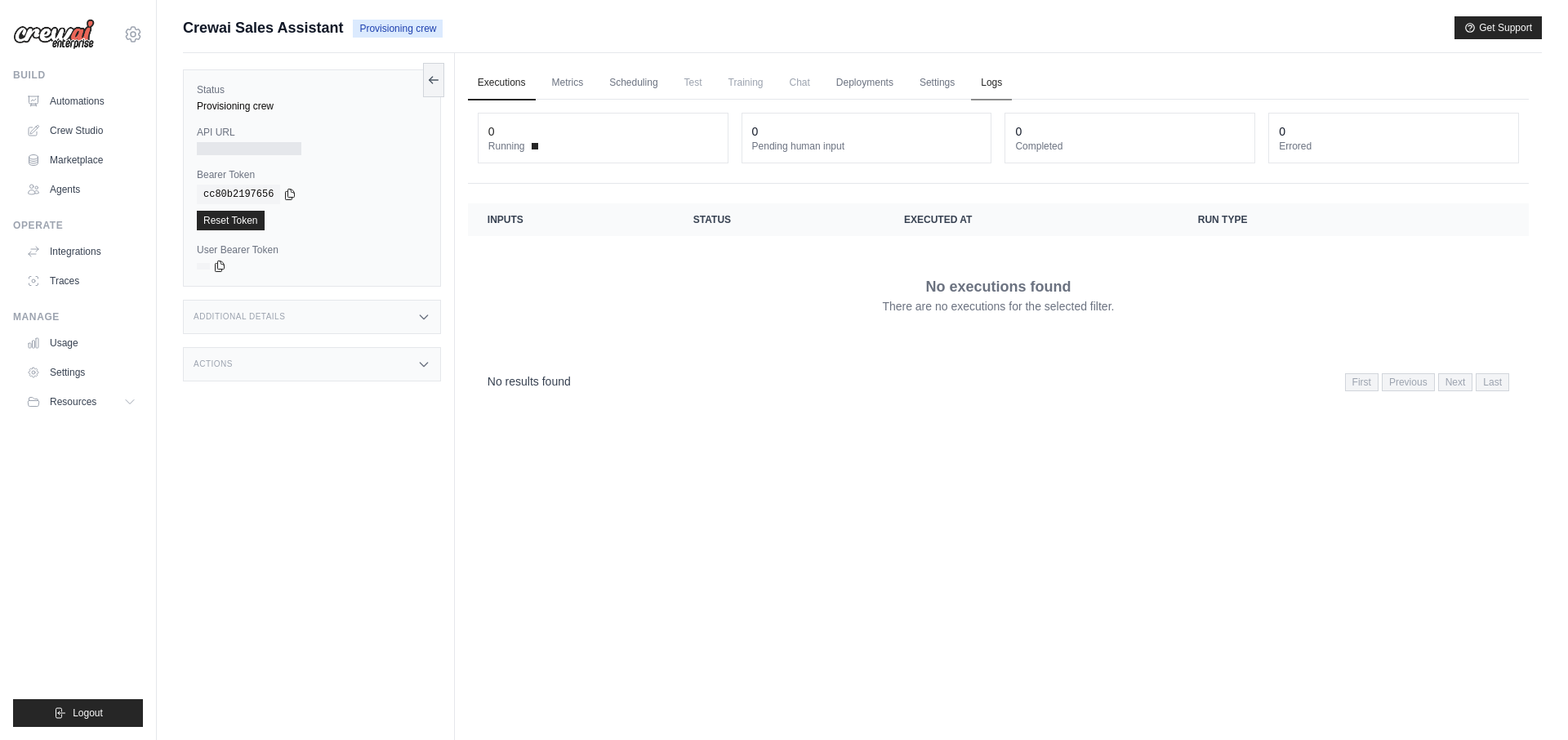
click at [994, 81] on link "Logs" at bounding box center [991, 83] width 40 height 35
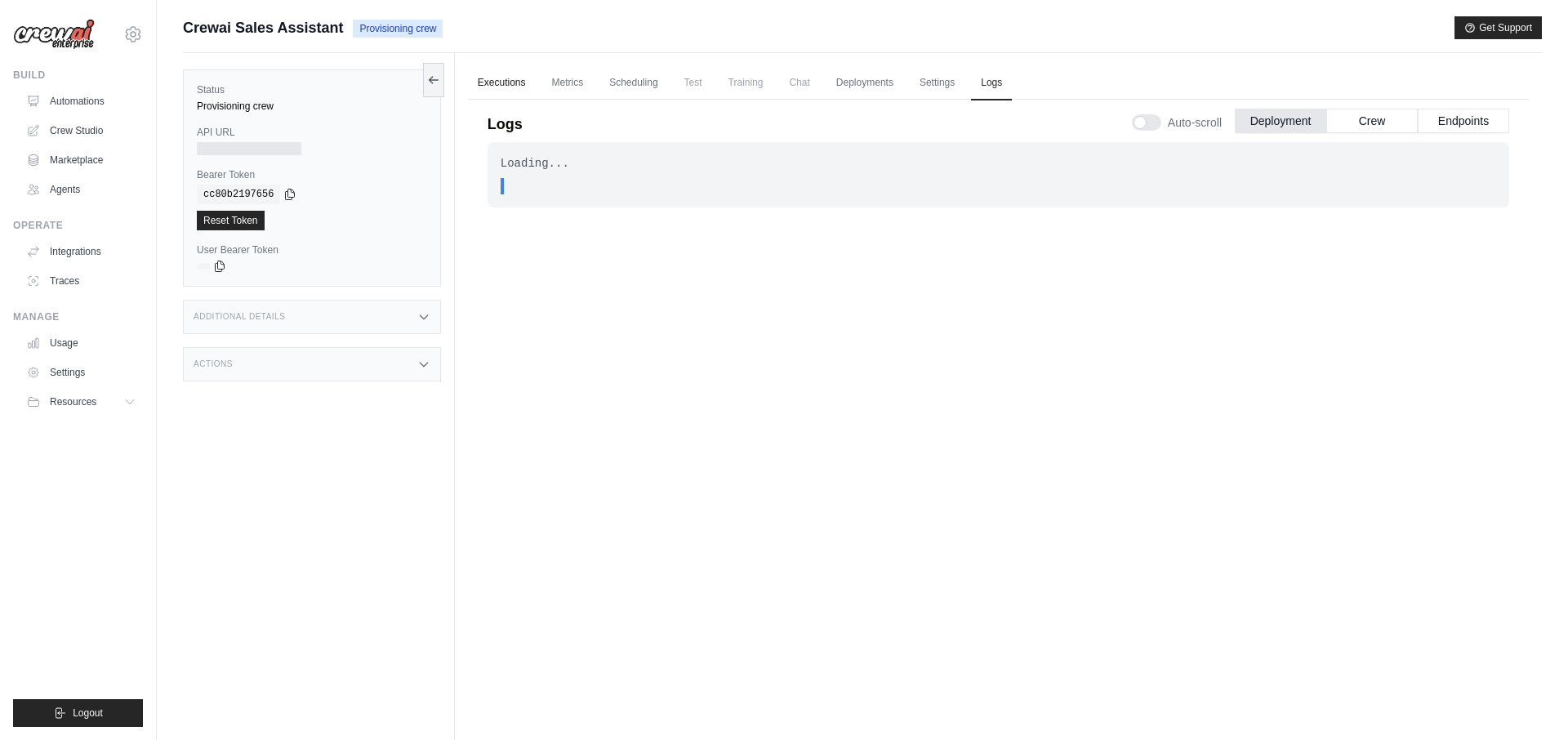
click at [511, 91] on link "Executions" at bounding box center [501, 83] width 68 height 35
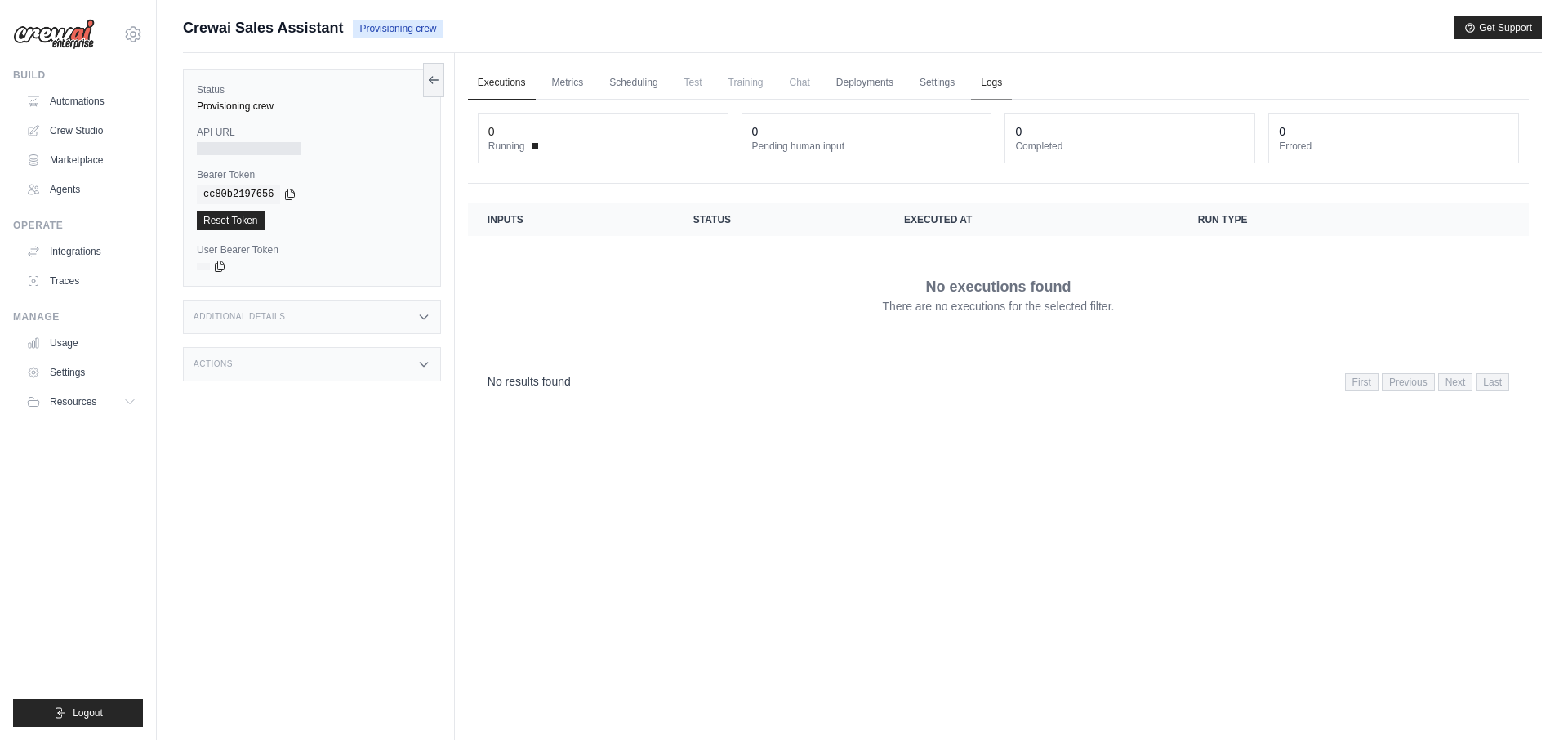
click at [997, 84] on link "Logs" at bounding box center [991, 83] width 40 height 35
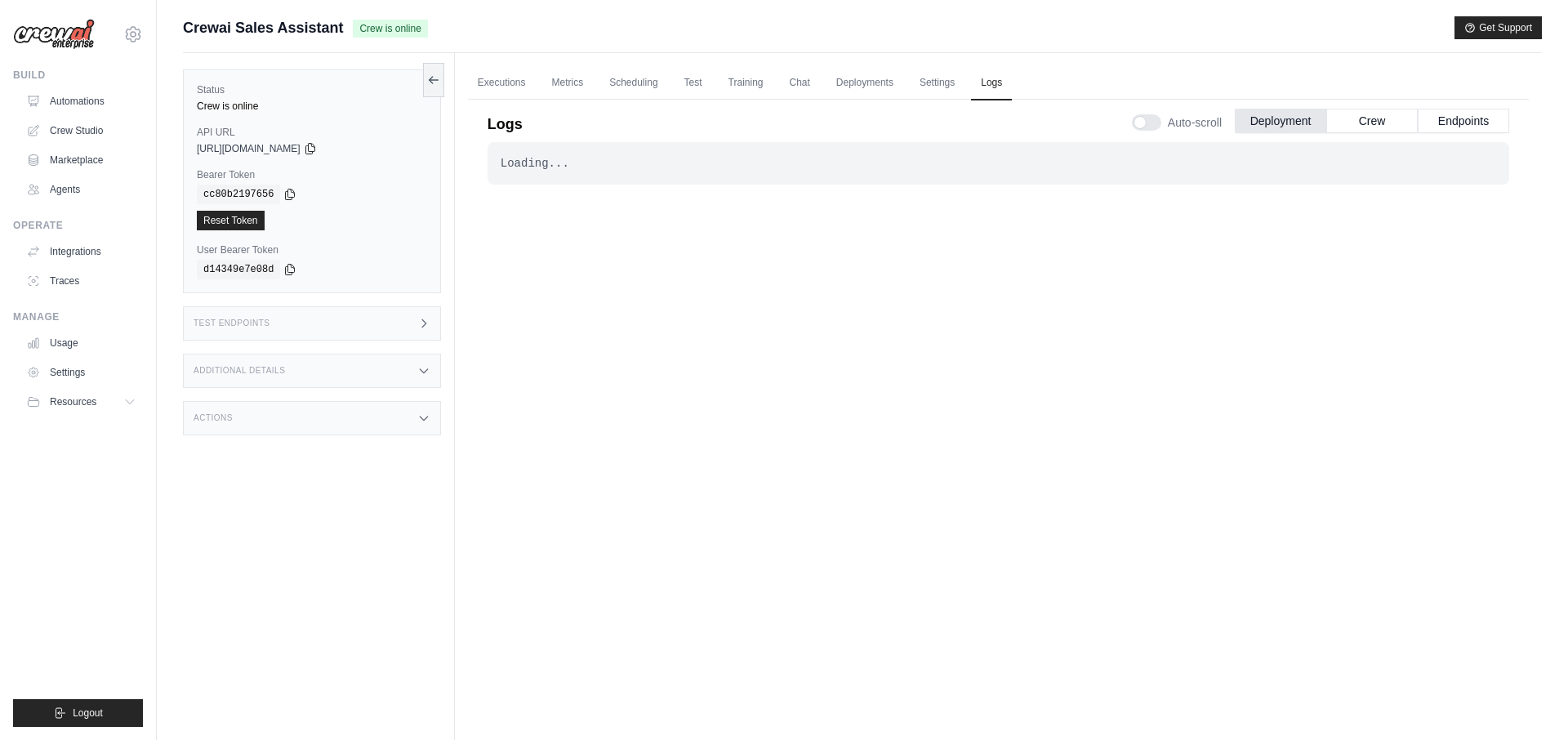
click at [660, 132] on div "Logs Auto-scroll Deployment Crew Endpoints" at bounding box center [998, 119] width 1022 height 46
click at [874, 85] on link "Deployments" at bounding box center [865, 83] width 77 height 35
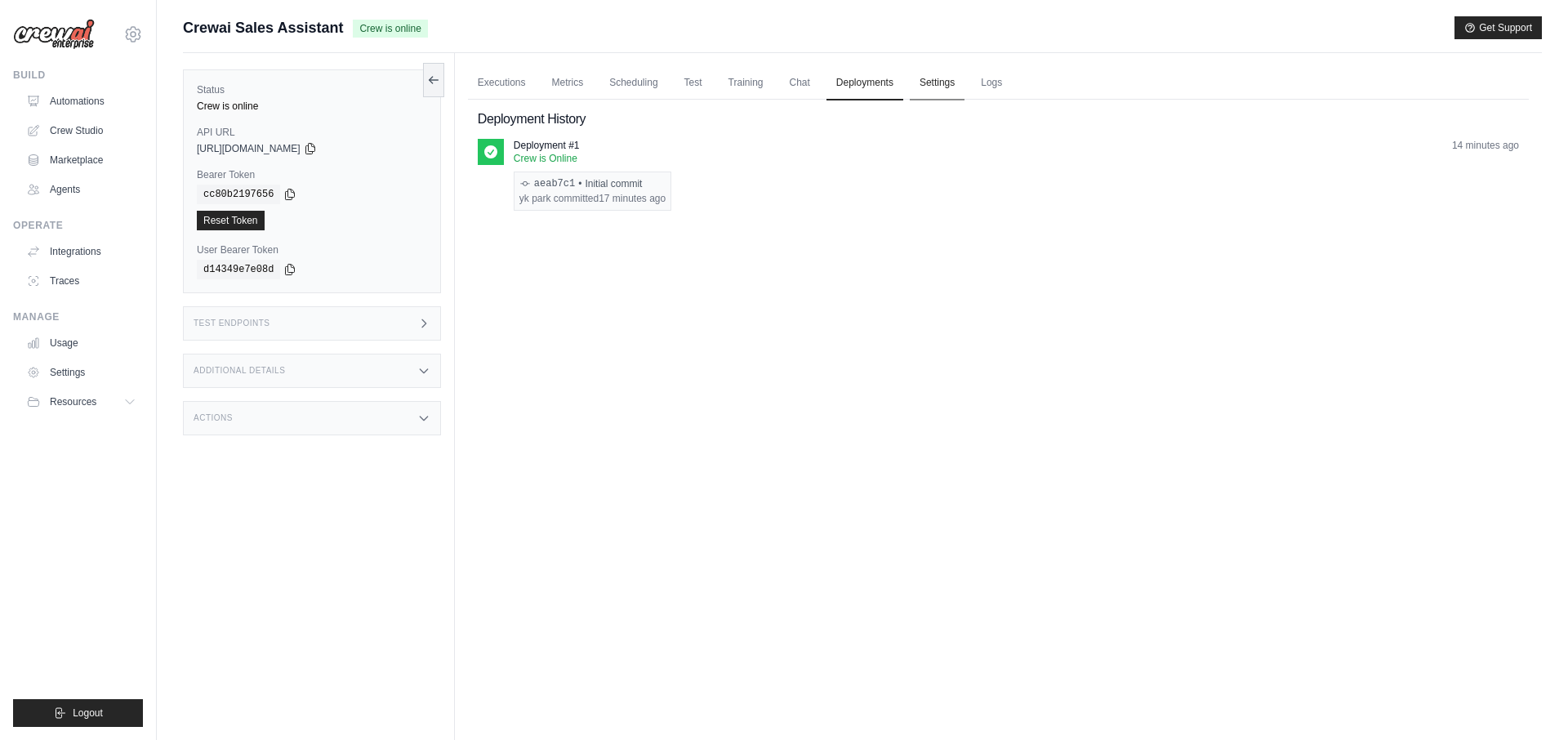
click at [939, 89] on link "Settings" at bounding box center [937, 83] width 54 height 35
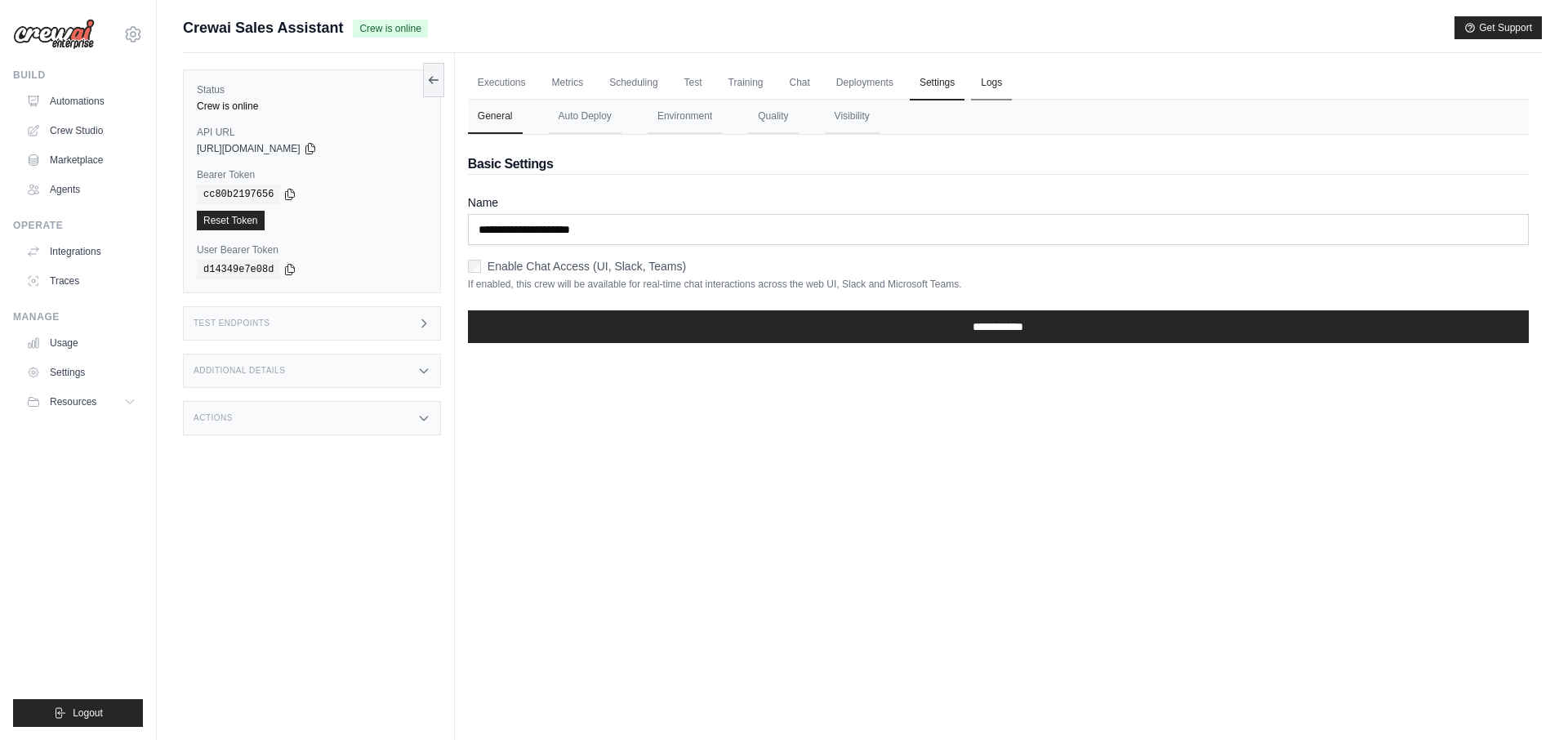
click at [992, 80] on link "Logs" at bounding box center [991, 83] width 40 height 35
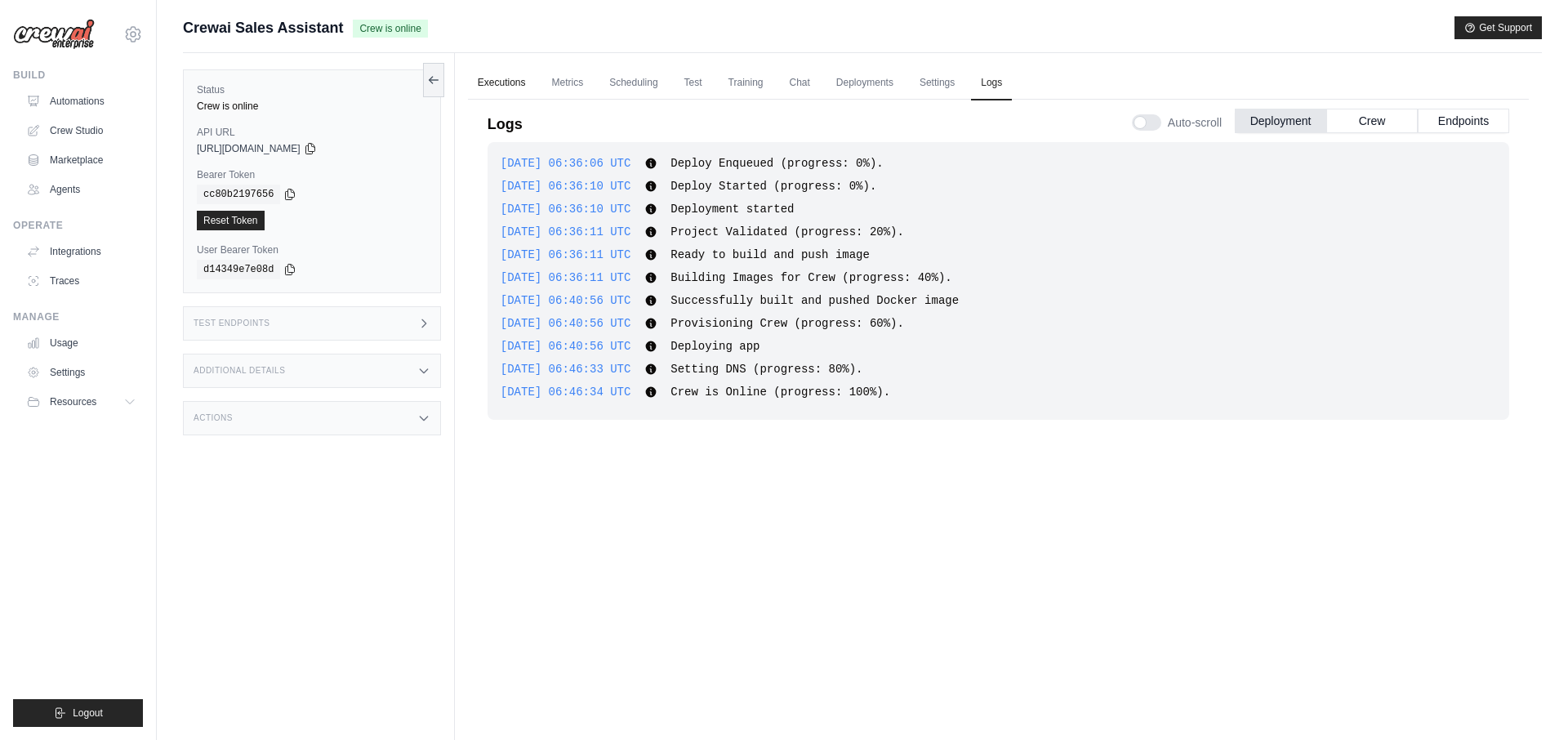
click at [509, 82] on link "Executions" at bounding box center [501, 83] width 68 height 35
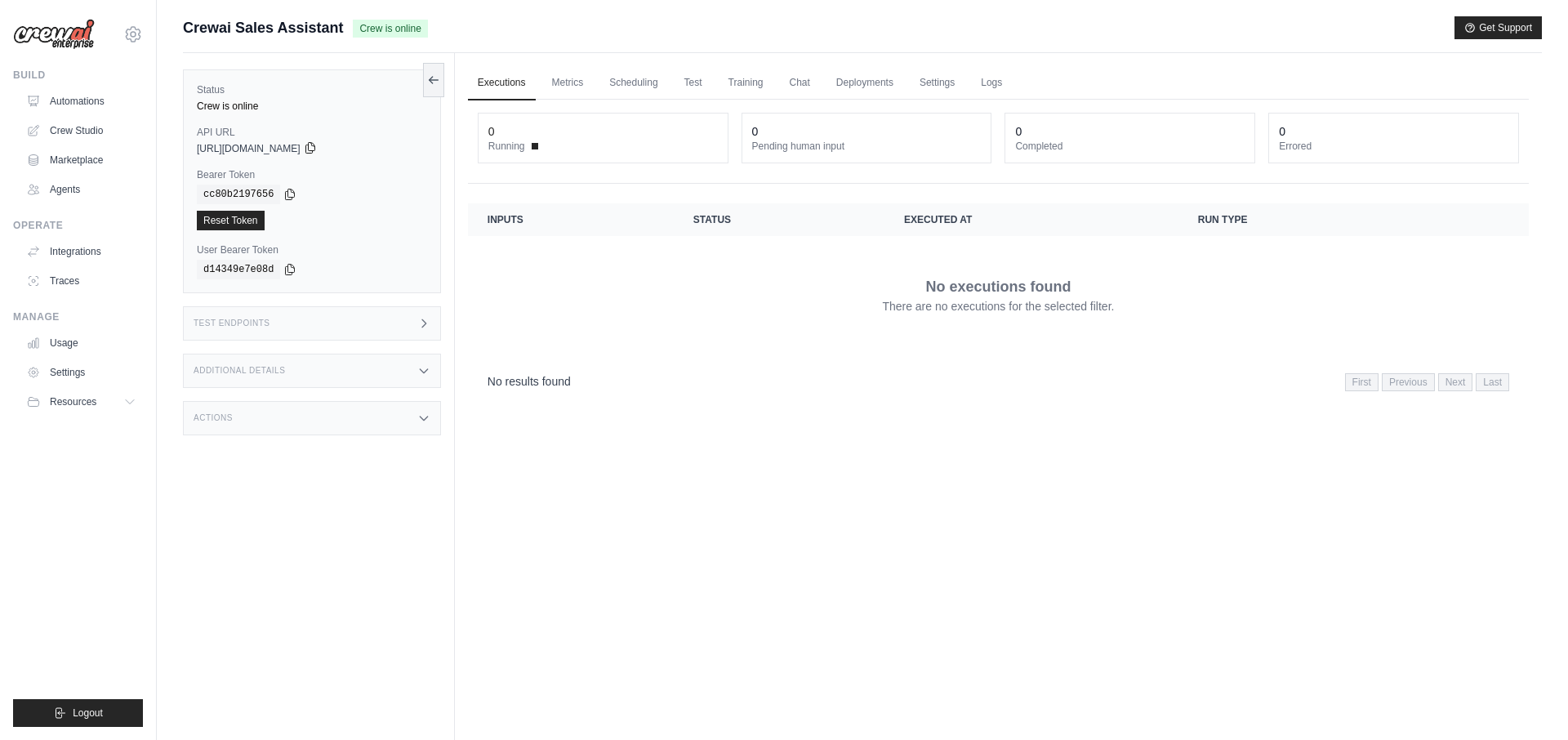
click at [316, 149] on icon at bounding box center [311, 147] width 13 height 13
click at [316, 147] on icon at bounding box center [311, 147] width 13 height 13
click at [697, 83] on link "Test" at bounding box center [693, 83] width 38 height 35
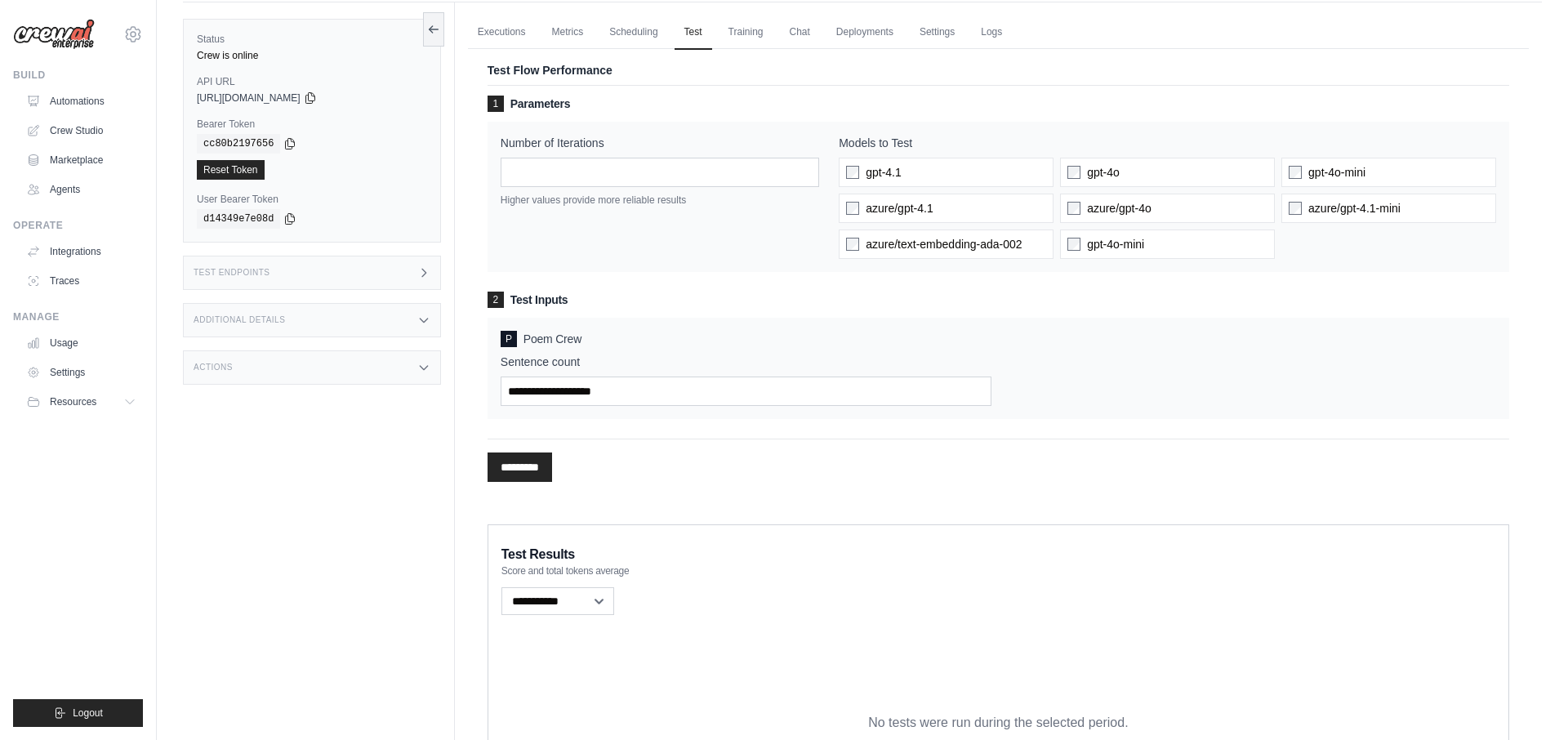
scroll to position [12, 0]
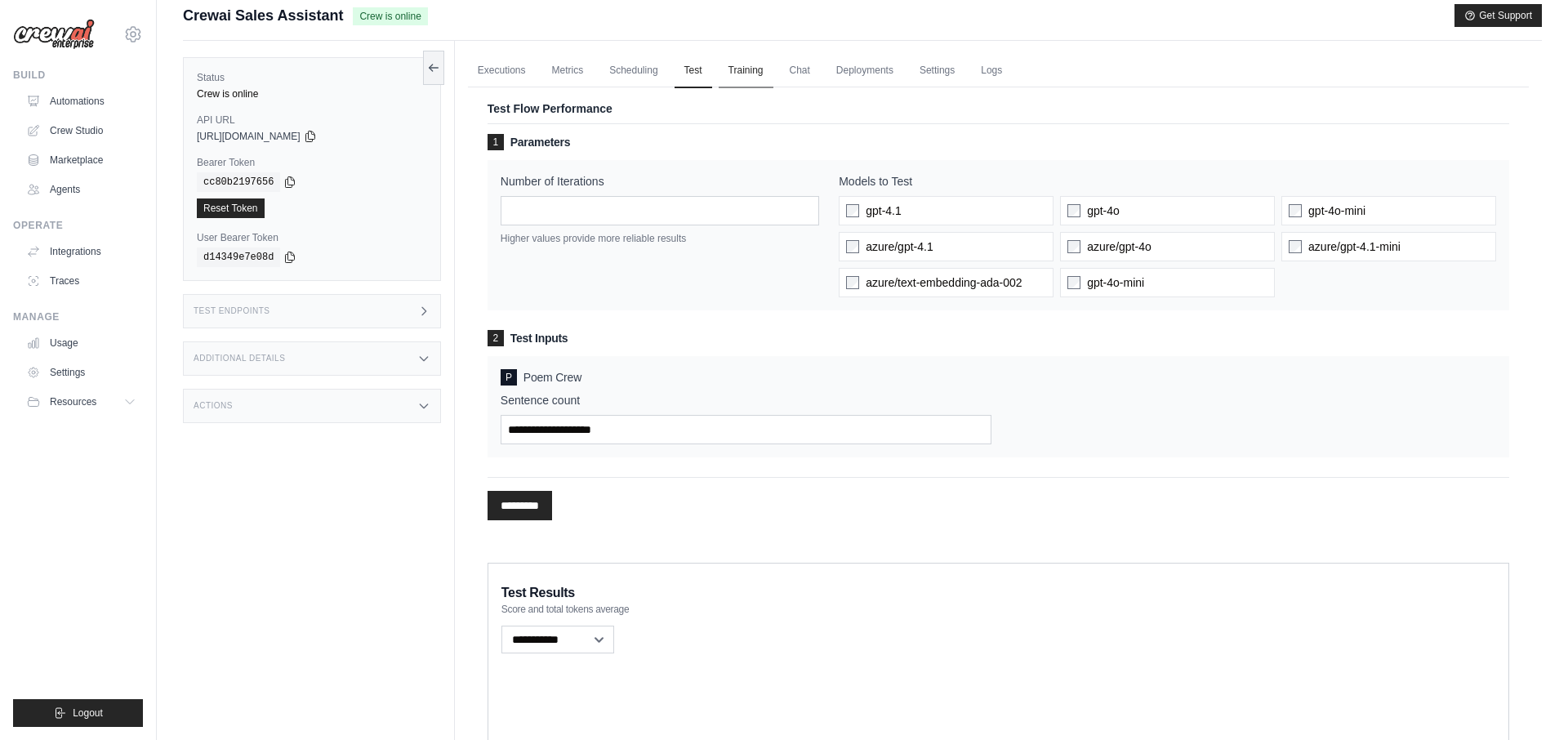
click at [763, 77] on link "Training" at bounding box center [746, 70] width 54 height 35
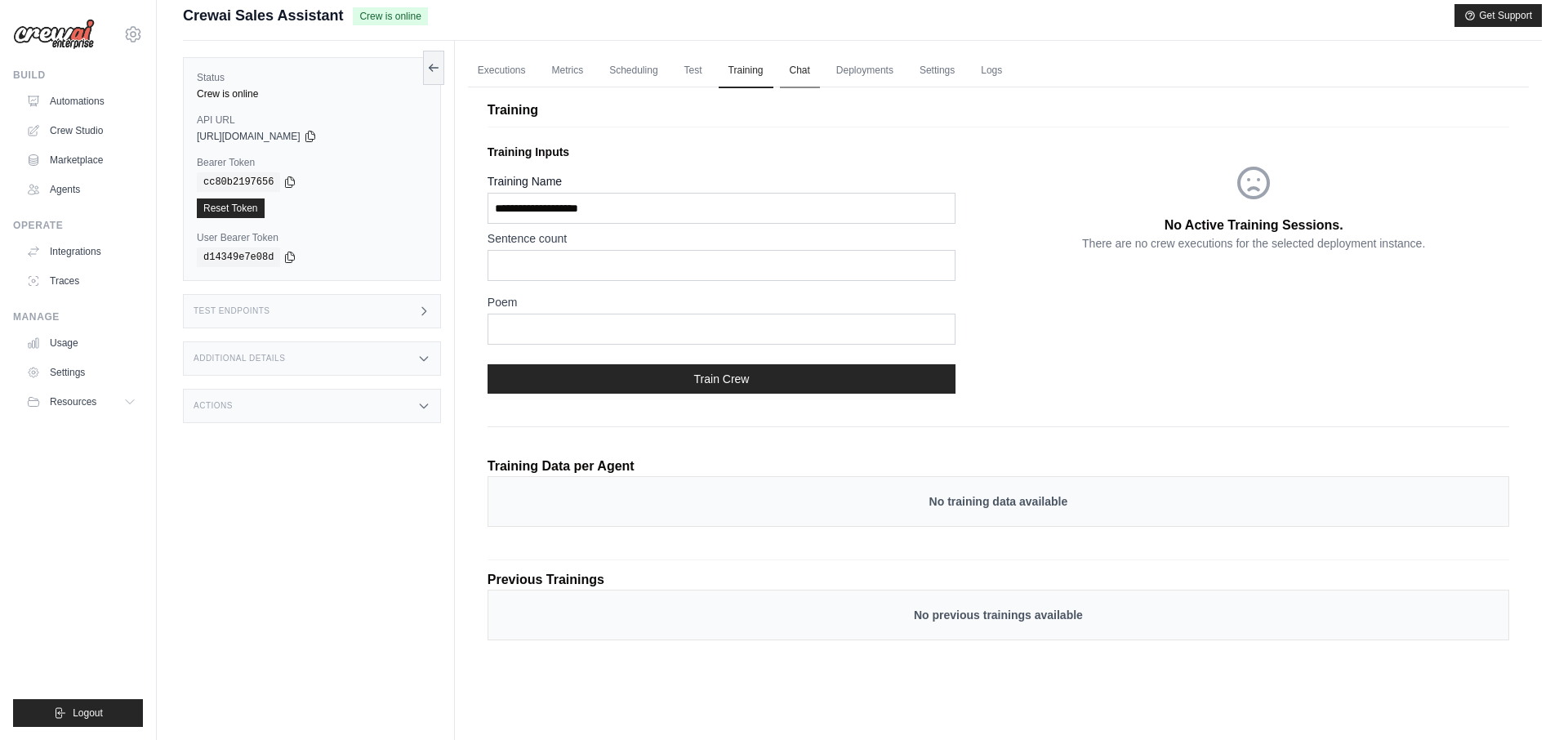
click at [799, 78] on link "Chat" at bounding box center [800, 70] width 40 height 35
click at [89, 98] on link "Automations" at bounding box center [83, 101] width 123 height 26
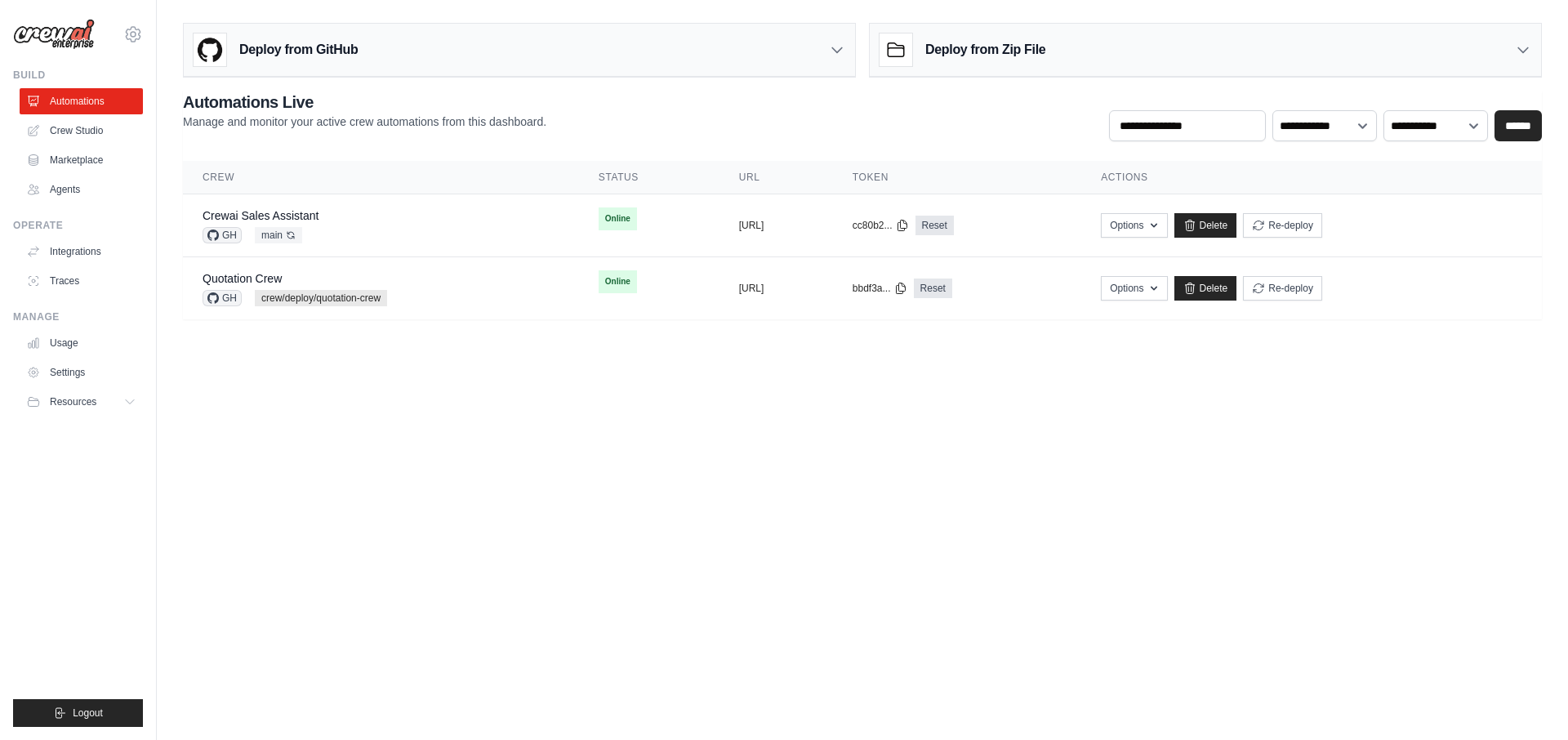
click at [593, 45] on div "Deploy from GitHub" at bounding box center [519, 50] width 671 height 54
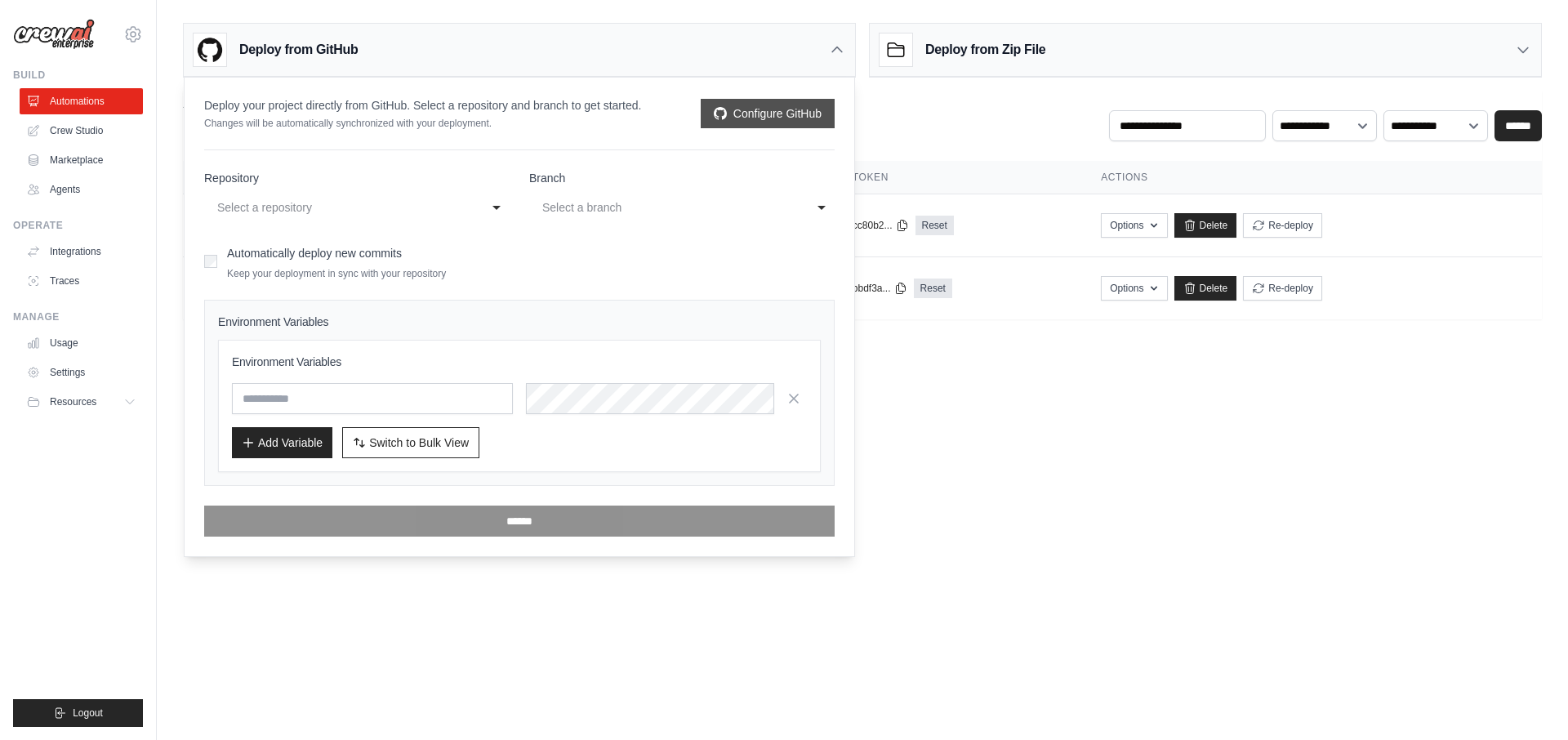
click at [728, 113] on link "Configure GitHub" at bounding box center [767, 113] width 134 height 29
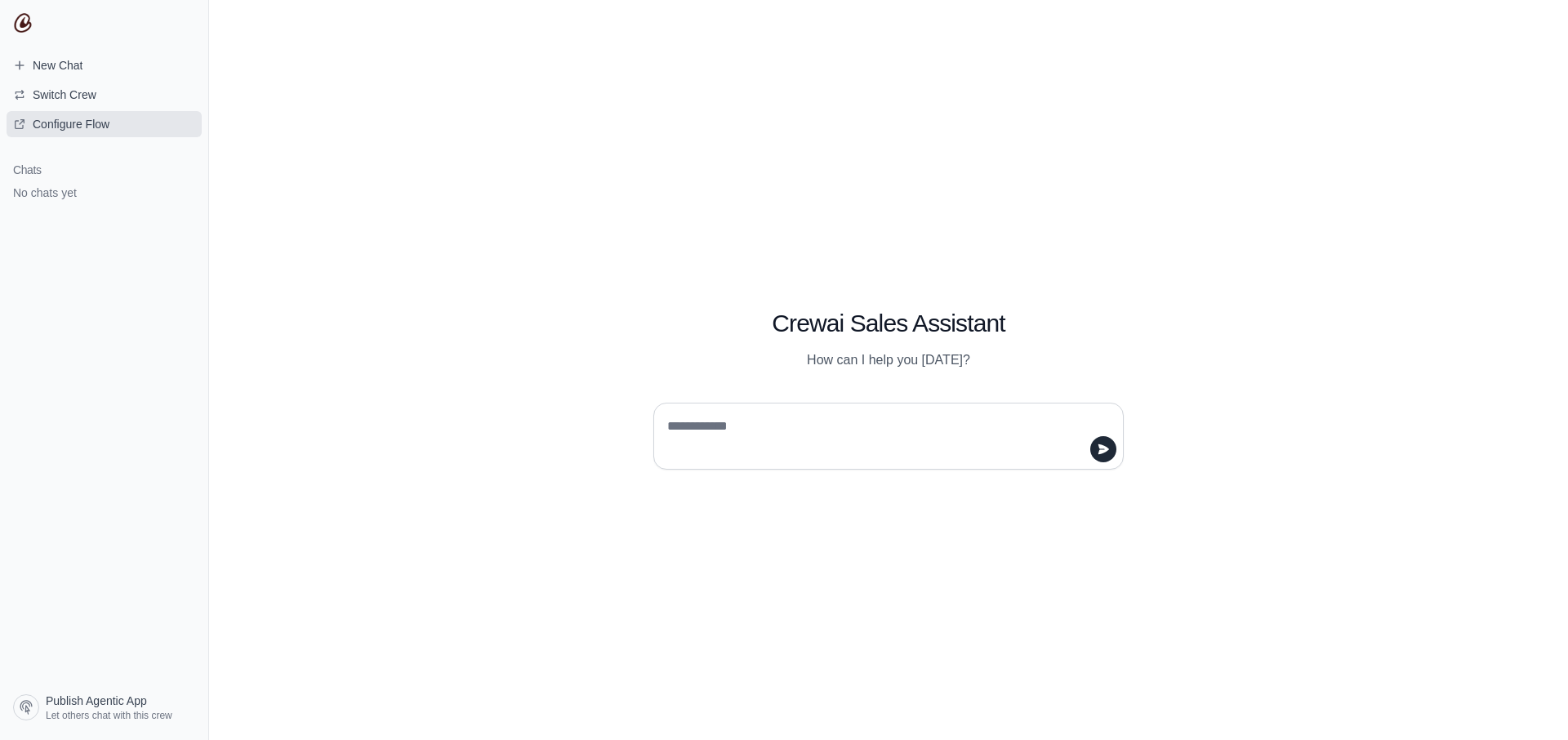
click at [103, 121] on span "Configure Flow" at bounding box center [71, 124] width 77 height 16
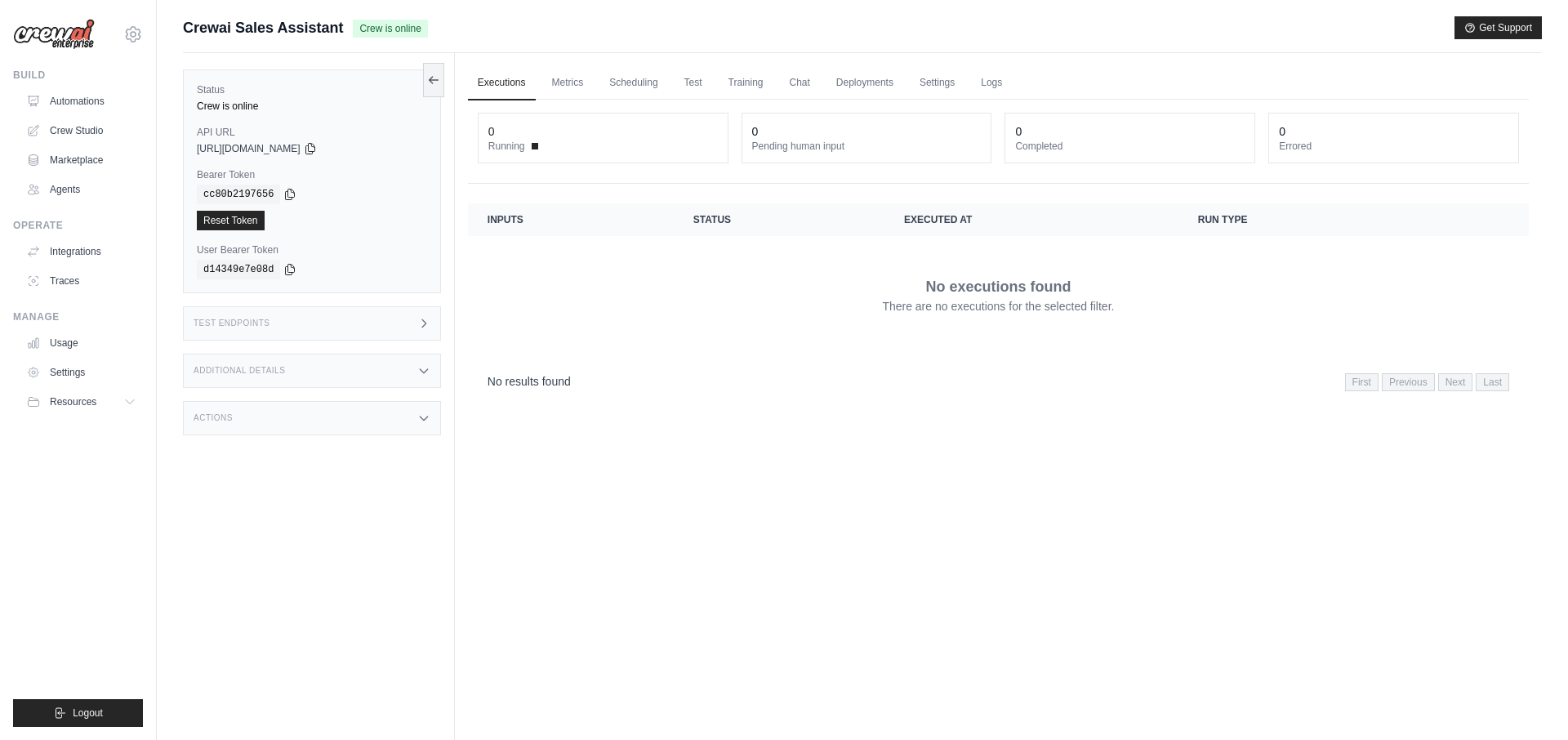
click at [352, 331] on div "Test Endpoints" at bounding box center [312, 323] width 258 height 35
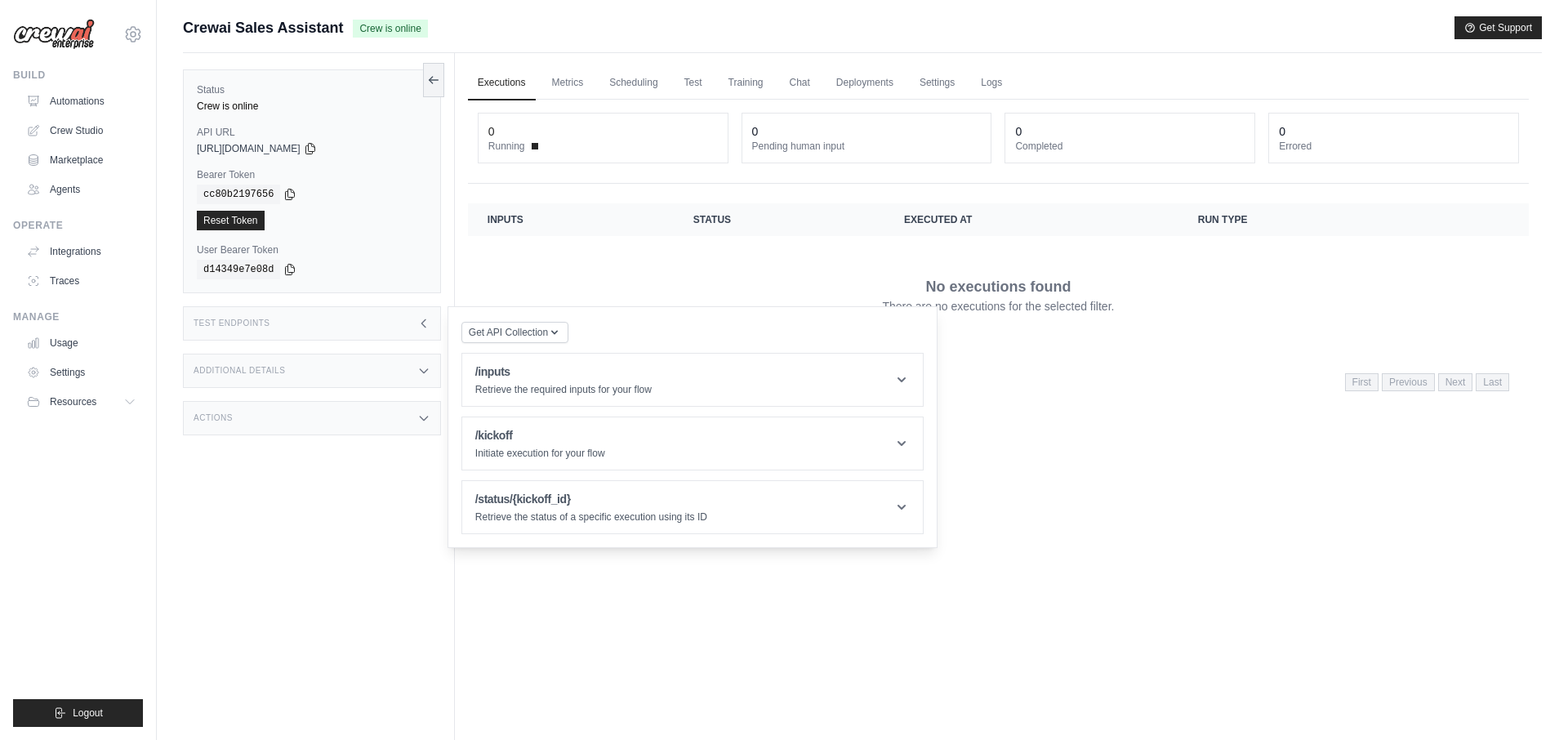
click at [402, 373] on div "Additional Details" at bounding box center [312, 371] width 258 height 35
click at [417, 525] on icon at bounding box center [423, 518] width 13 height 13
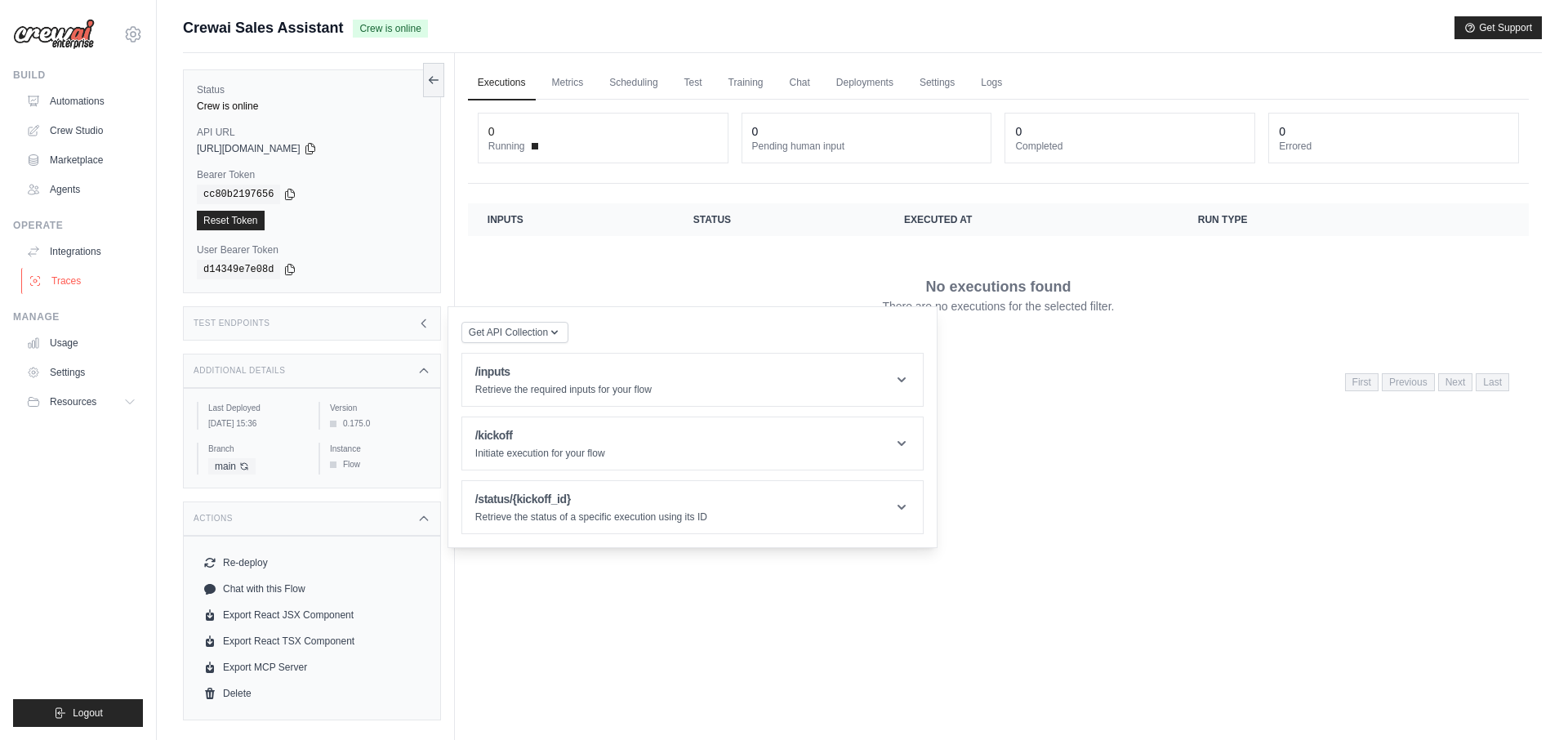
click at [103, 280] on link "Traces" at bounding box center [83, 281] width 123 height 26
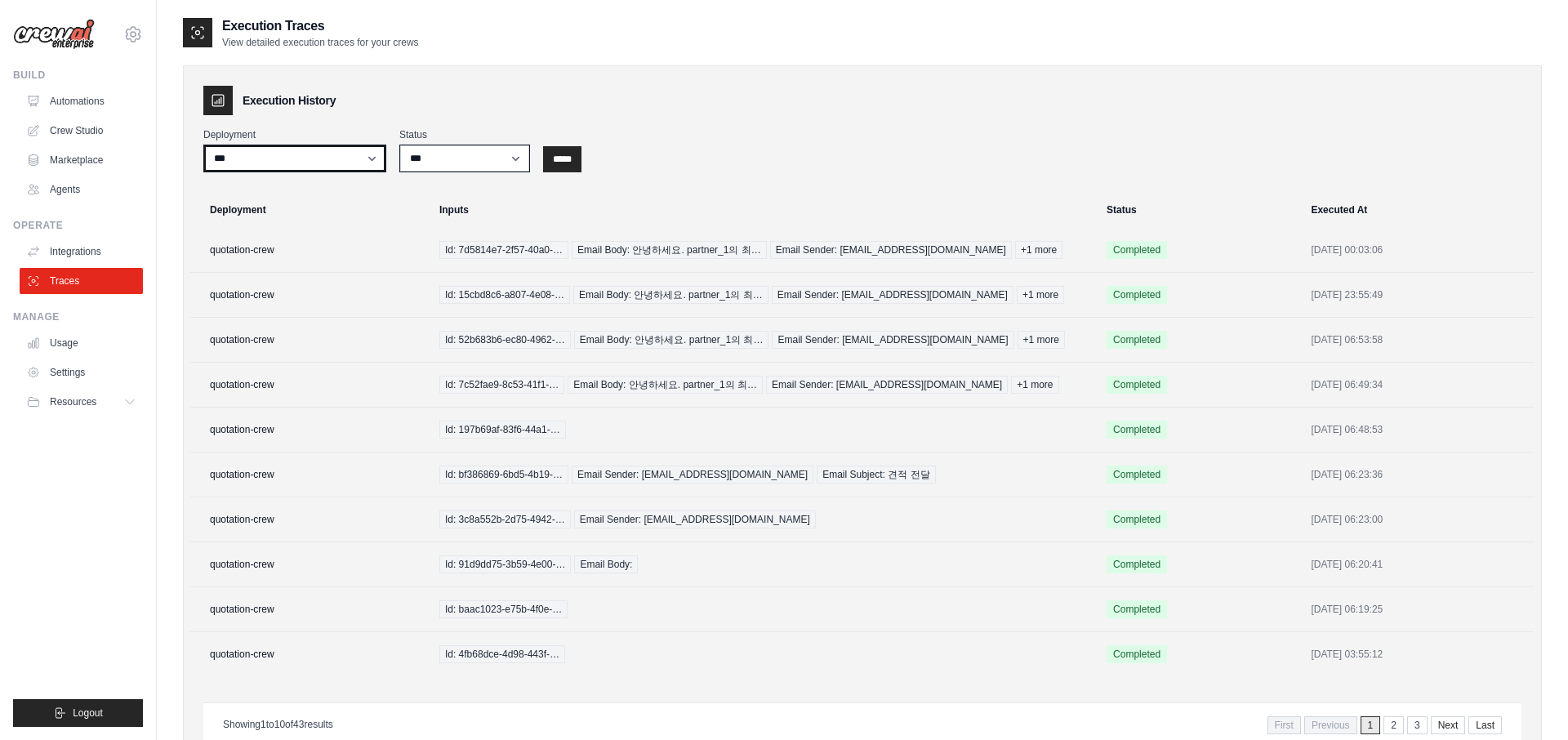
click at [369, 150] on select "**********" at bounding box center [295, 159] width 183 height 28
click at [481, 163] on select "*** ********* ******* *****" at bounding box center [464, 159] width 131 height 28
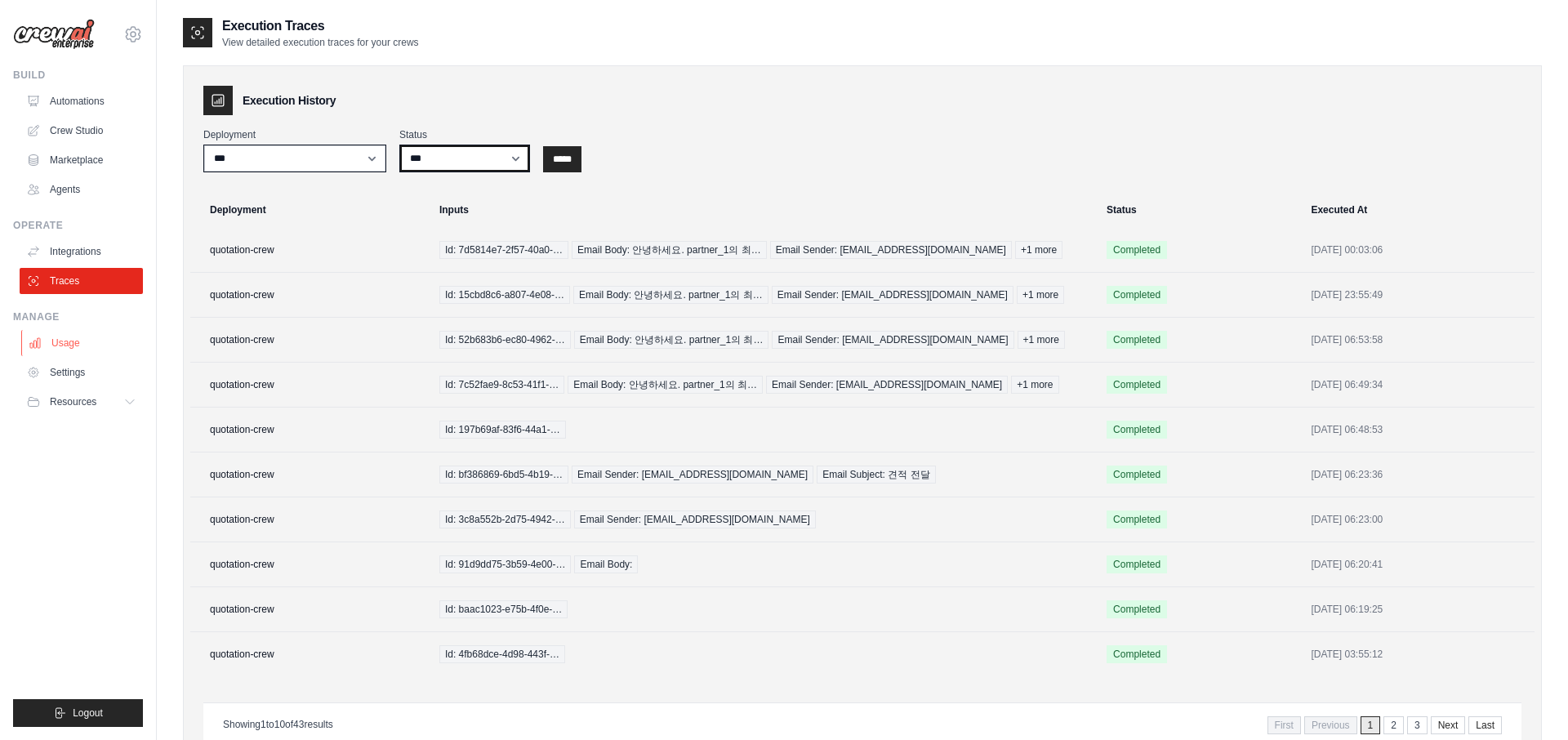
click at [112, 340] on link "Usage" at bounding box center [83, 343] width 123 height 26
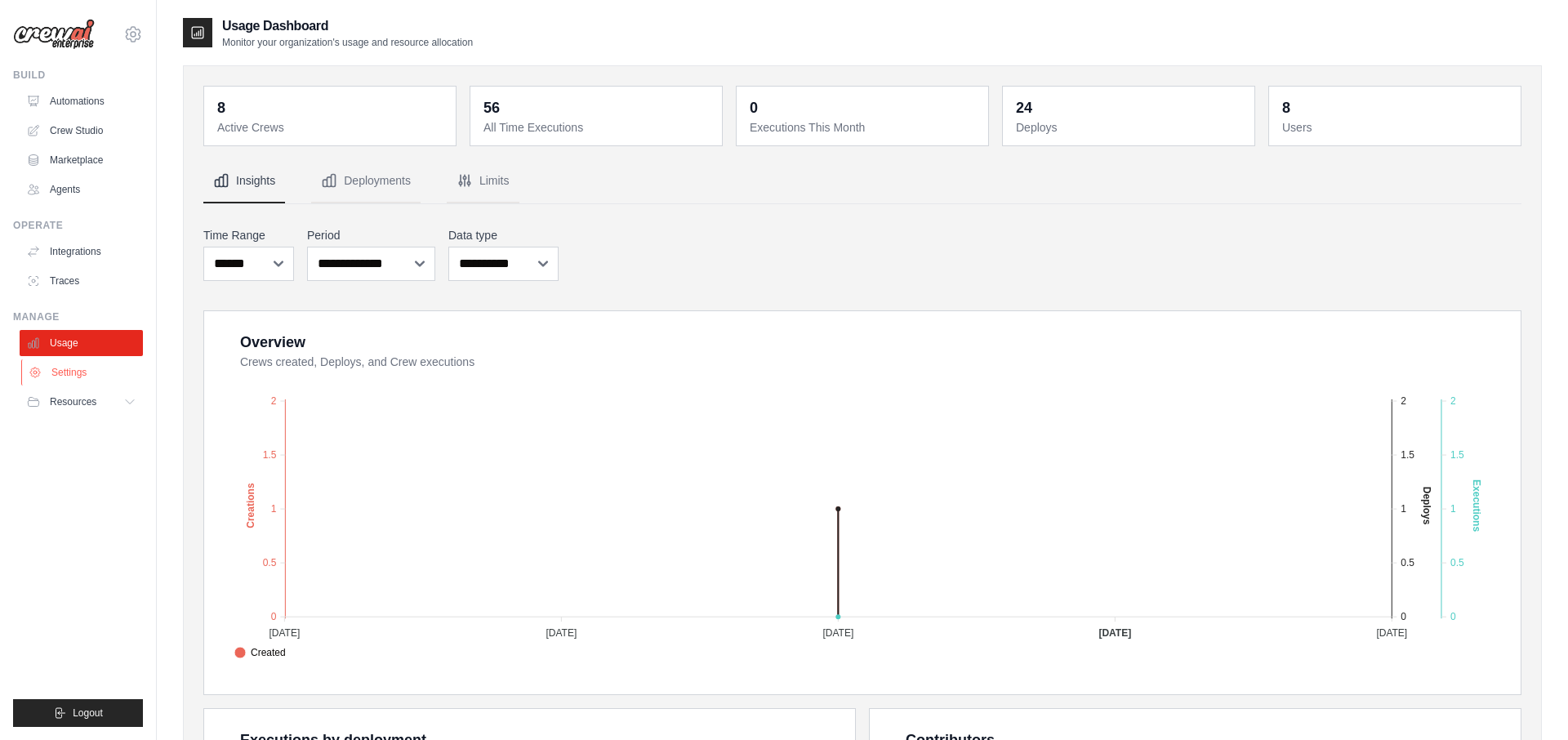
click at [101, 363] on link "Settings" at bounding box center [83, 373] width 123 height 26
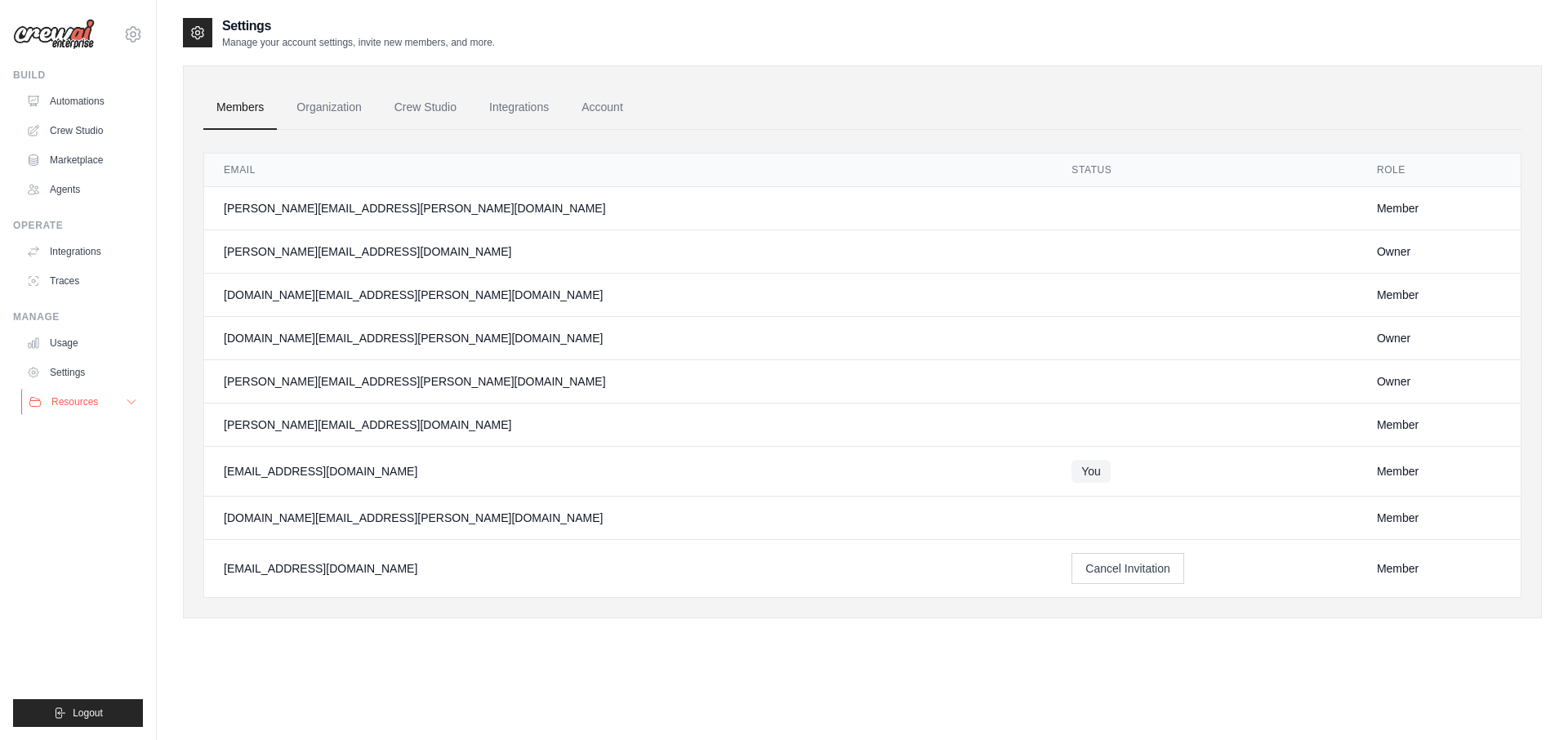
click at [130, 397] on icon at bounding box center [131, 402] width 13 height 13
click at [76, 563] on ul "Build Automations Crew Studio Marketplace Agents" at bounding box center [78, 397] width 130 height 658
click at [85, 98] on link "Automations" at bounding box center [83, 101] width 123 height 26
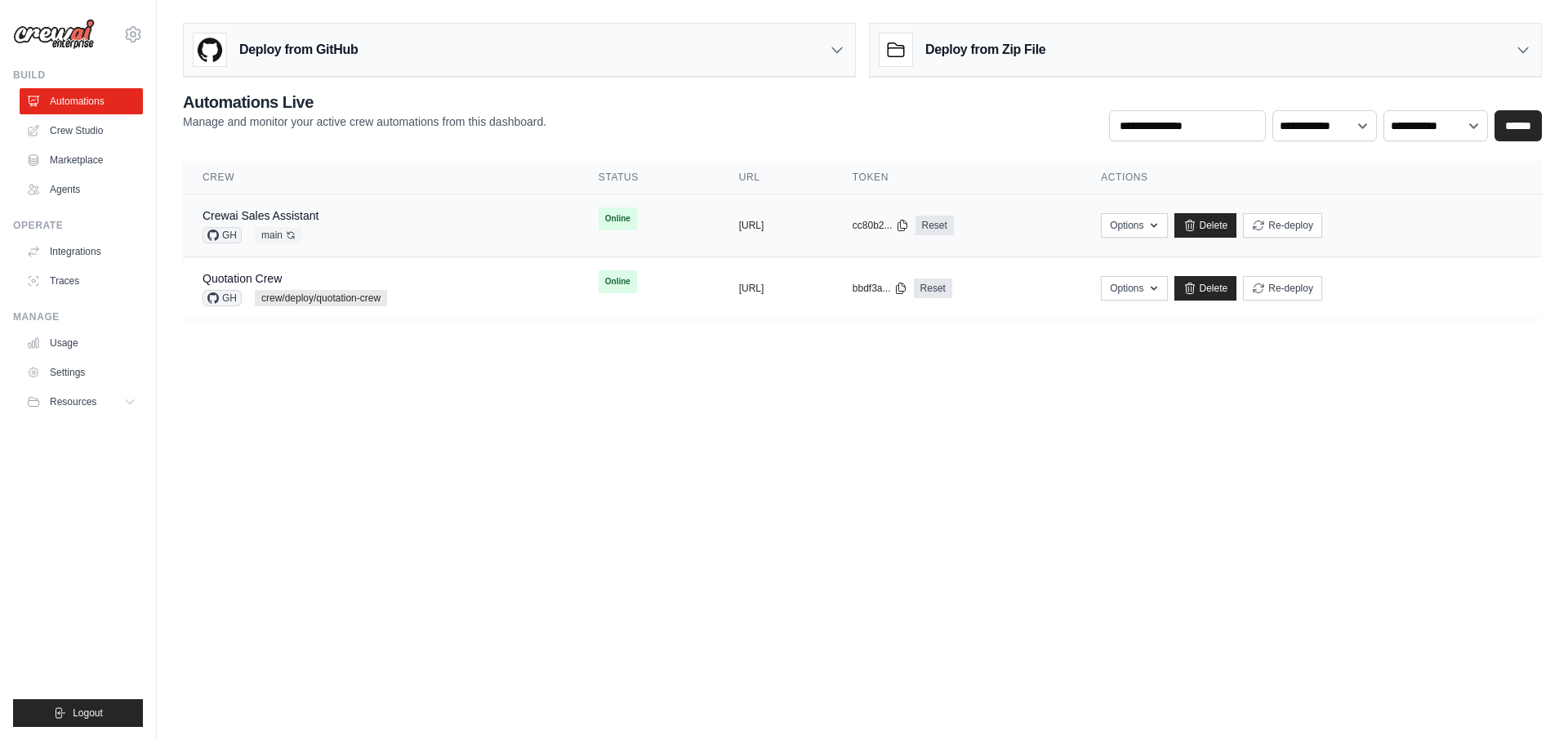
click at [830, 237] on td "copied https://crewai-sales-assistant-ea67" at bounding box center [776, 225] width 114 height 63
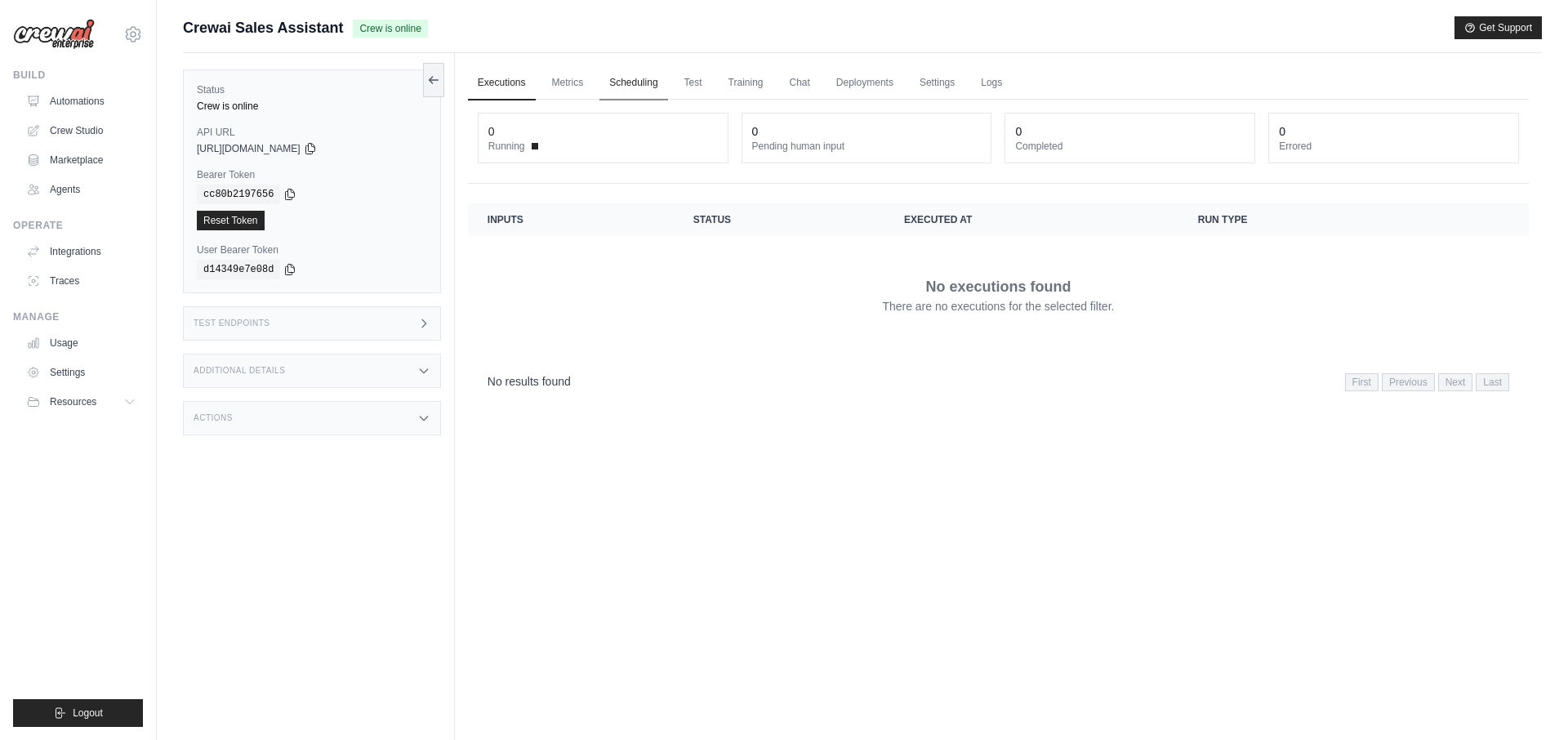
click at [644, 85] on link "Scheduling" at bounding box center [633, 83] width 68 height 35
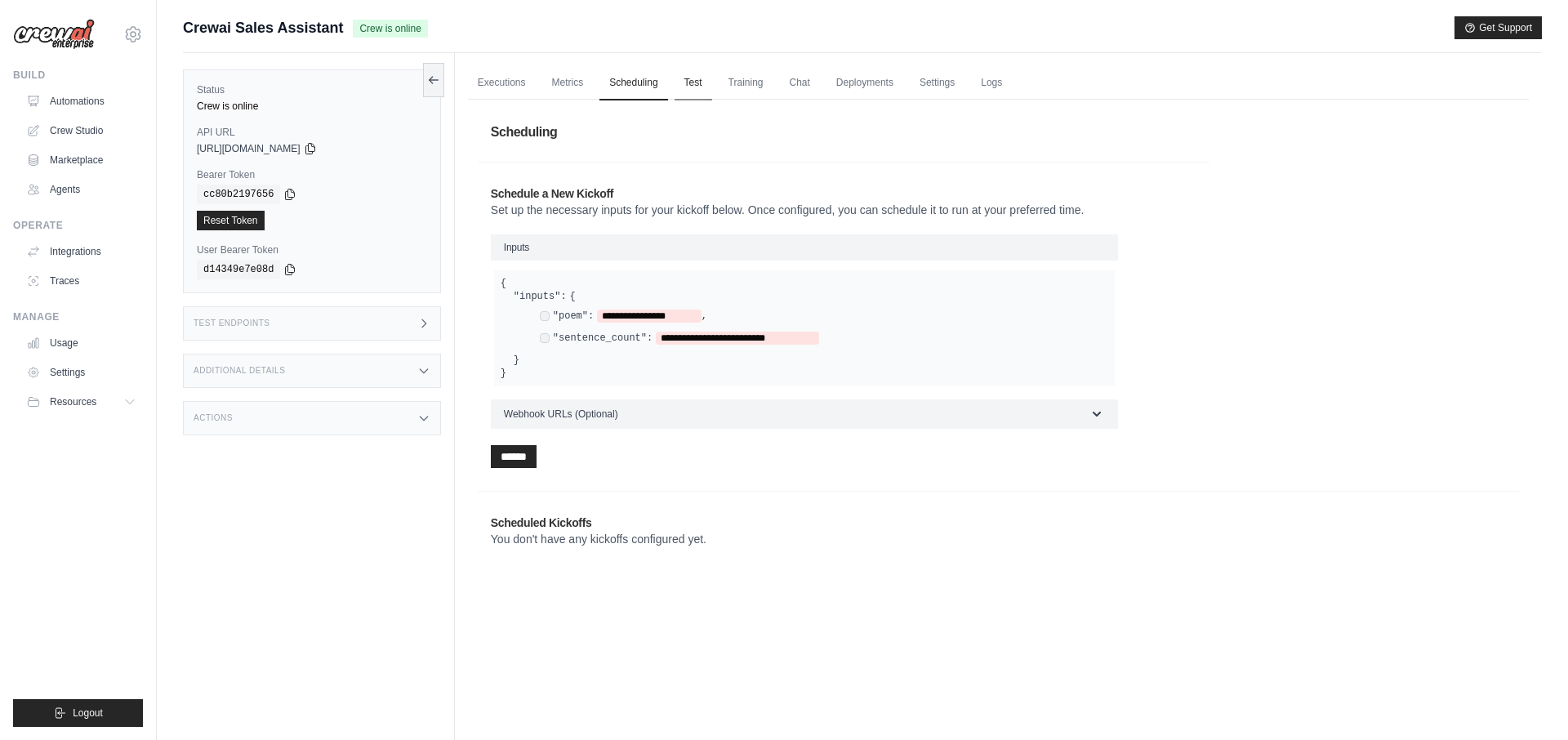
click at [700, 88] on link "Test" at bounding box center [693, 83] width 38 height 35
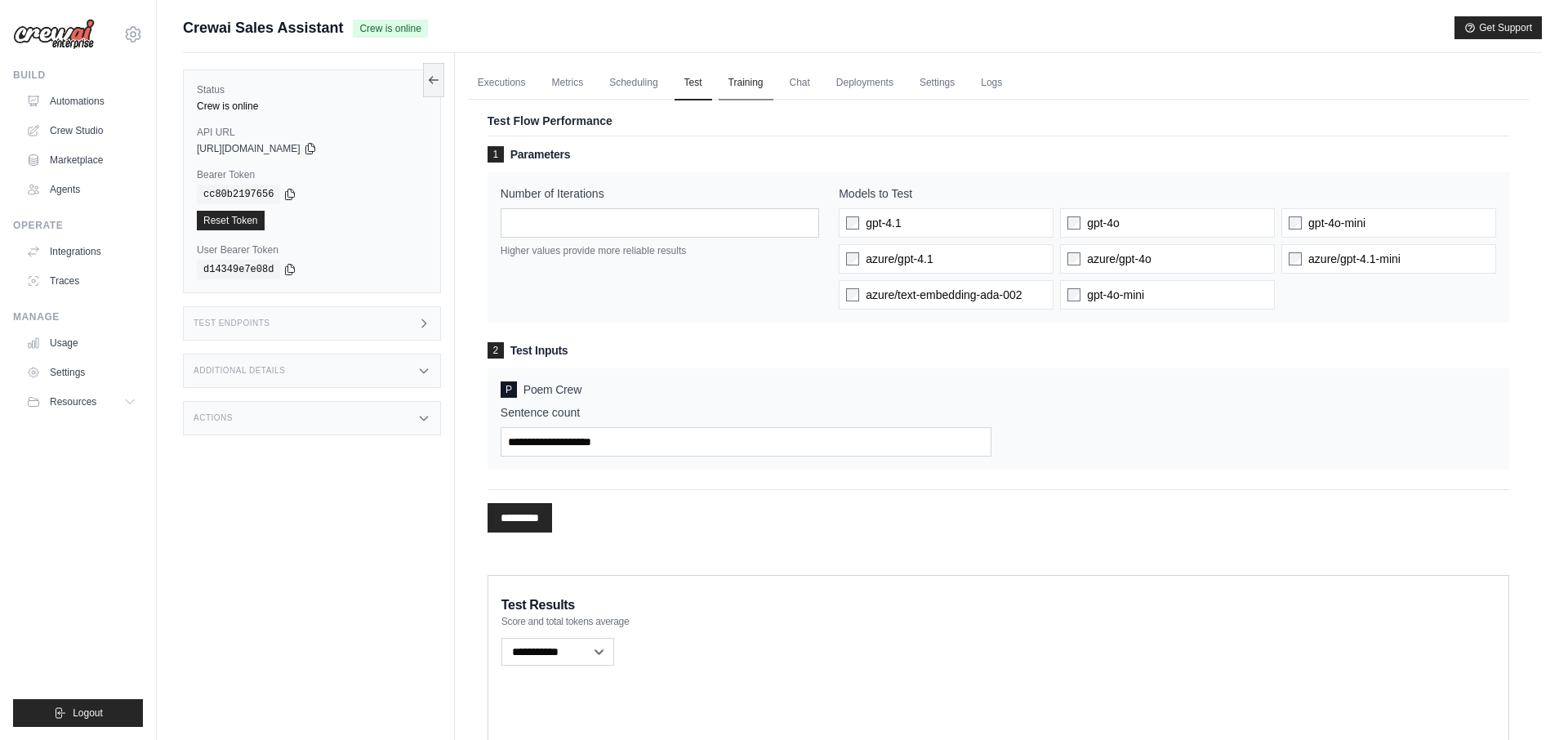
click at [751, 89] on link "Training" at bounding box center [746, 83] width 54 height 35
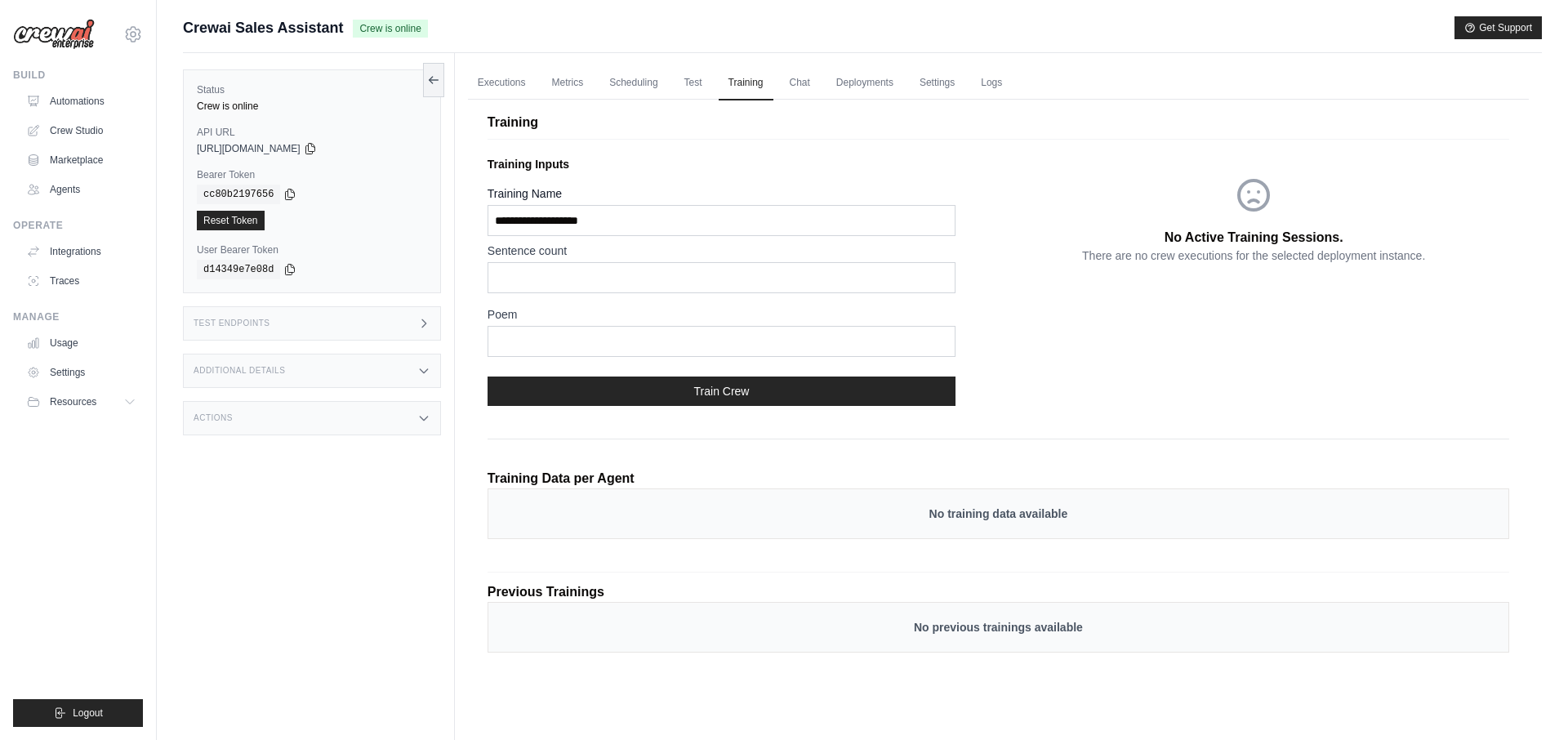
click at [819, 87] on ul "Executions Metrics Scheduling Test Training Chat Deployments Settings Logs" at bounding box center [998, 83] width 1061 height 34
click at [806, 87] on link "Chat" at bounding box center [800, 83] width 40 height 35
